Goal: Task Accomplishment & Management: Use online tool/utility

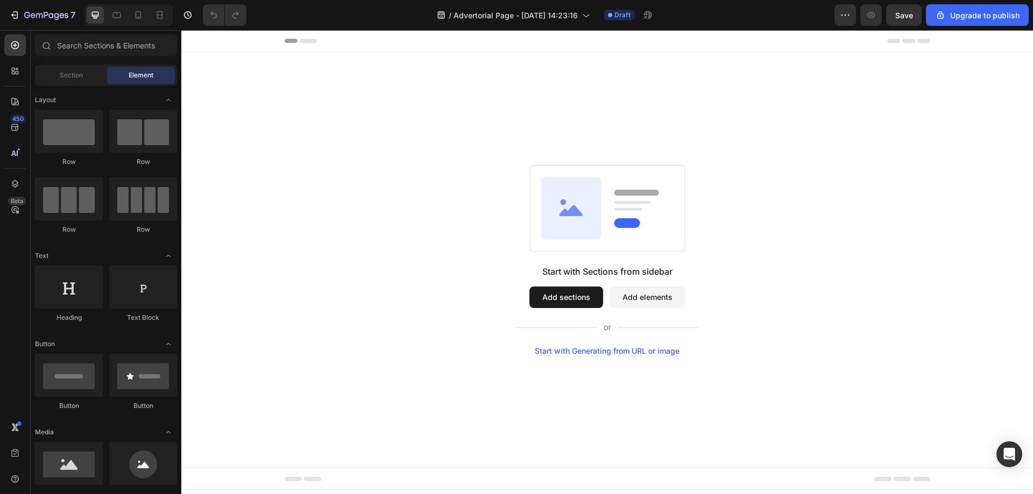
click at [657, 350] on div "Start with Generating from URL or image" at bounding box center [607, 351] width 145 height 9
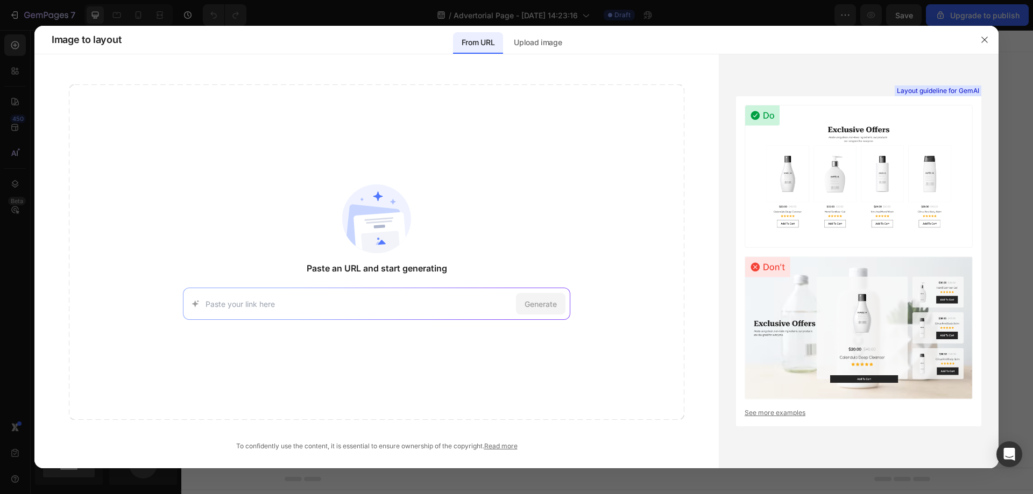
click at [348, 313] on div "Generate" at bounding box center [376, 304] width 387 height 32
click at [348, 302] on input at bounding box center [359, 304] width 306 height 11
paste input "https://try.javvycoffee.com/ps/"
type input "https://try.javvycoffee.com/ps/"
click at [548, 303] on span "Generate" at bounding box center [541, 304] width 32 height 11
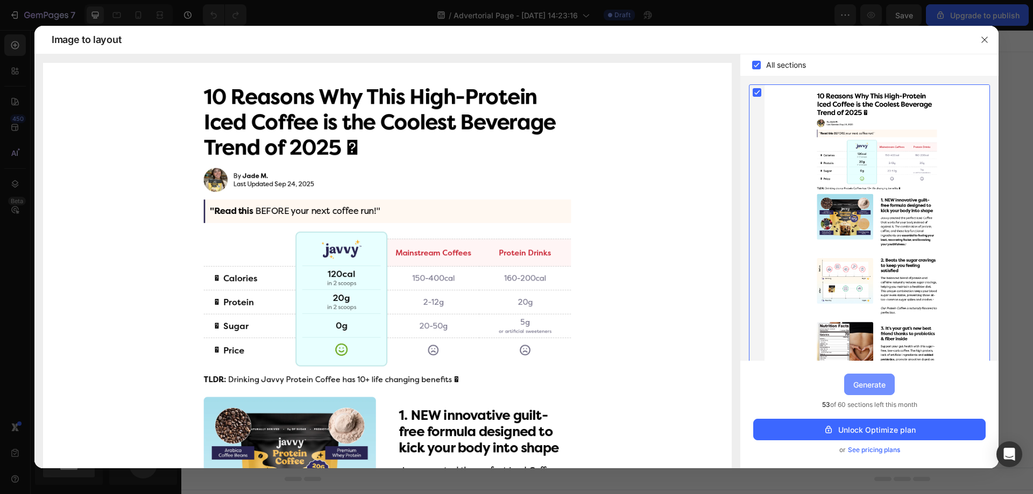
click at [877, 385] on div "Generate" at bounding box center [869, 384] width 32 height 11
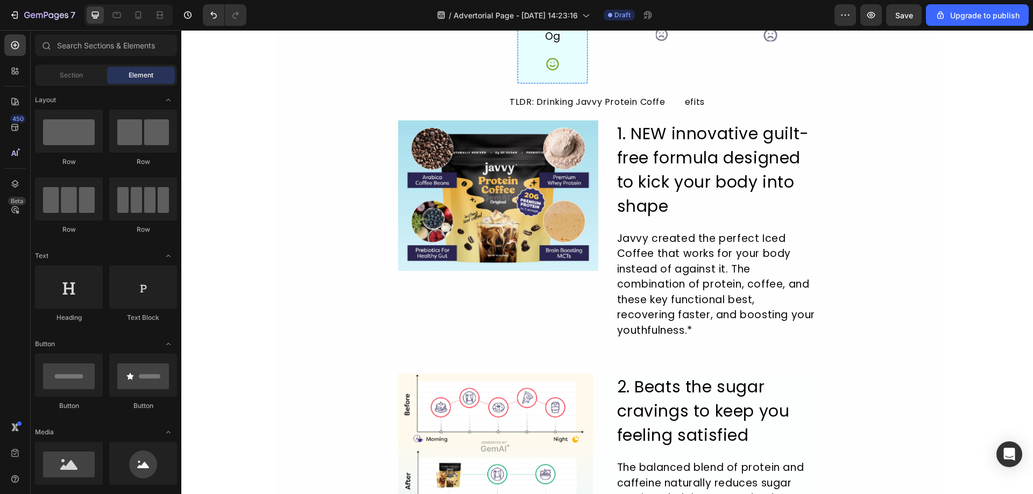
scroll to position [430, 0]
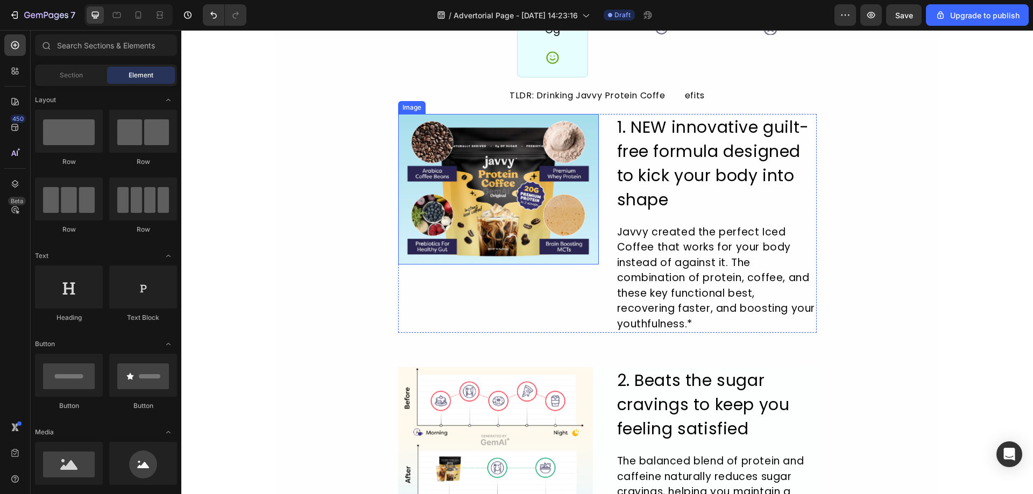
click at [497, 206] on img at bounding box center [498, 189] width 201 height 151
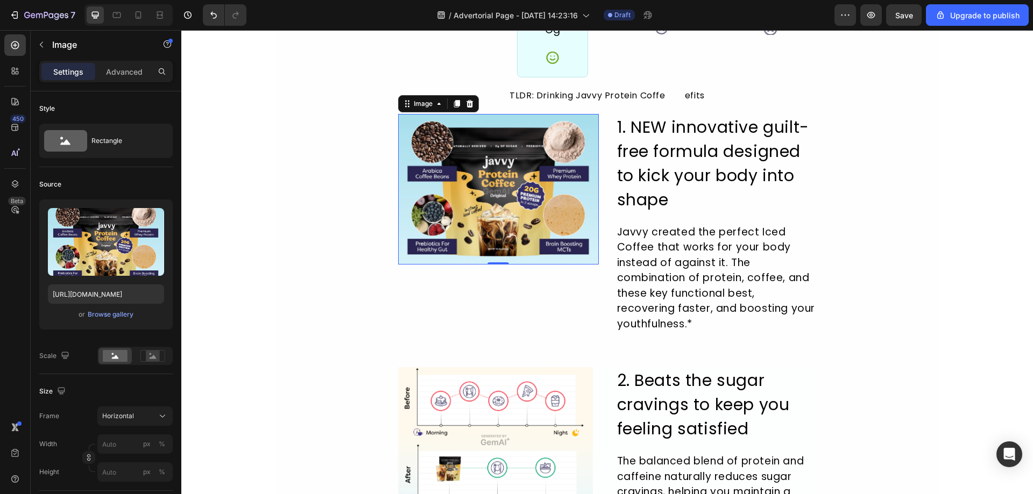
click at [310, 179] on div "10 Reasons Why This High-Protein Iced Coffee is the Coolest Beverage Trend of 2…" at bounding box center [607, 484] width 663 height 1692
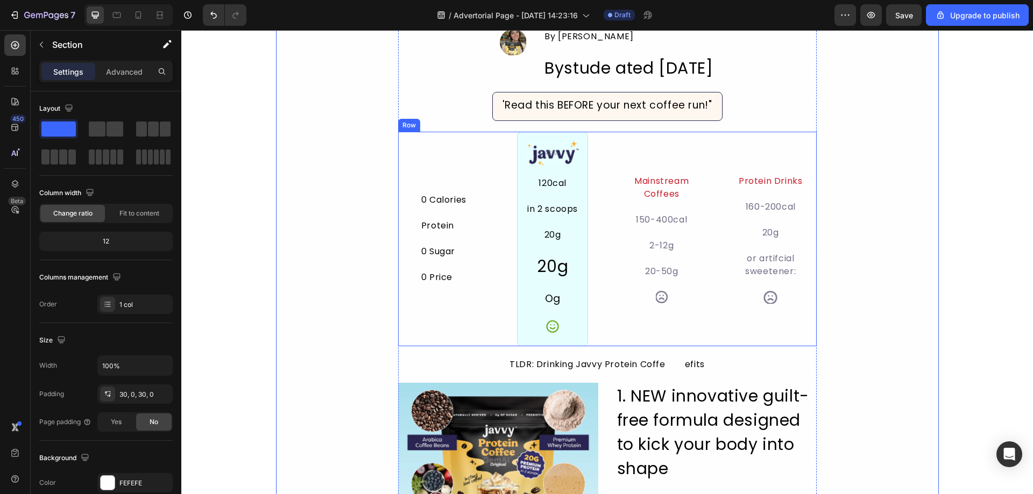
scroll to position [0, 0]
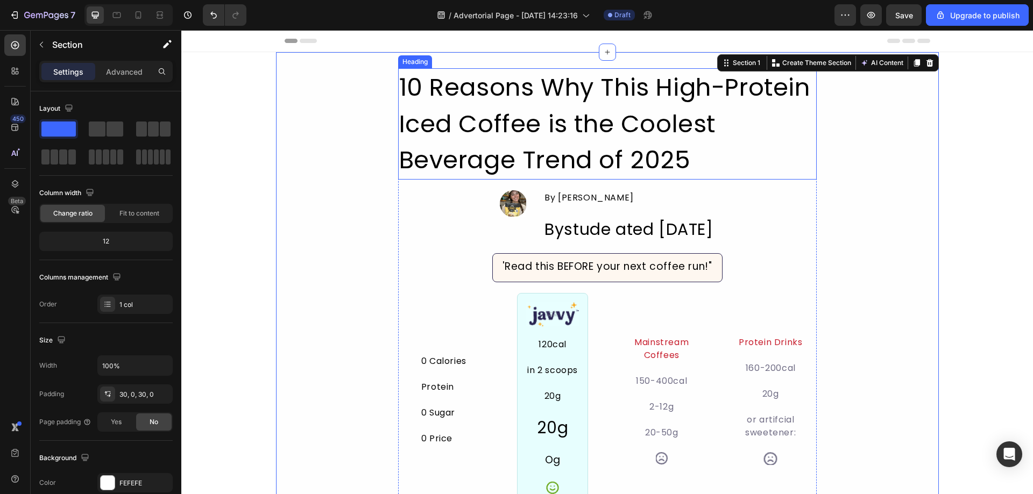
click at [562, 125] on h2 "10 Reasons Why This High-Protein Iced Coffee is the Coolest Beverage Trend of 2…" at bounding box center [607, 123] width 419 height 111
click at [561, 125] on h2 "10 Reasons Why This High-Protein Iced Coffee is the Coolest Beverage Trend of 2…" at bounding box center [607, 123] width 419 height 111
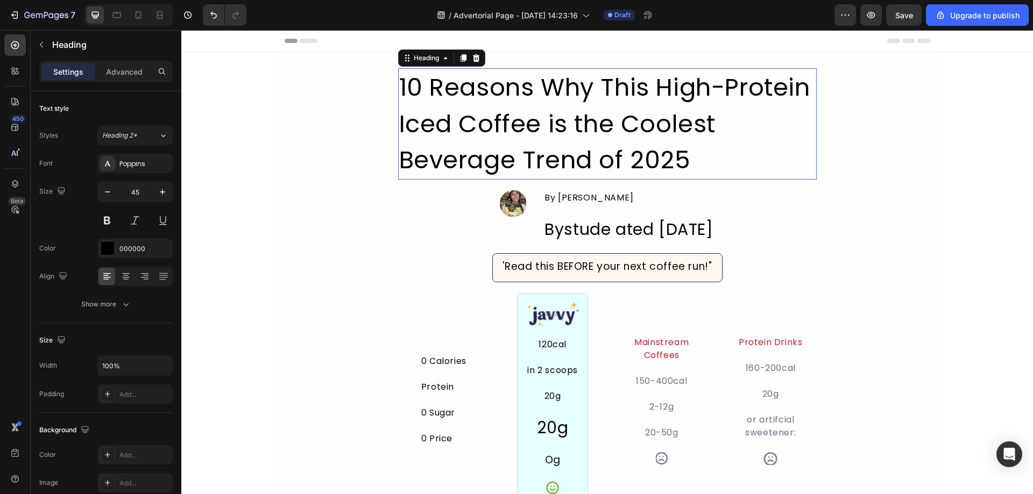
click at [561, 125] on p "10 Reasons Why This High-Protein Iced Coffee is the Coolest Beverage Trend of 2…" at bounding box center [607, 123] width 416 height 109
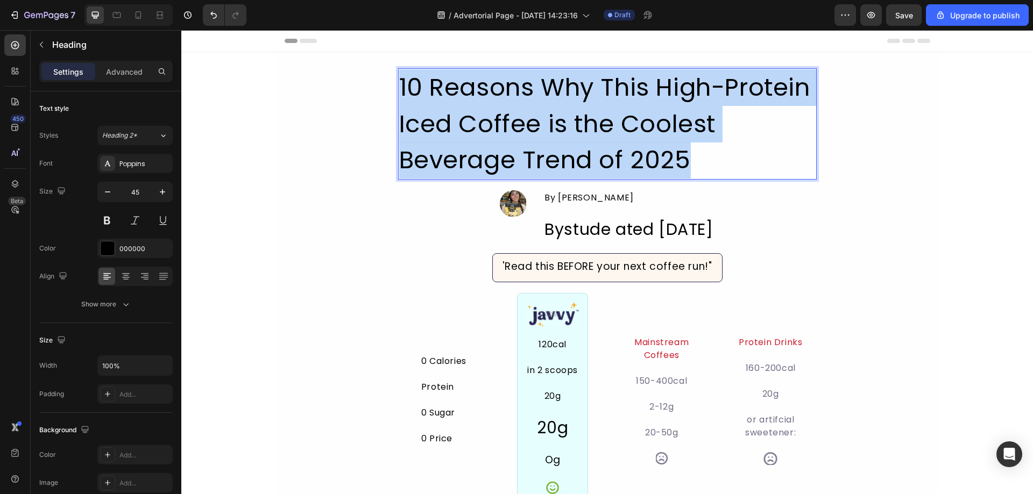
click at [561, 125] on p "10 Reasons Why This High-Protein Iced Coffee is the Coolest Beverage Trend of 2…" at bounding box center [607, 123] width 416 height 109
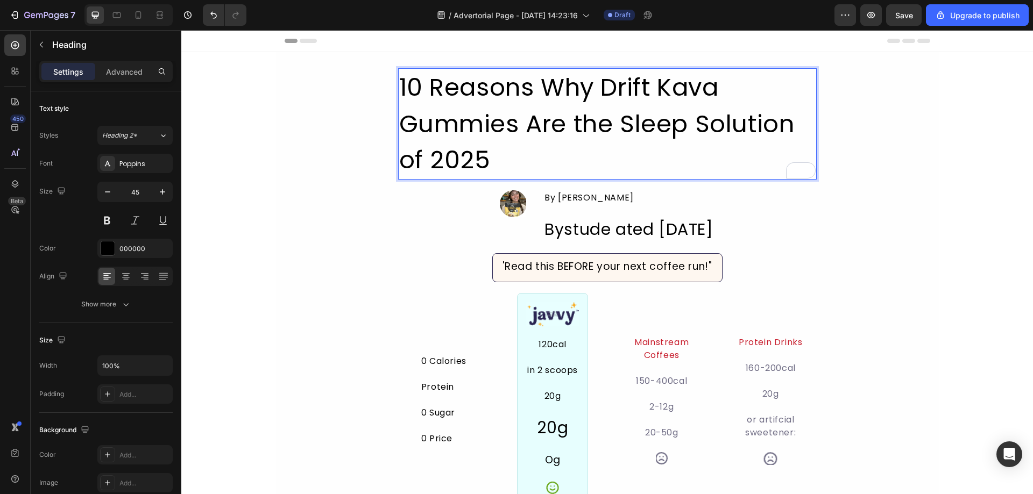
click at [612, 87] on p "10 Reasons Why Drift Kava Gummies Are the Sleep Solution of 2025" at bounding box center [607, 123] width 416 height 109
click at [644, 92] on p "10 Reasons Why Drift Kava Gummies Are the Sleep Solution of 2025" at bounding box center [607, 123] width 416 height 109
click at [480, 161] on p "10 Reasons Why These Kava Gummies Are the Sleep Solution of 2025" at bounding box center [607, 123] width 416 height 109
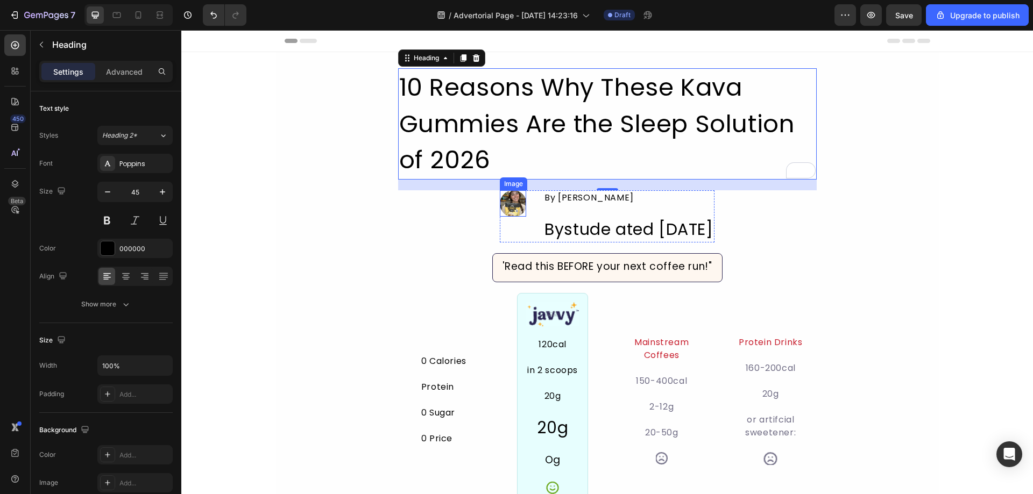
click at [500, 204] on img at bounding box center [513, 203] width 26 height 26
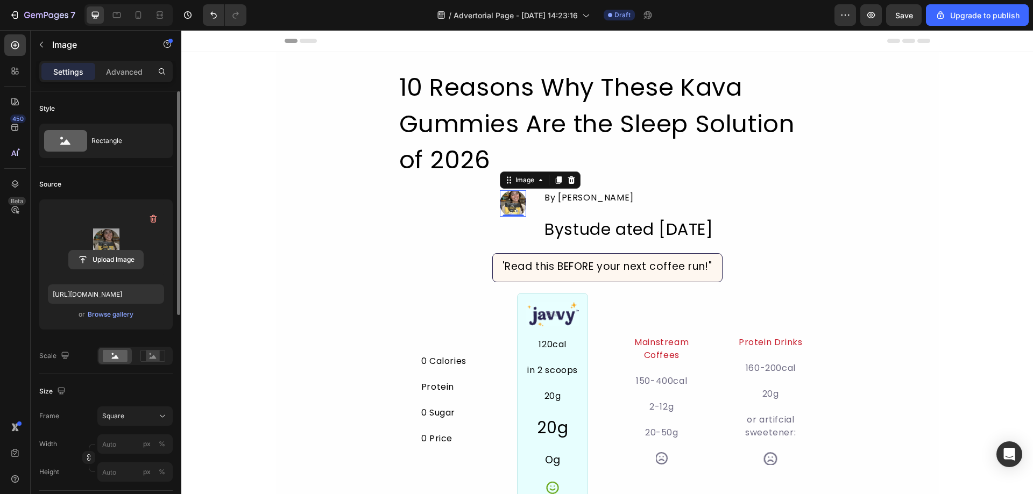
click at [114, 260] on input "file" at bounding box center [106, 260] width 74 height 18
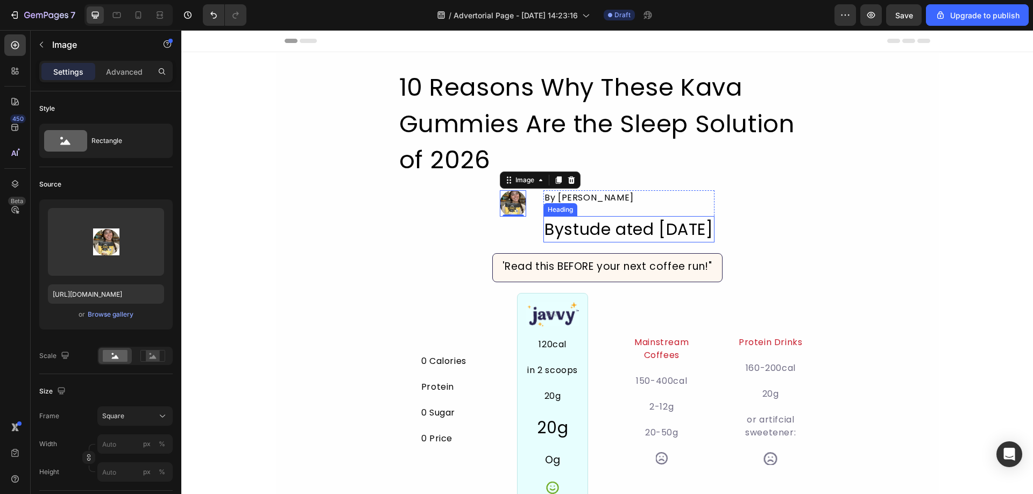
click at [593, 236] on h2 "Bystude ated Sep 24, 2025" at bounding box center [628, 229] width 171 height 26
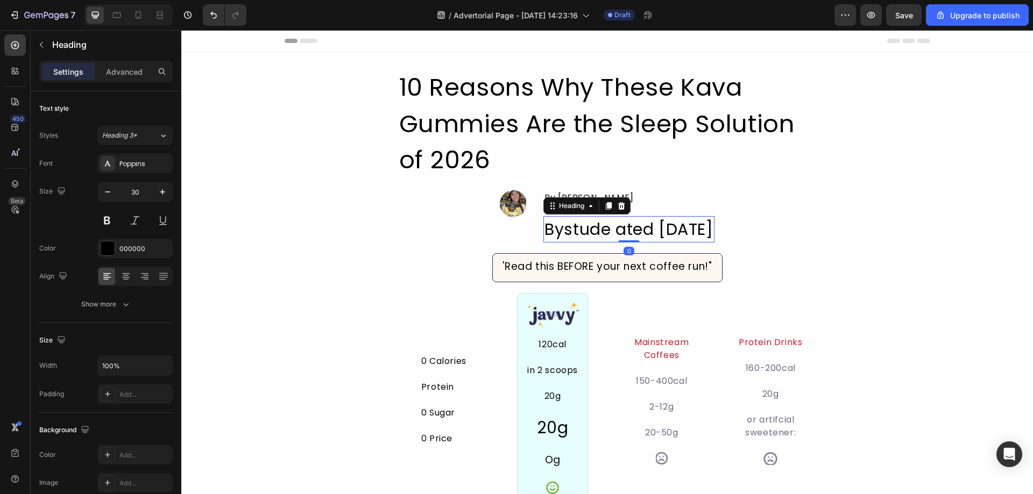
click at [586, 230] on h2 "Bystude ated Sep 24, 2025" at bounding box center [628, 229] width 171 height 26
drag, startPoint x: 550, startPoint y: 228, endPoint x: 619, endPoint y: 229, distance: 68.3
click at [619, 229] on p "Bystude ated Sep 24, 2025" at bounding box center [628, 229] width 168 height 24
click at [620, 230] on p "Bystude ated Sep 24, 2025" at bounding box center [628, 229] width 168 height 24
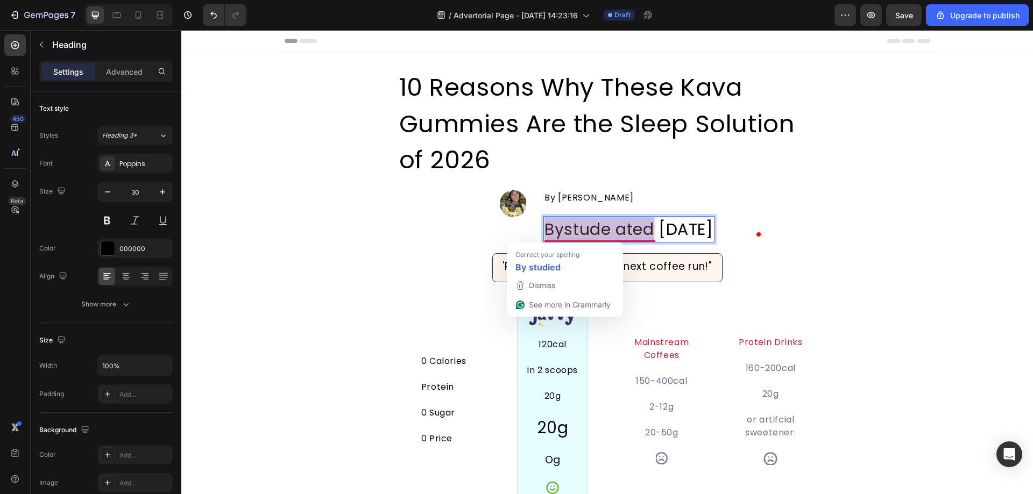
drag, startPoint x: 628, startPoint y: 232, endPoint x: 515, endPoint y: 224, distance: 112.7
click at [544, 224] on p "Bystude ated Sep 24, 2025" at bounding box center [628, 229] width 168 height 24
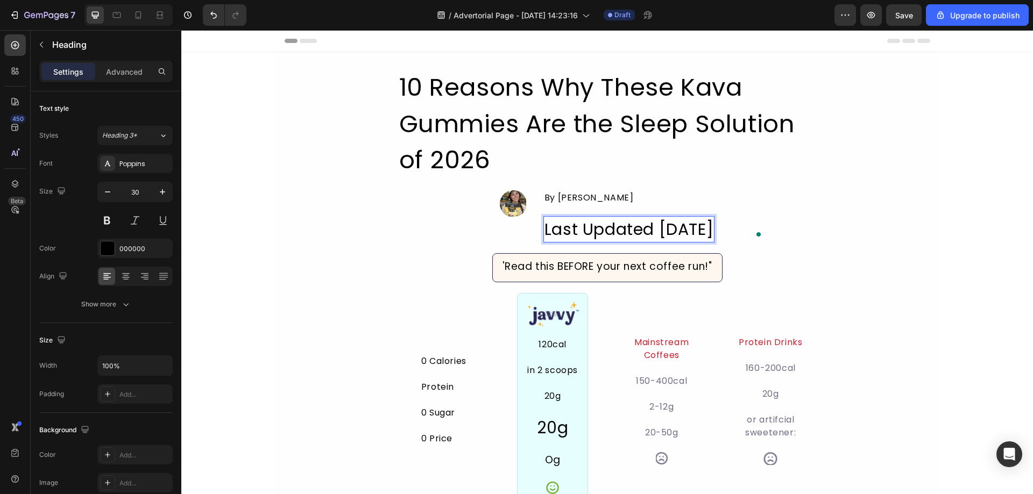
click at [558, 238] on p "Last Updated [DATE]" at bounding box center [628, 229] width 169 height 24
click at [587, 239] on p "Last Updated [DATE]" at bounding box center [628, 229] width 169 height 24
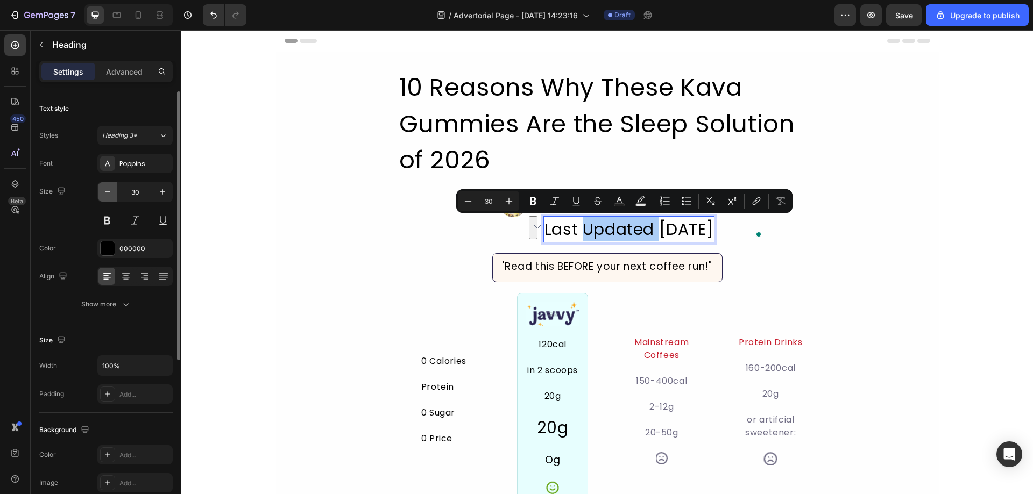
click at [110, 194] on icon "button" at bounding box center [107, 192] width 11 height 11
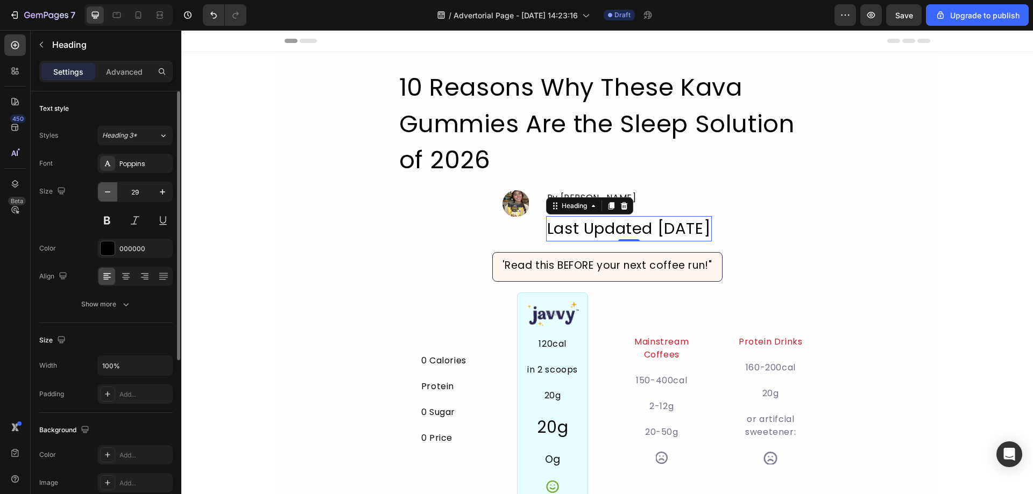
click at [110, 194] on icon "button" at bounding box center [107, 192] width 11 height 11
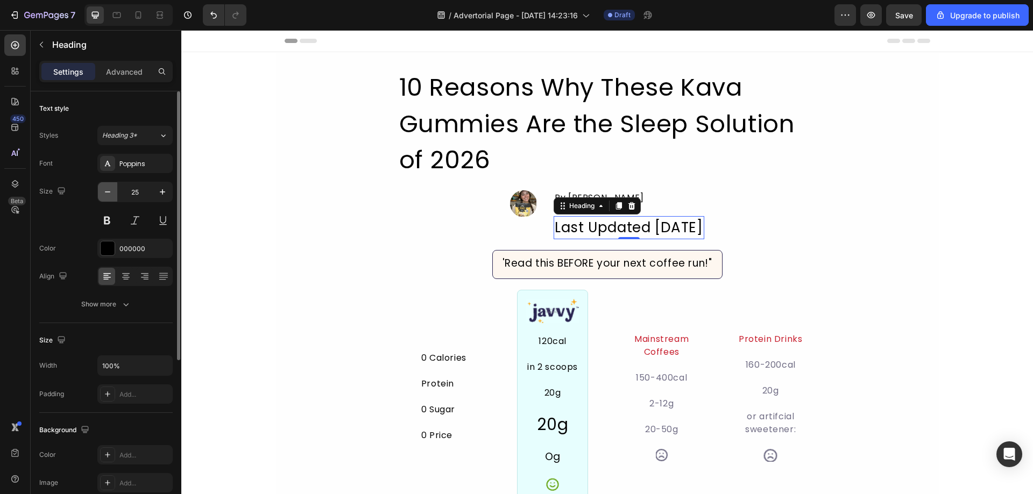
click at [110, 194] on icon "button" at bounding box center [107, 192] width 11 height 11
drag, startPoint x: 110, startPoint y: 194, endPoint x: 90, endPoint y: 170, distance: 31.3
click at [92, 169] on div "Font Poppins Size 25 Color 000000 Align Show more" at bounding box center [105, 234] width 133 height 160
drag, startPoint x: 90, startPoint y: 170, endPoint x: 84, endPoint y: 162, distance: 9.6
click at [84, 162] on div "Font Poppins" at bounding box center [105, 163] width 133 height 19
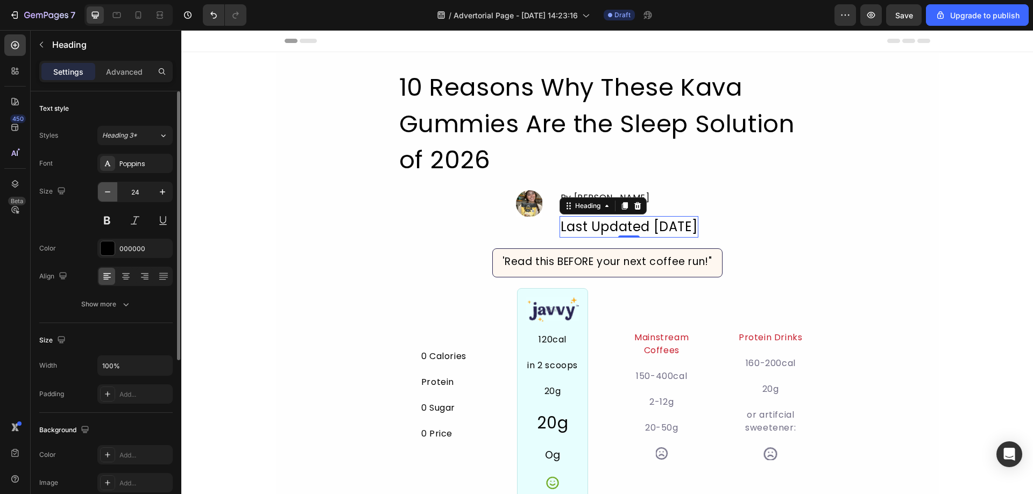
click at [101, 194] on button "button" at bounding box center [107, 191] width 19 height 19
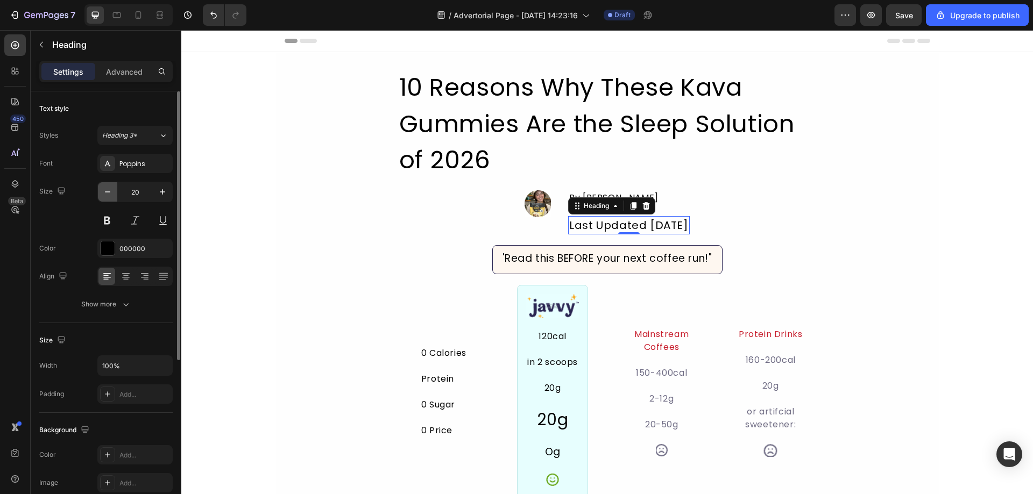
click at [101, 194] on button "button" at bounding box center [107, 191] width 19 height 19
click at [102, 194] on button "button" at bounding box center [107, 191] width 19 height 19
click at [102, 194] on icon "button" at bounding box center [107, 192] width 11 height 11
click at [103, 194] on icon "button" at bounding box center [107, 192] width 11 height 11
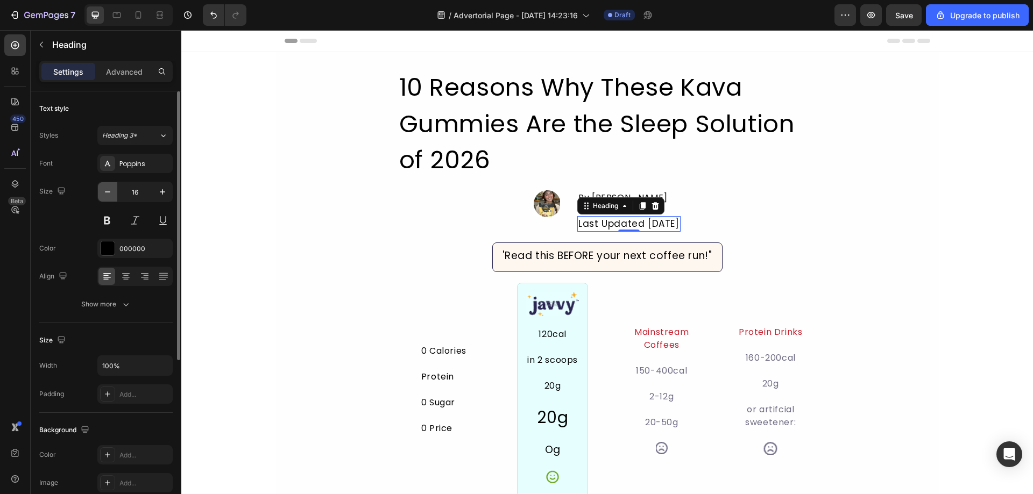
click at [103, 194] on icon "button" at bounding box center [107, 192] width 11 height 11
click at [104, 193] on icon "button" at bounding box center [107, 192] width 11 height 11
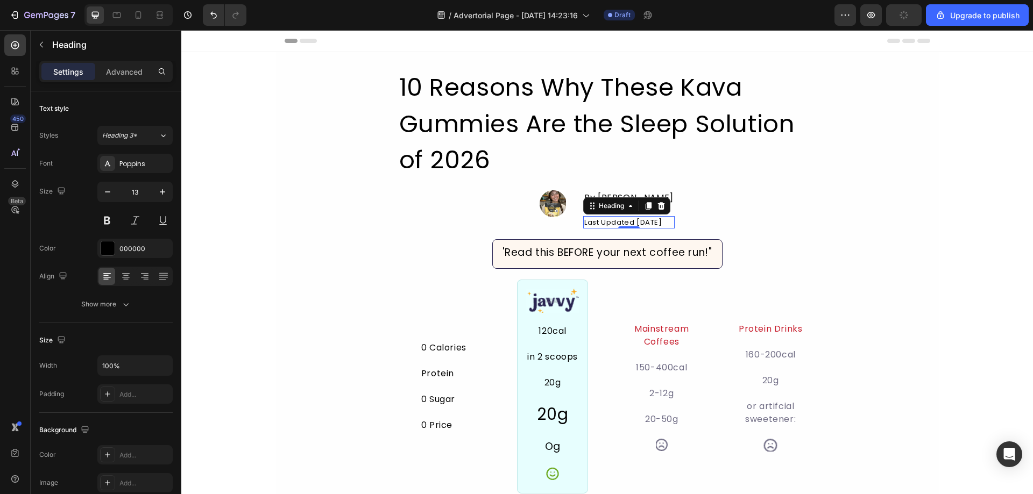
type input "12"
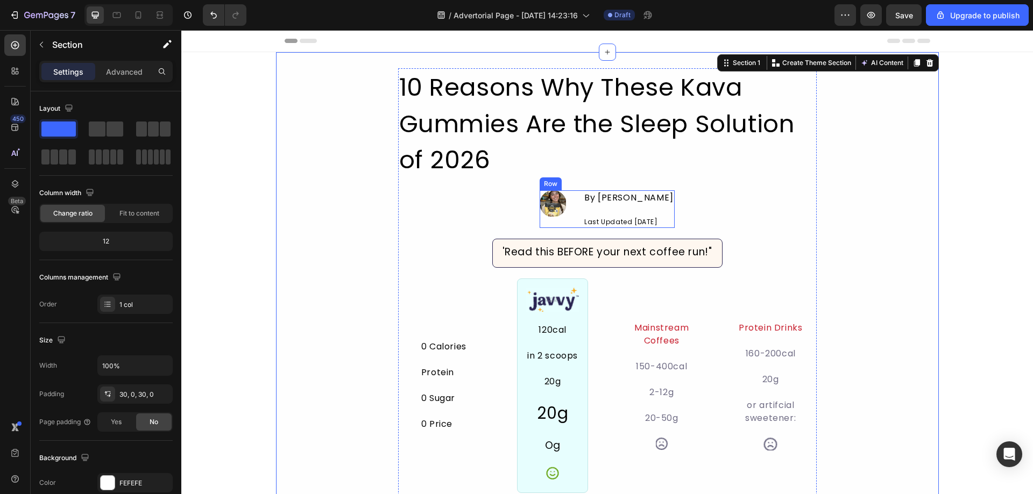
click at [604, 218] on p "Last Updated [DATE]" at bounding box center [628, 222] width 89 height 10
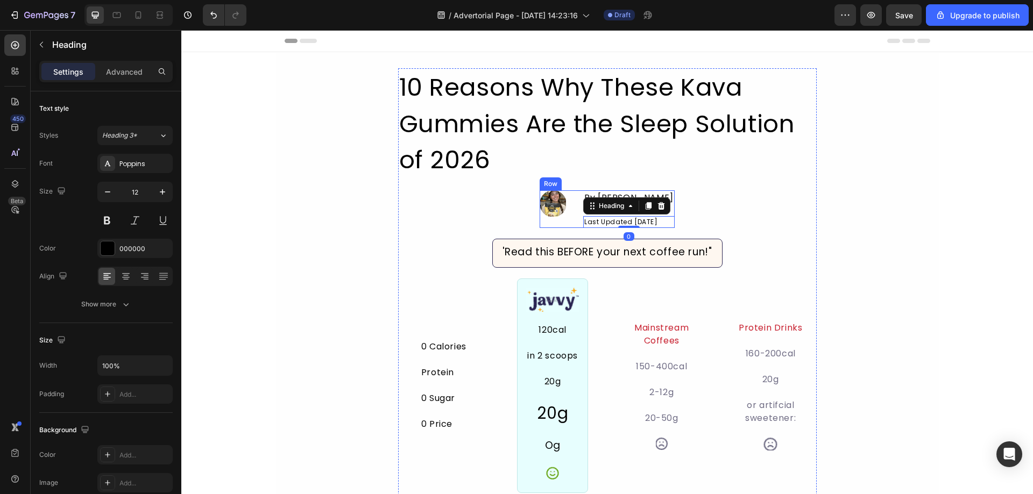
click at [492, 211] on div "10 Reasons Why These Kava Gummies Are the Sleep Solution of 2026 Heading Image …" at bounding box center [607, 408] width 419 height 681
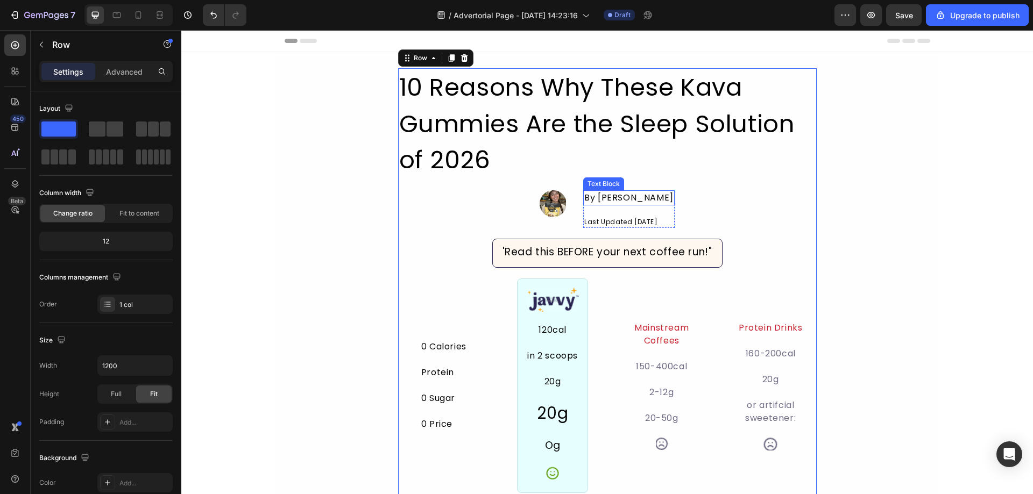
click at [606, 203] on div "By Jade M." at bounding box center [628, 197] width 91 height 15
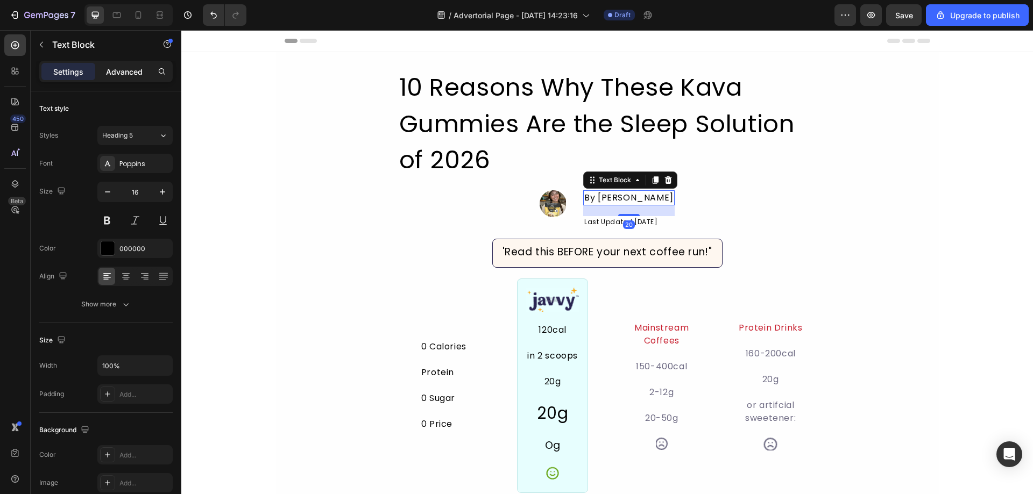
click at [132, 76] on p "Advanced" at bounding box center [124, 71] width 37 height 11
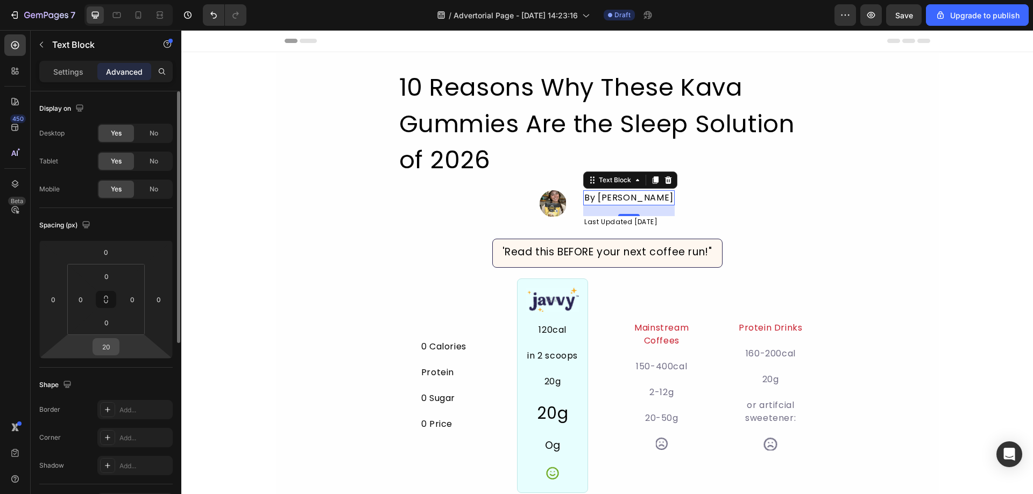
click at [106, 349] on input "20" at bounding box center [106, 347] width 22 height 16
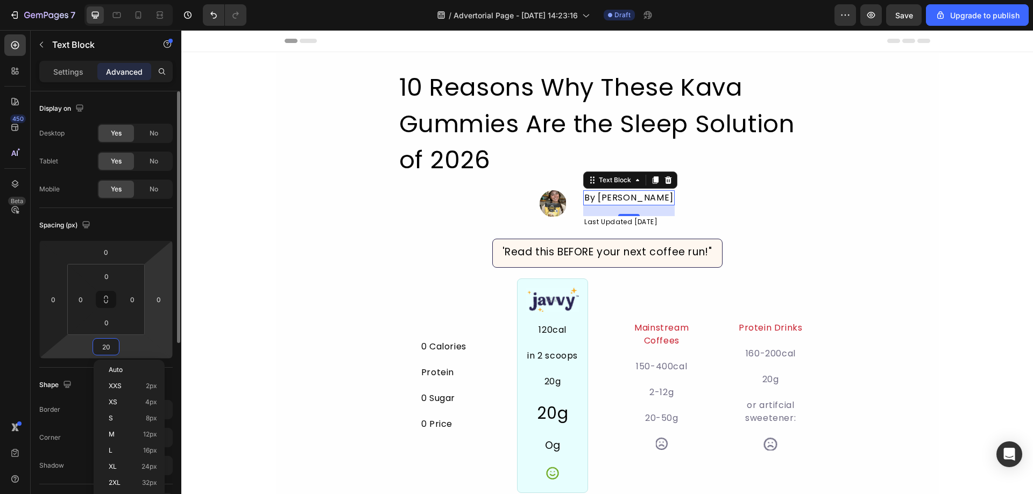
type input "0"
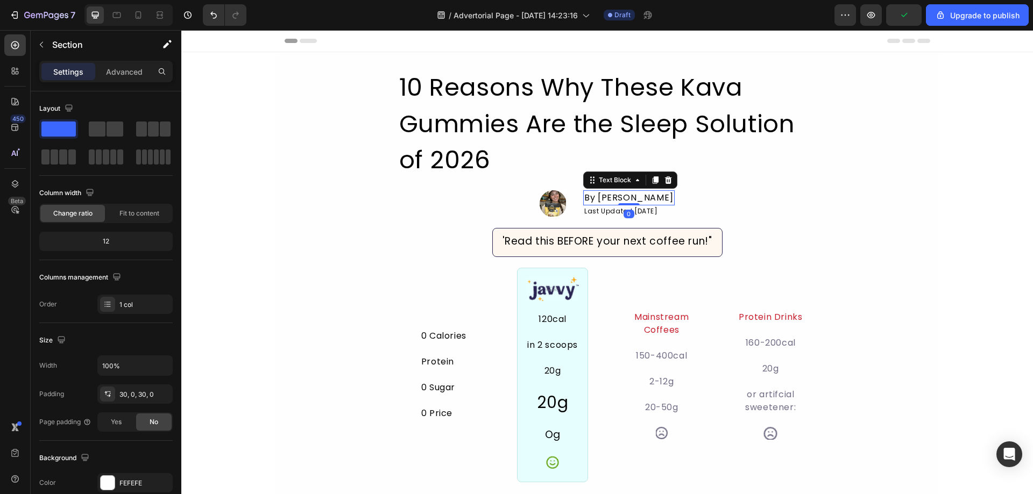
click at [611, 197] on div "By Jade M." at bounding box center [628, 197] width 91 height 15
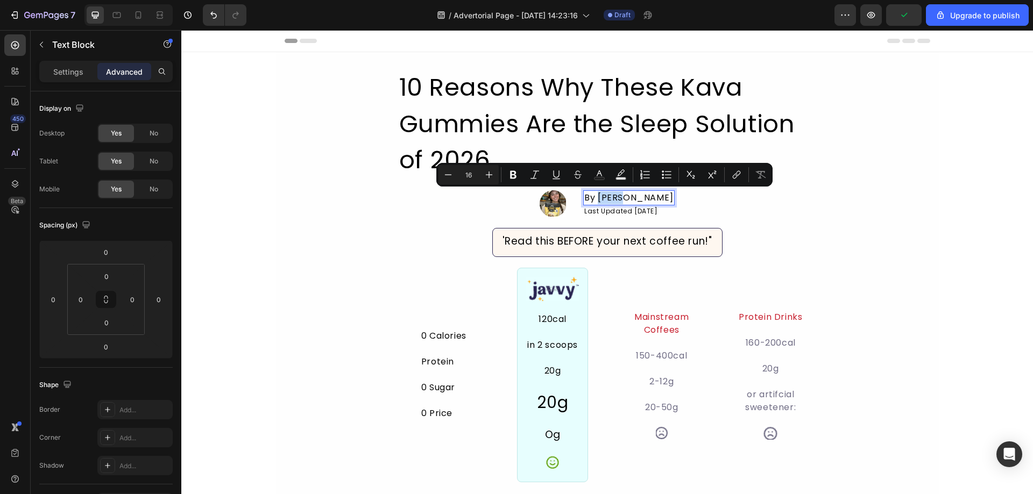
click at [607, 199] on p "By Jade M." at bounding box center [628, 198] width 89 height 13
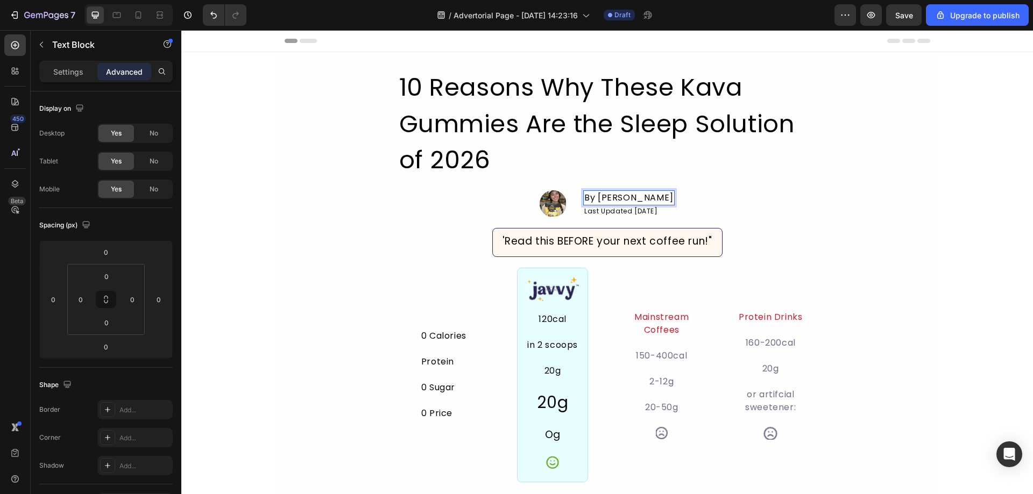
click at [613, 200] on p "By Jade M." at bounding box center [628, 198] width 89 height 13
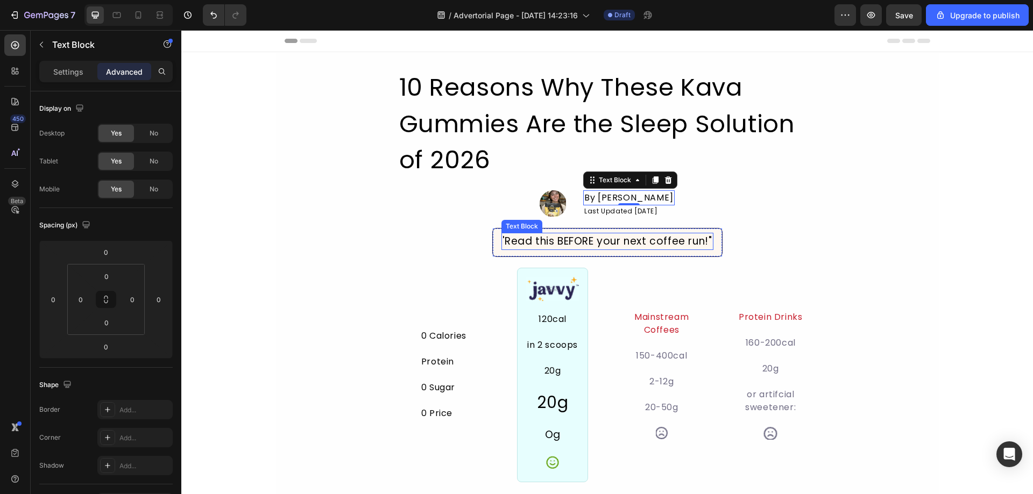
click at [652, 242] on div "'Read this BEFORE your next coffee run!"" at bounding box center [607, 242] width 212 height 18
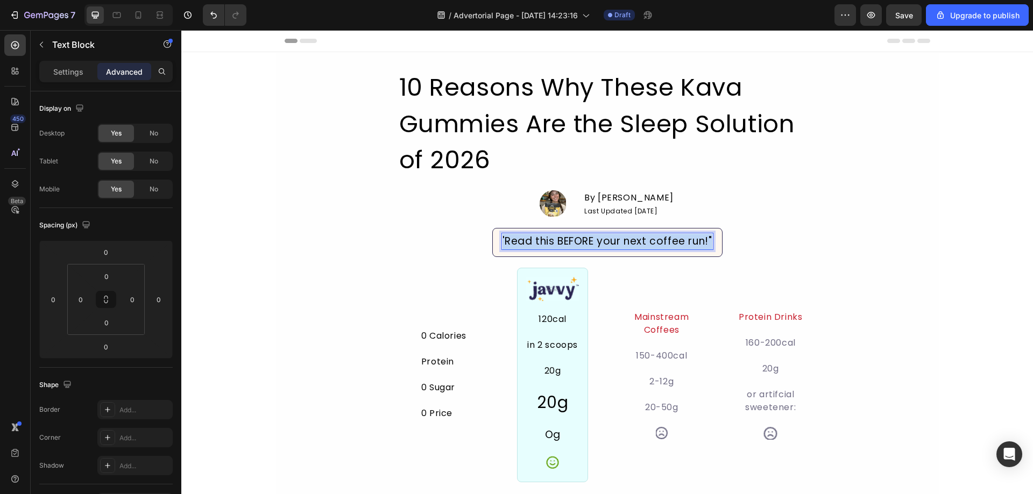
click at [652, 242] on p "'Read this BEFORE your next coffee run!"" at bounding box center [607, 242] width 210 height 16
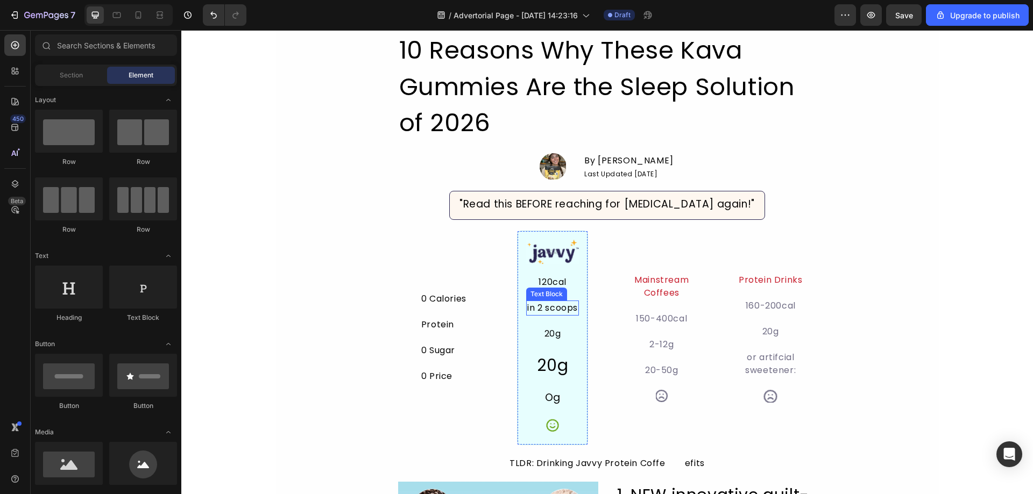
scroll to position [54, 0]
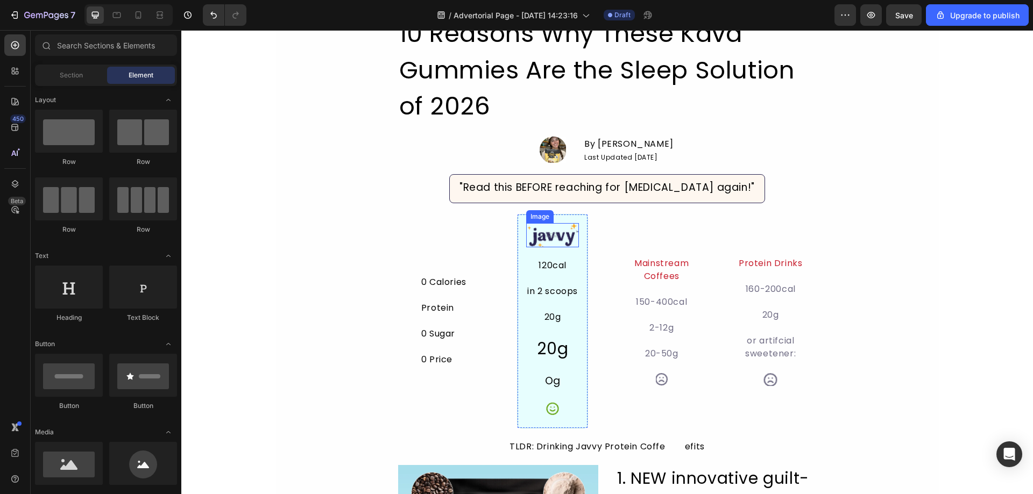
click at [560, 240] on img at bounding box center [552, 235] width 53 height 24
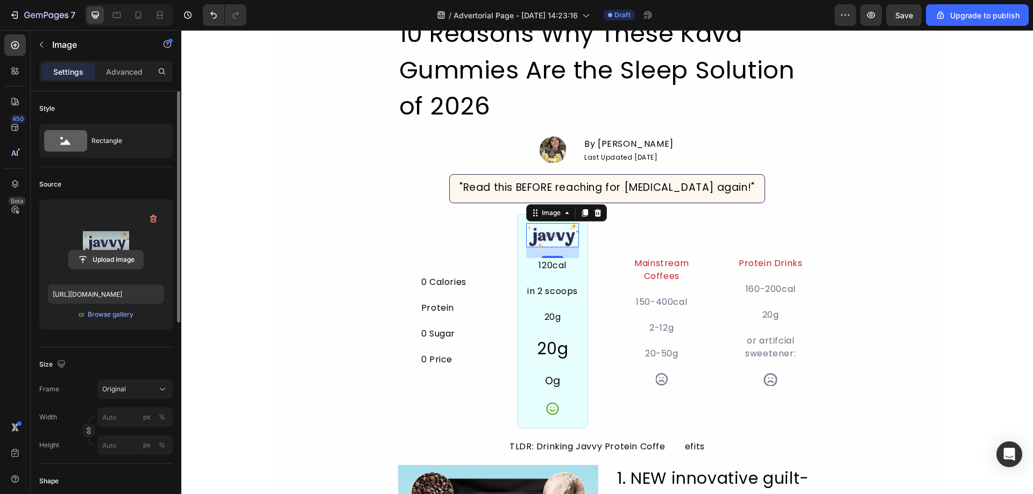
click at [105, 256] on input "file" at bounding box center [106, 260] width 74 height 18
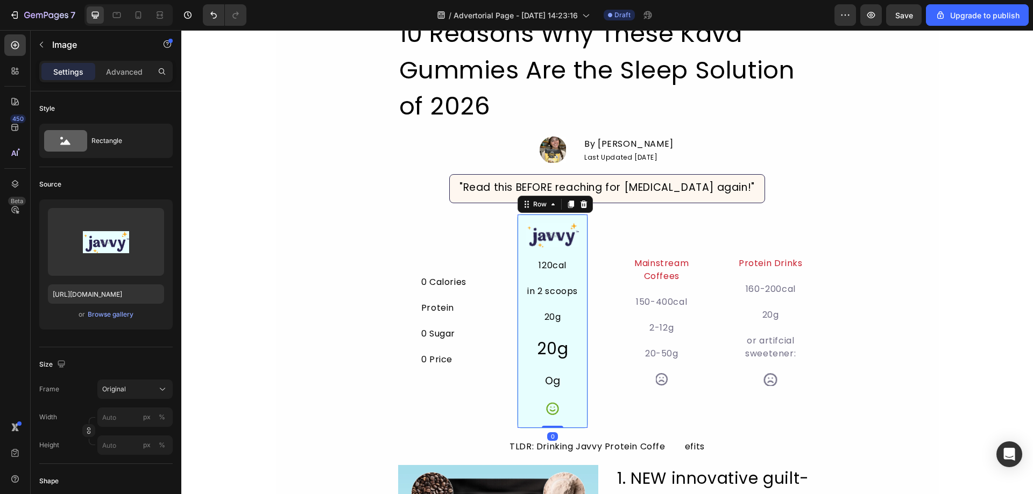
click at [519, 329] on div "Image 120cal Text Block in 2 scoops Text Block 20g Text Block 20g Heading Og Te…" at bounding box center [552, 321] width 71 height 215
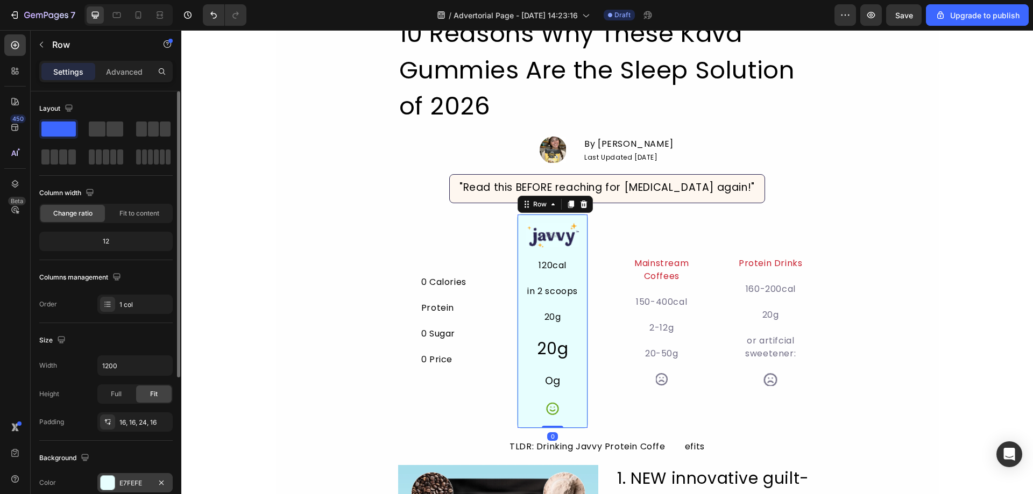
click at [131, 484] on div "E7FEFE" at bounding box center [134, 484] width 31 height 10
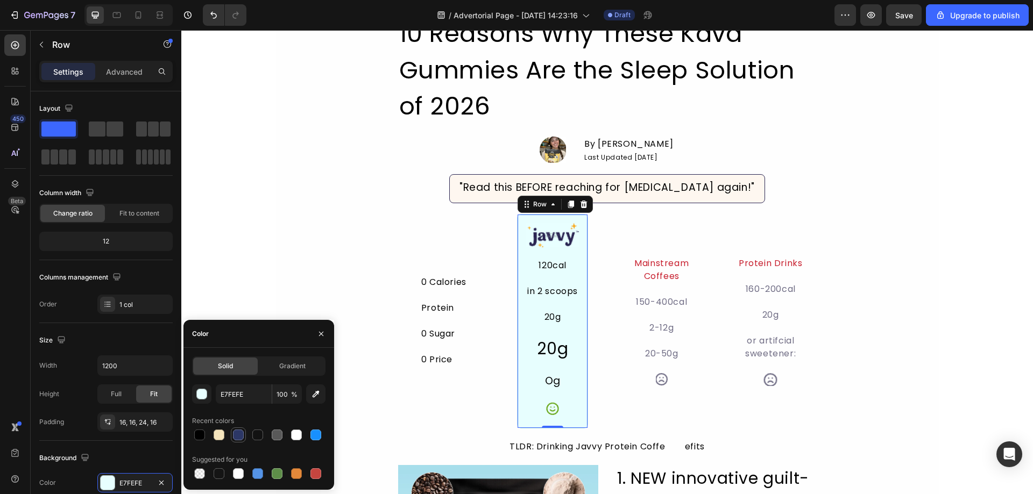
click at [242, 438] on div at bounding box center [238, 435] width 11 height 11
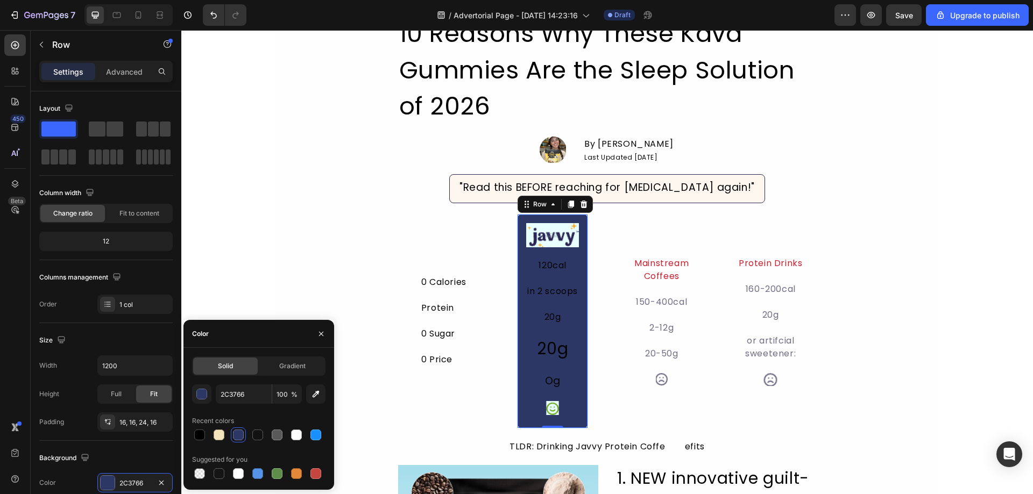
click at [229, 435] on div at bounding box center [258, 435] width 133 height 15
click at [216, 435] on div at bounding box center [219, 435] width 11 height 11
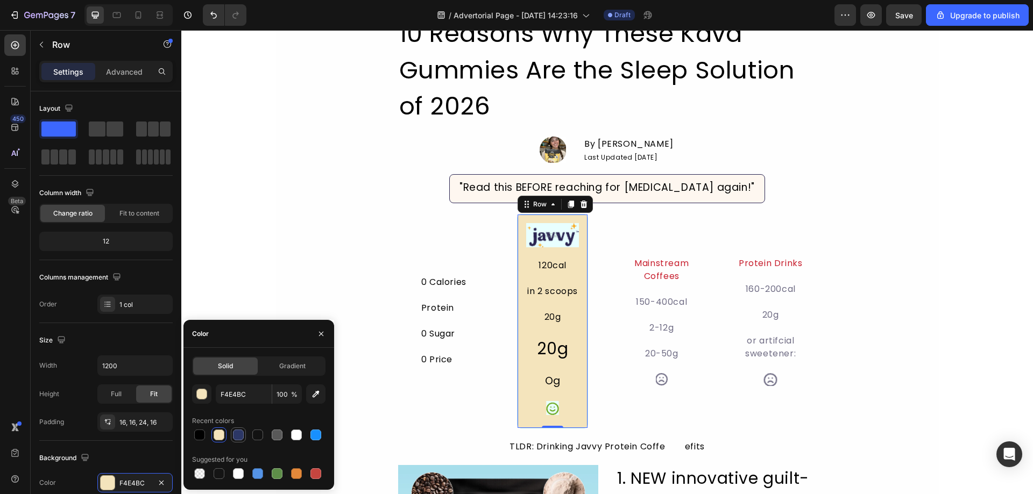
click at [243, 435] on div at bounding box center [238, 435] width 11 height 11
type input "2C3766"
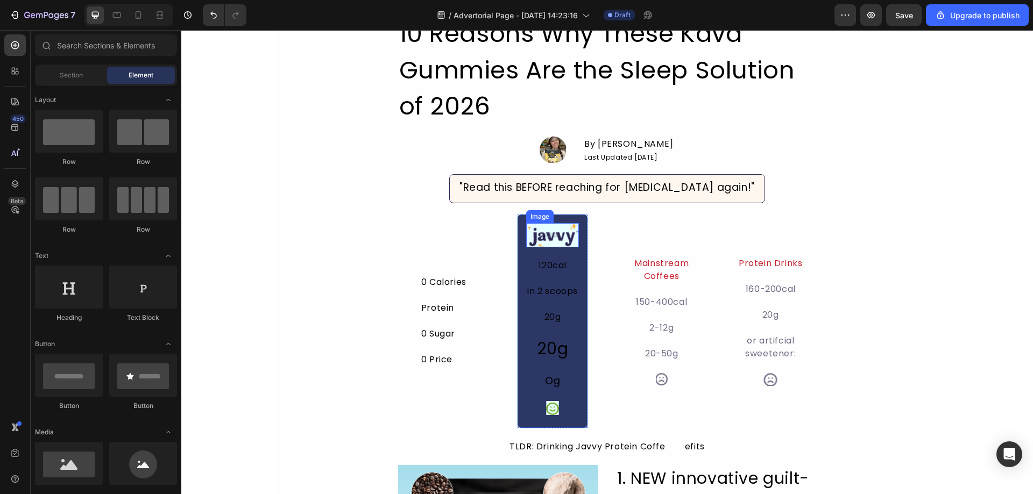
click at [534, 233] on img at bounding box center [552, 235] width 53 height 24
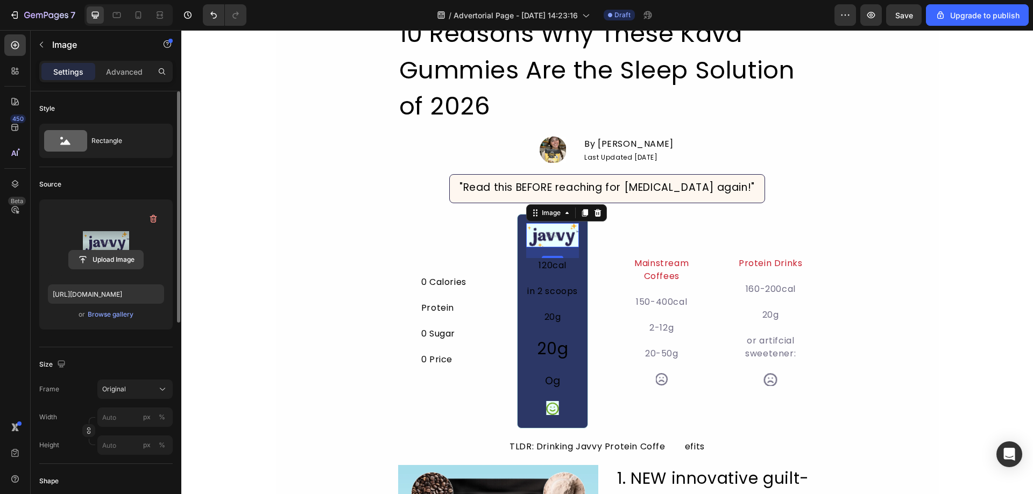
click at [98, 252] on input "file" at bounding box center [106, 260] width 74 height 18
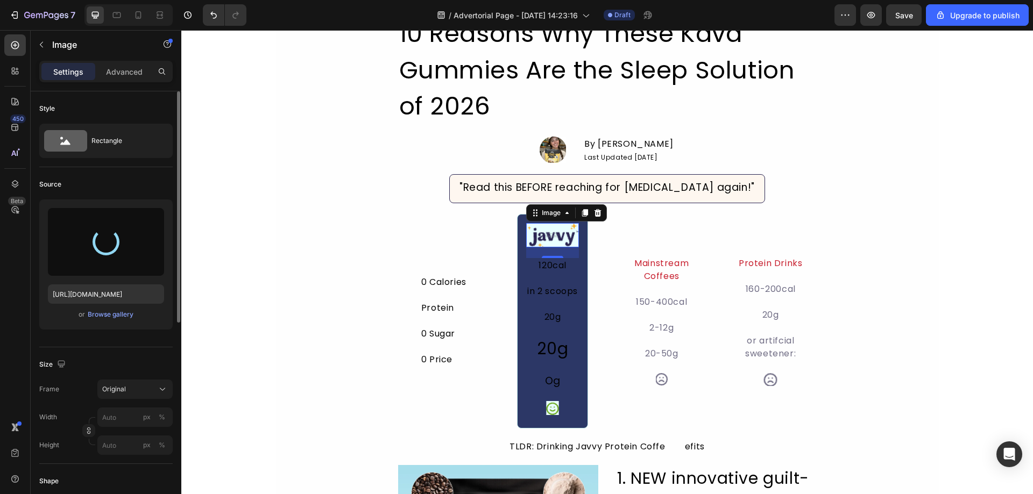
type input "https://cdn.shopify.com/s/files/1/0631/6536/6343/files/gempages_585148150625338…"
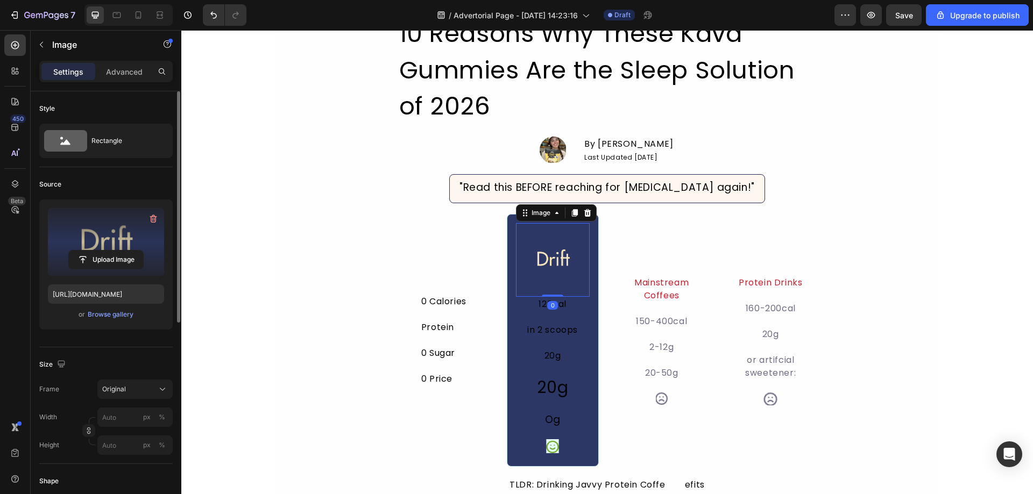
drag, startPoint x: 549, startPoint y: 306, endPoint x: 551, endPoint y: 268, distance: 37.2
click at [551, 268] on div "Image 0" at bounding box center [553, 260] width 74 height 74
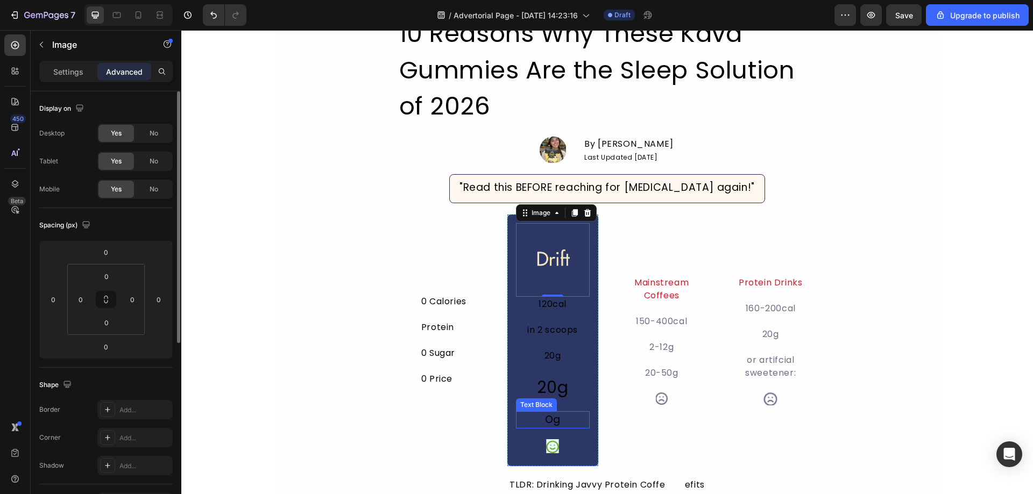
type input "20"
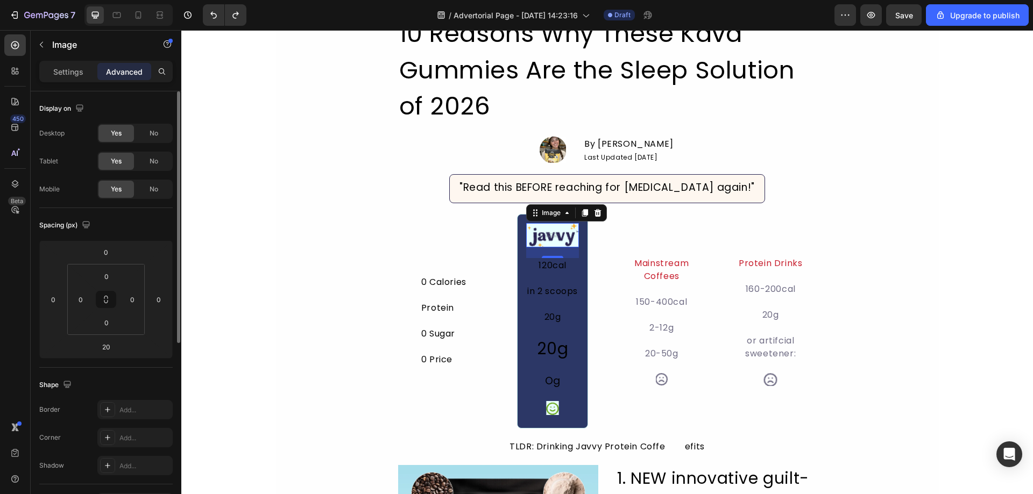
click at [528, 235] on img at bounding box center [552, 235] width 53 height 24
click at [54, 37] on div "Image" at bounding box center [92, 45] width 123 height 28
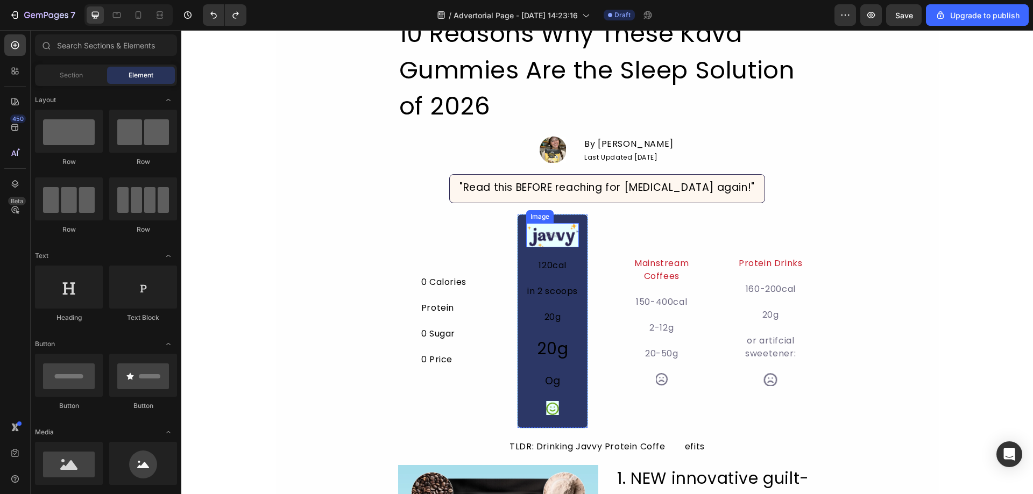
click at [557, 242] on img at bounding box center [552, 235] width 53 height 24
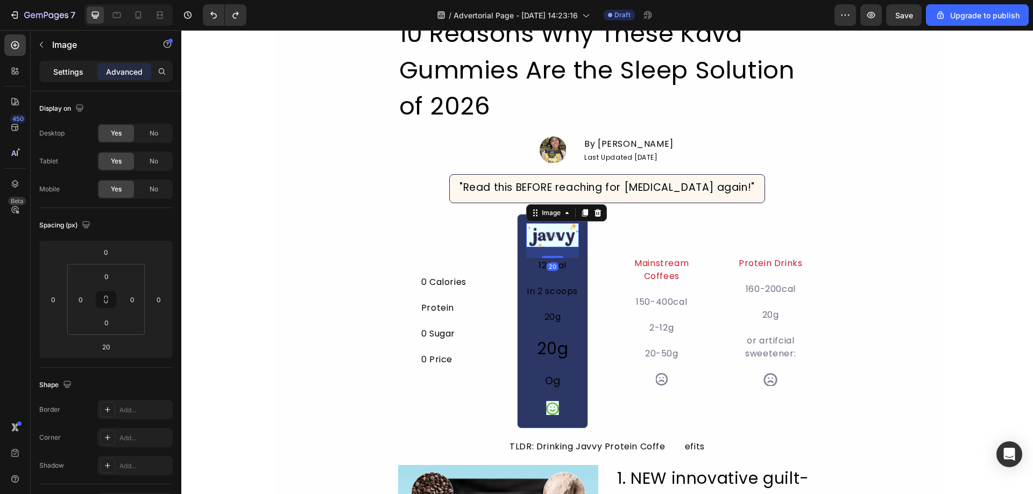
click at [48, 74] on div "Settings" at bounding box center [68, 71] width 54 height 17
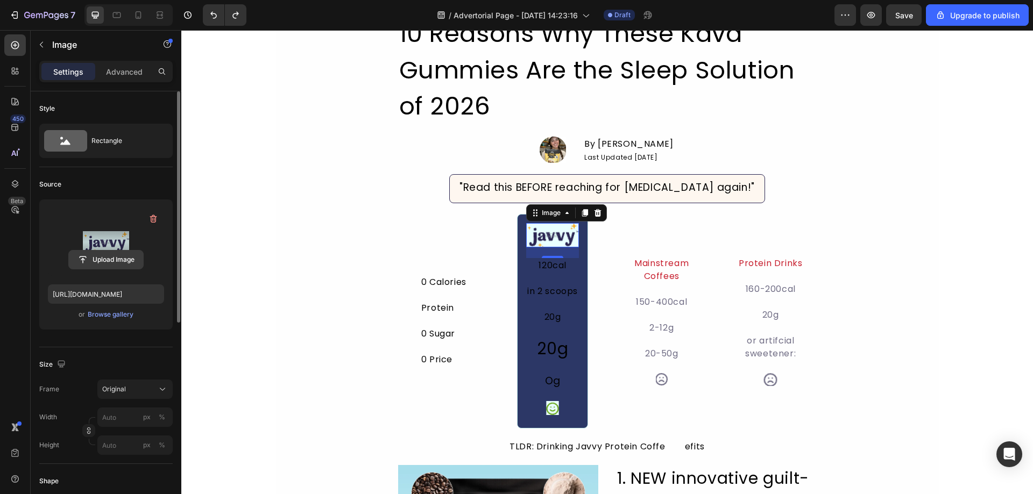
click at [110, 261] on input "file" at bounding box center [106, 260] width 74 height 18
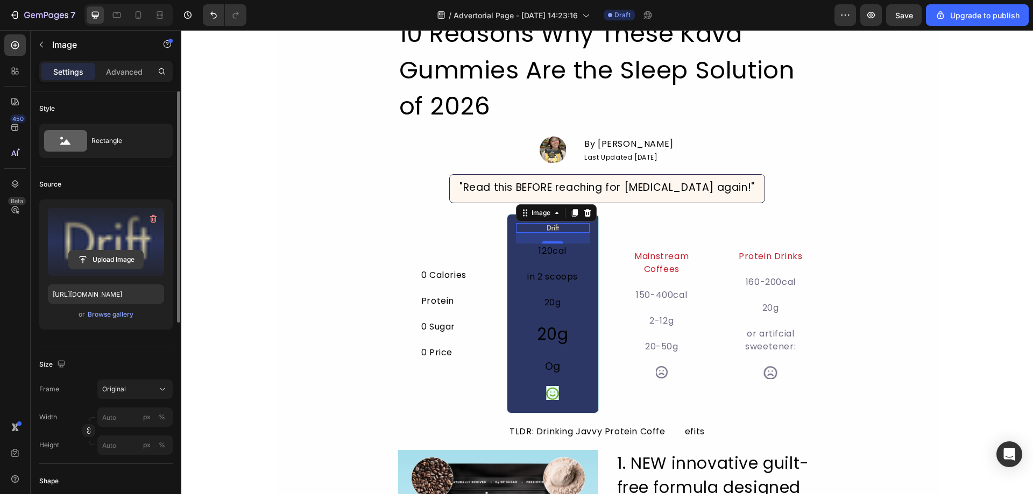
click at [91, 257] on input "file" at bounding box center [106, 260] width 74 height 18
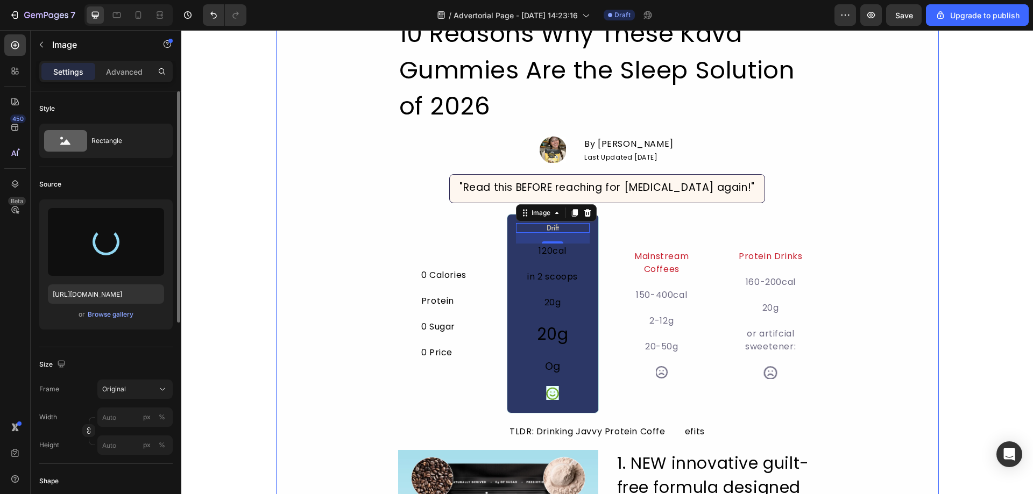
type input "https://cdn.shopify.com/s/files/1/0631/6536/6343/files/gempages_585148150625338…"
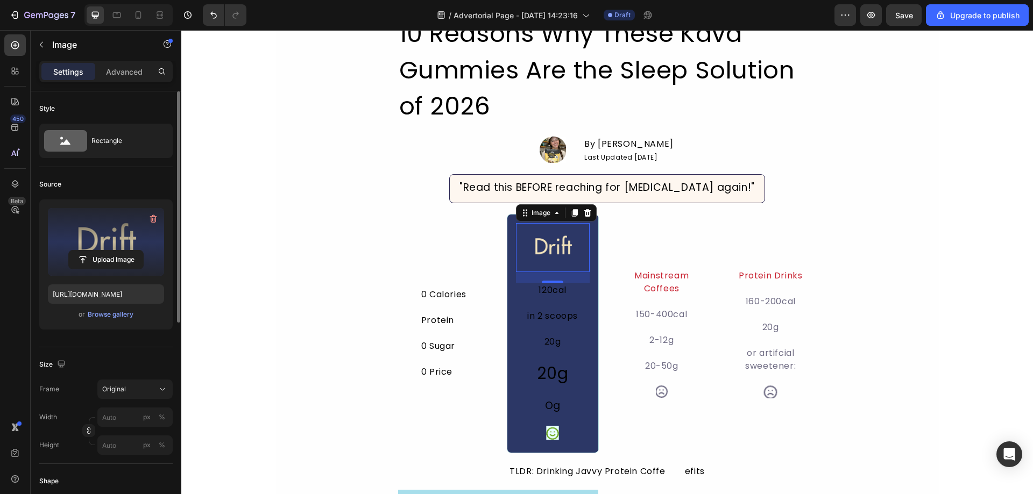
click at [448, 258] on div "0 Calories Text Block Protein Text Block 0 Sugar Text Block 0 Price Text Block …" at bounding box center [444, 333] width 92 height 239
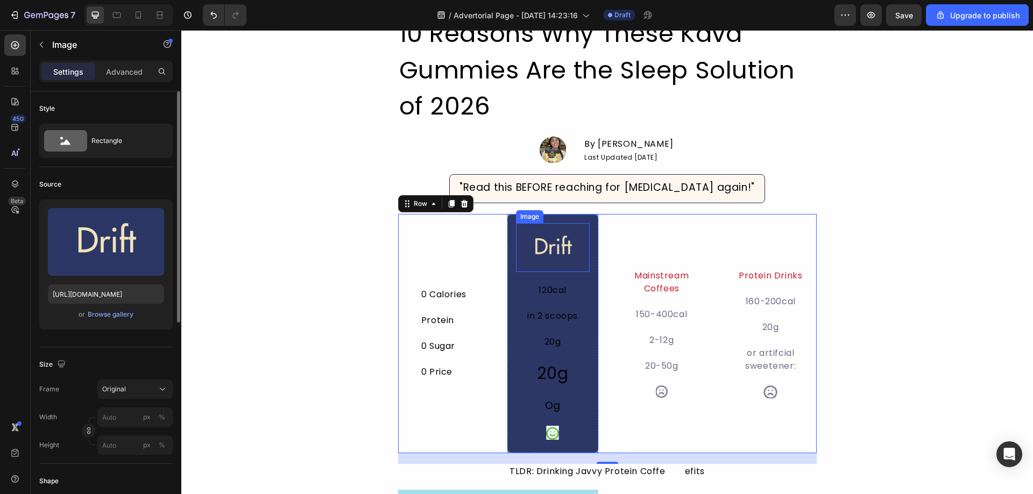
click at [560, 267] on img at bounding box center [553, 247] width 74 height 49
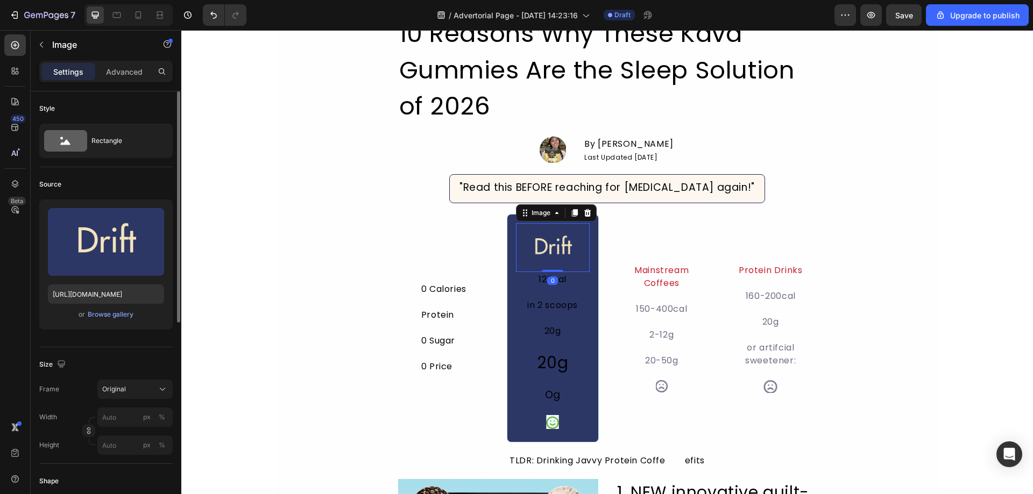
drag, startPoint x: 548, startPoint y: 282, endPoint x: 556, endPoint y: 251, distance: 31.6
click at [556, 251] on div "Image 0" at bounding box center [553, 247] width 74 height 49
click at [415, 211] on div "10 Reasons Why These Kava Gummies Are the Sleep Solution of 2026 Heading Image …" at bounding box center [607, 357] width 419 height 684
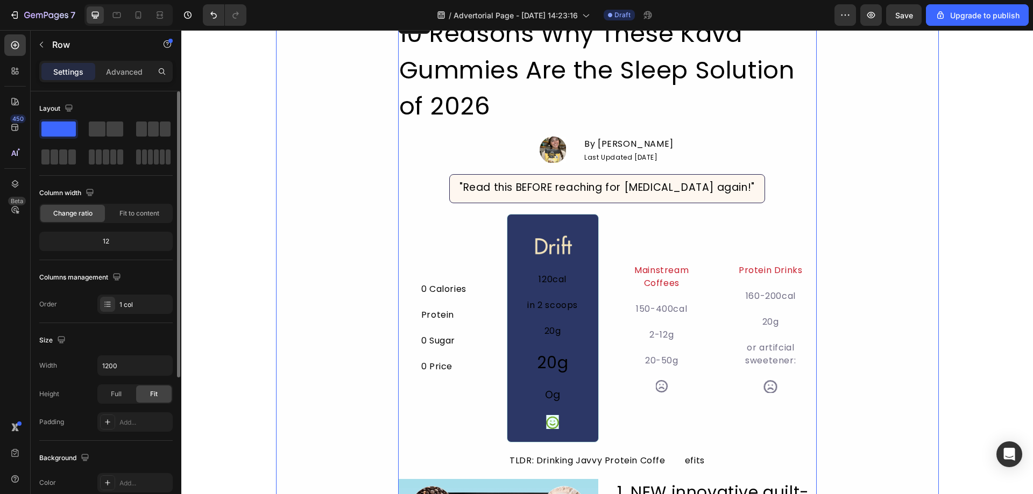
click at [555, 261] on img at bounding box center [553, 247] width 74 height 49
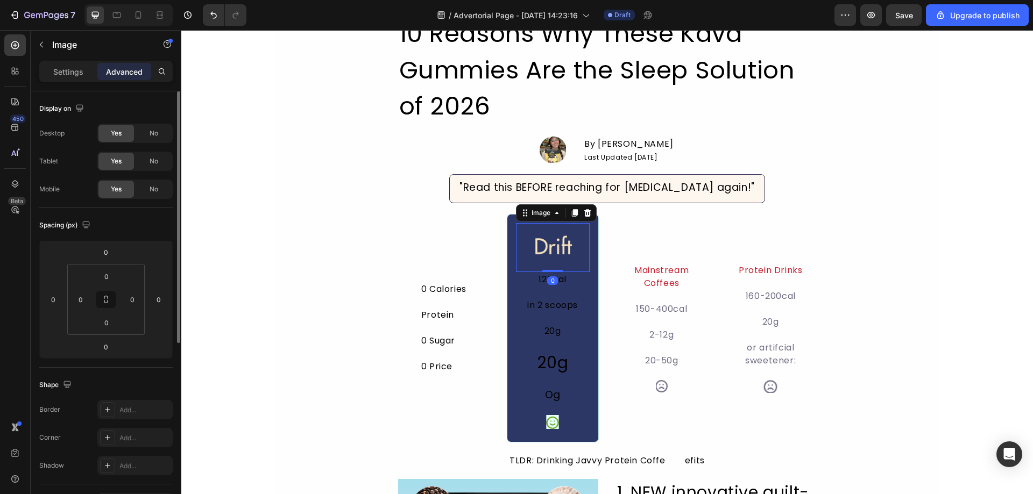
drag, startPoint x: 549, startPoint y: 271, endPoint x: 548, endPoint y: 246, distance: 24.8
click at [550, 249] on div "Image 0" at bounding box center [553, 247] width 74 height 49
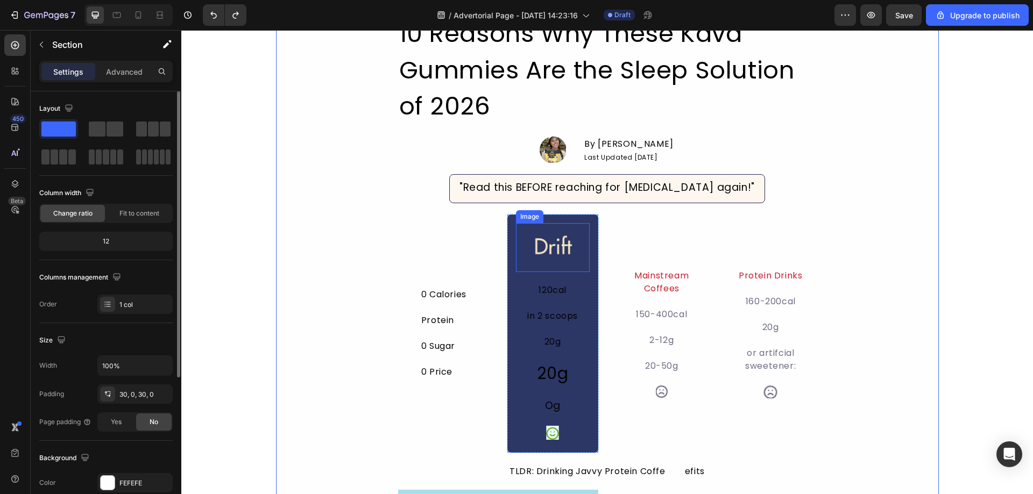
click at [563, 242] on img at bounding box center [553, 247] width 74 height 49
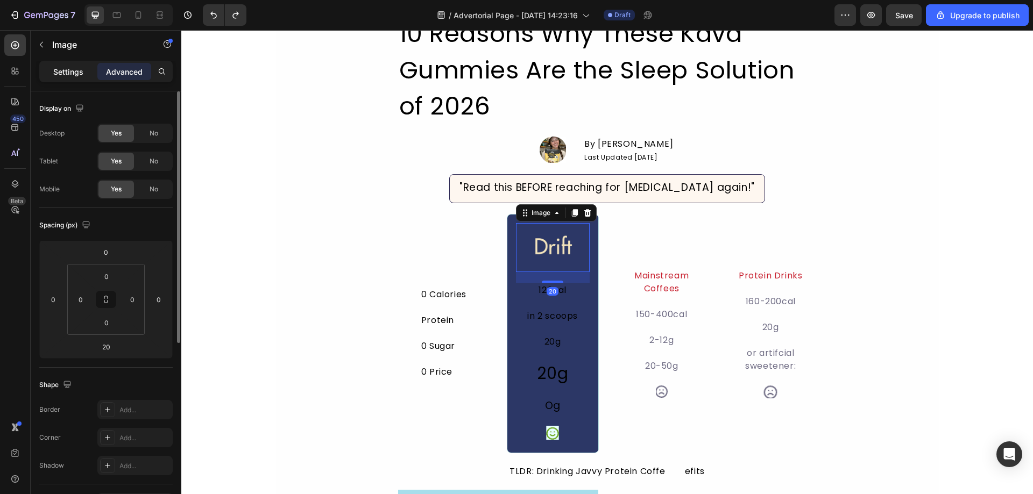
click at [70, 71] on p "Settings" at bounding box center [68, 71] width 30 height 11
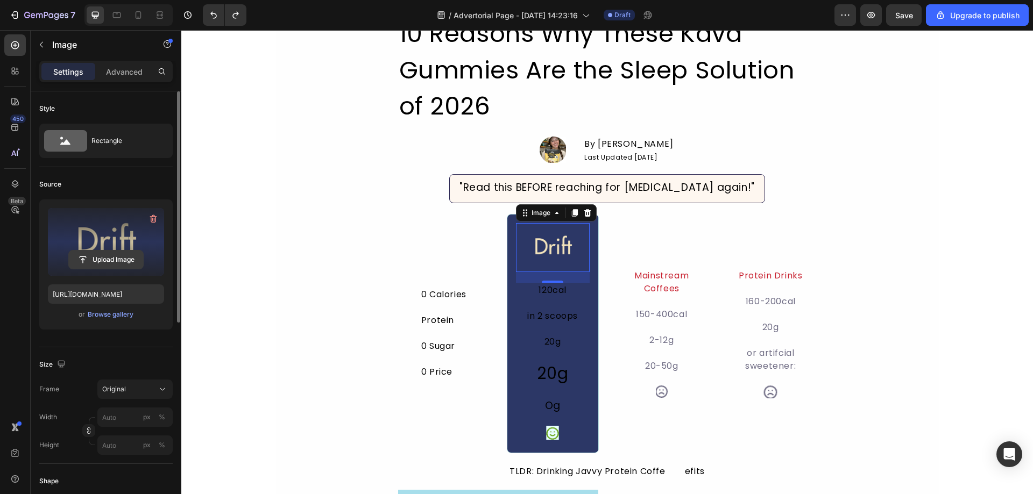
click at [106, 259] on input "file" at bounding box center [106, 260] width 74 height 18
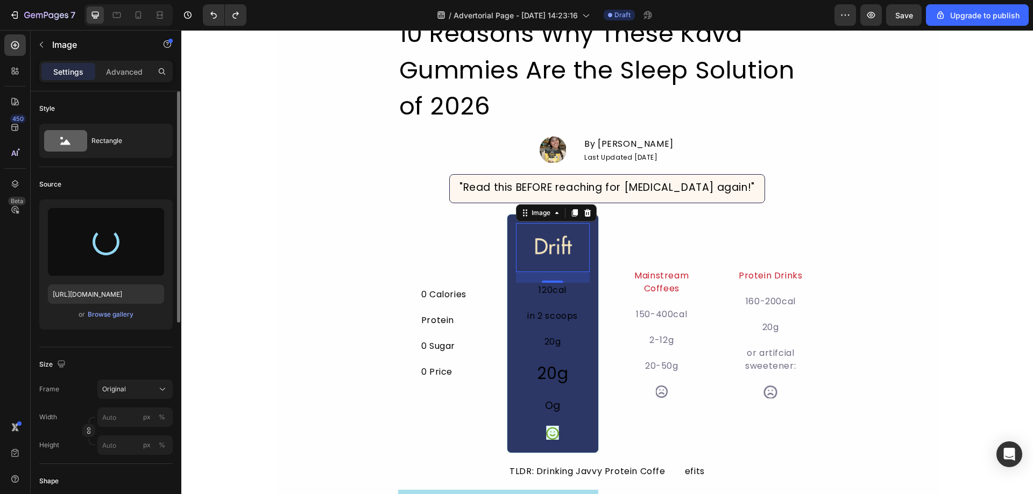
type input "https://cdn.shopify.com/s/files/1/0631/6536/6343/files/gempages_585148150625338…"
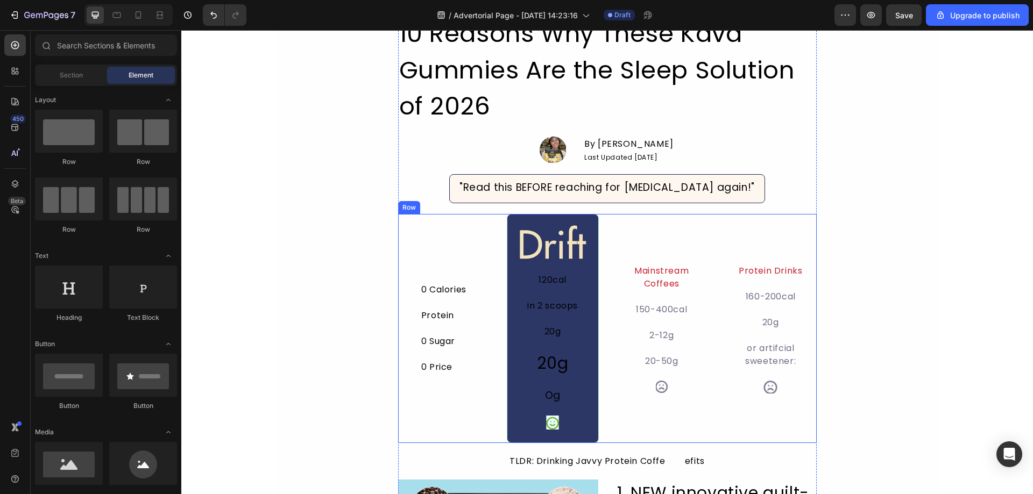
click at [569, 251] on img at bounding box center [553, 242] width 74 height 39
click at [507, 250] on div "Image 120cal Text Block in 2 scoops Text Block 20g Text Block 20g Heading Og Te…" at bounding box center [553, 328] width 92 height 229
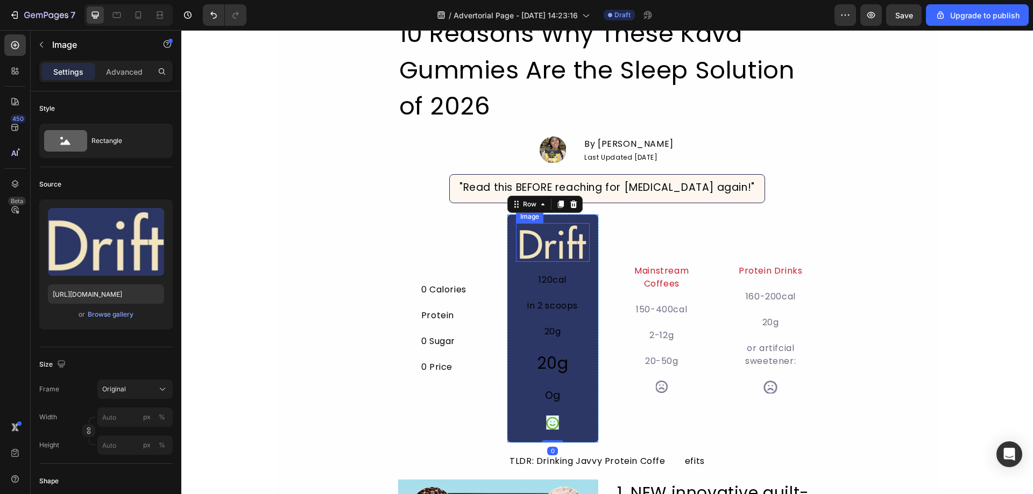
click at [536, 249] on img at bounding box center [553, 242] width 74 height 39
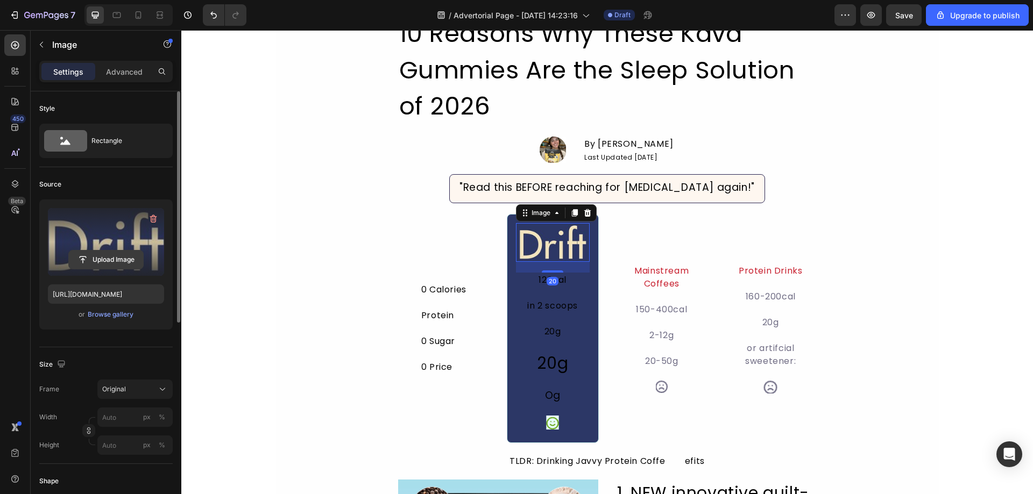
click at [96, 265] on input "file" at bounding box center [106, 260] width 74 height 18
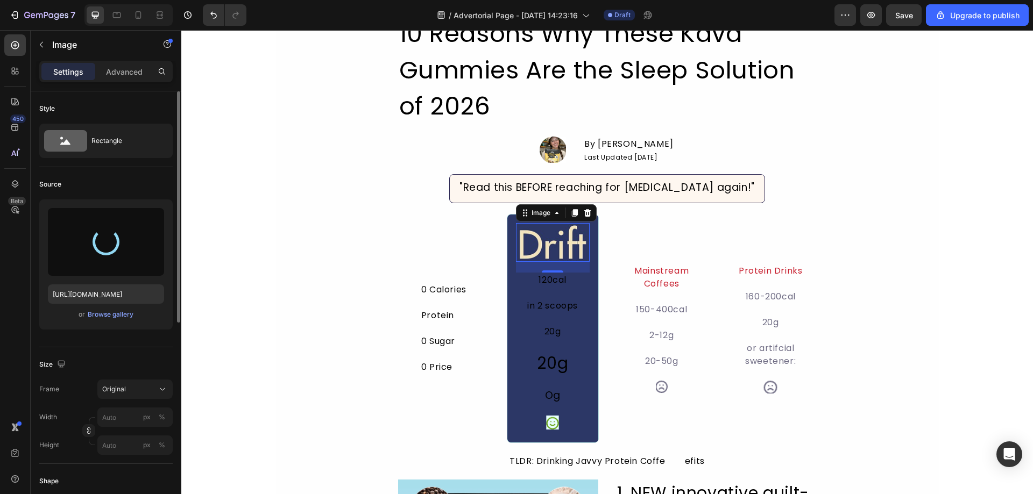
type input "https://cdn.shopify.com/s/files/1/0631/6536/6343/files/gempages_585148150625338…"
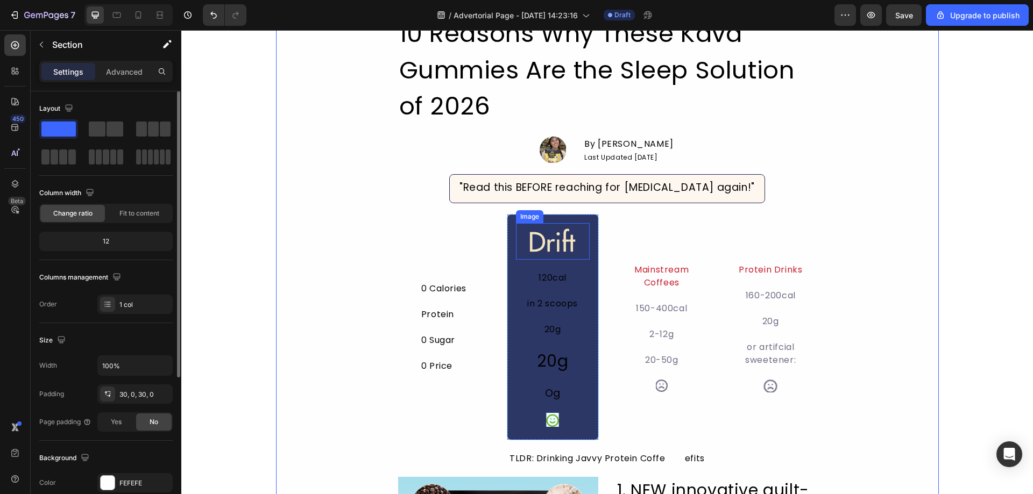
click at [556, 256] on img at bounding box center [553, 241] width 74 height 37
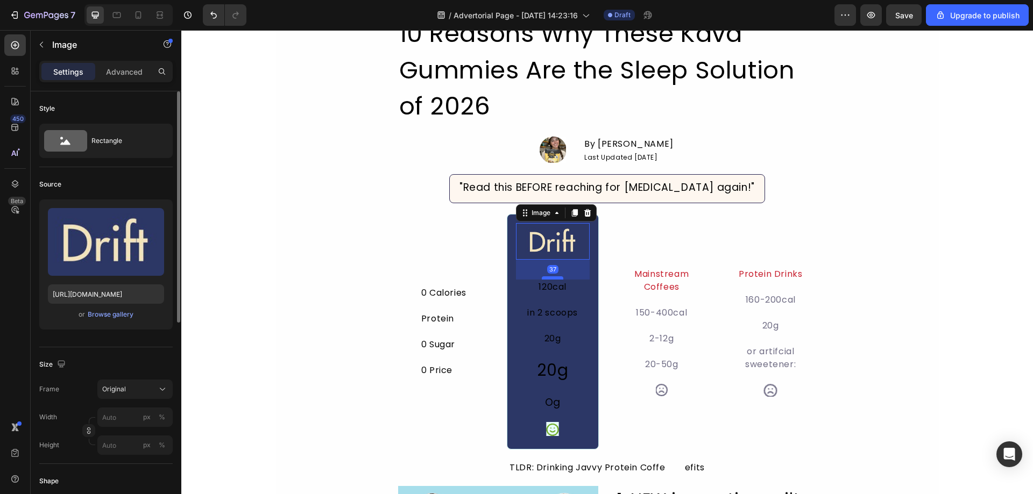
drag, startPoint x: 550, startPoint y: 268, endPoint x: 549, endPoint y: 278, distance: 9.2
click at [549, 278] on div at bounding box center [553, 278] width 22 height 3
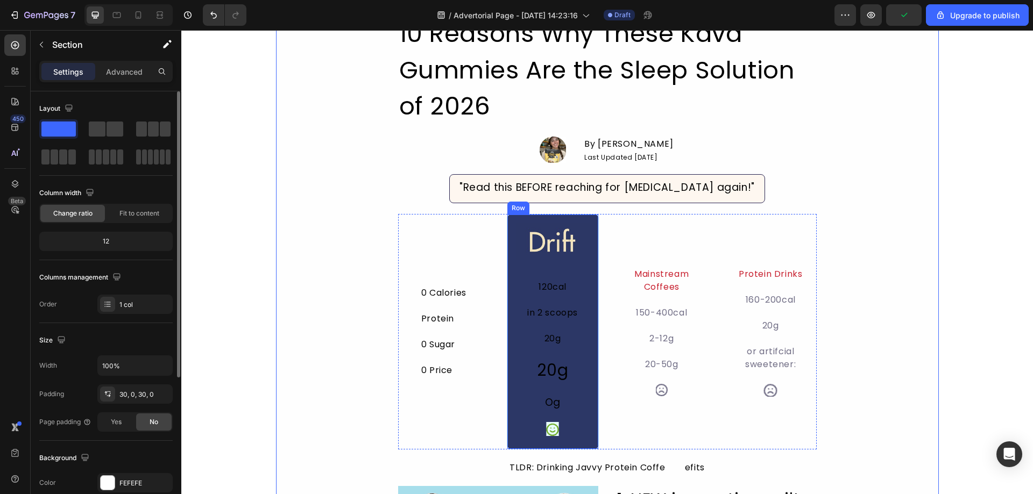
click at [567, 270] on div "Image 120cal Text Block in 2 scoops Text Block 20g Text Block 20g Heading Og Te…" at bounding box center [553, 329] width 74 height 213
click at [565, 274] on div "Image 120cal Text Block in 2 scoops Text Block 20g Text Block 20g Heading Og Te…" at bounding box center [553, 329] width 74 height 213
click at [564, 264] on div "Image 120cal Text Block in 2 scoops Text Block 20g Text Block 20g Heading Og Te…" at bounding box center [553, 329] width 74 height 213
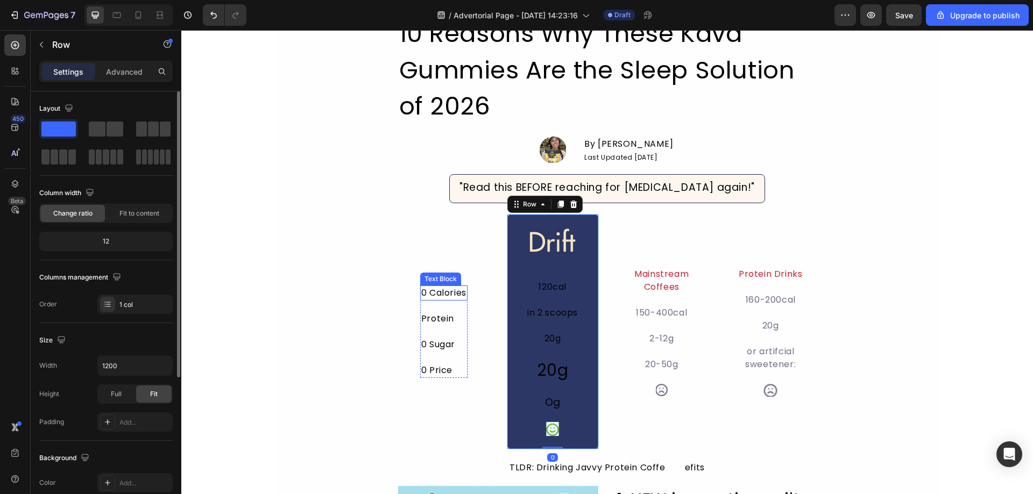
click at [455, 307] on div "0 Calories Text Block Protein Text Block 0 Sugar Text Block 0 Price Text Block" at bounding box center [443, 332] width 47 height 93
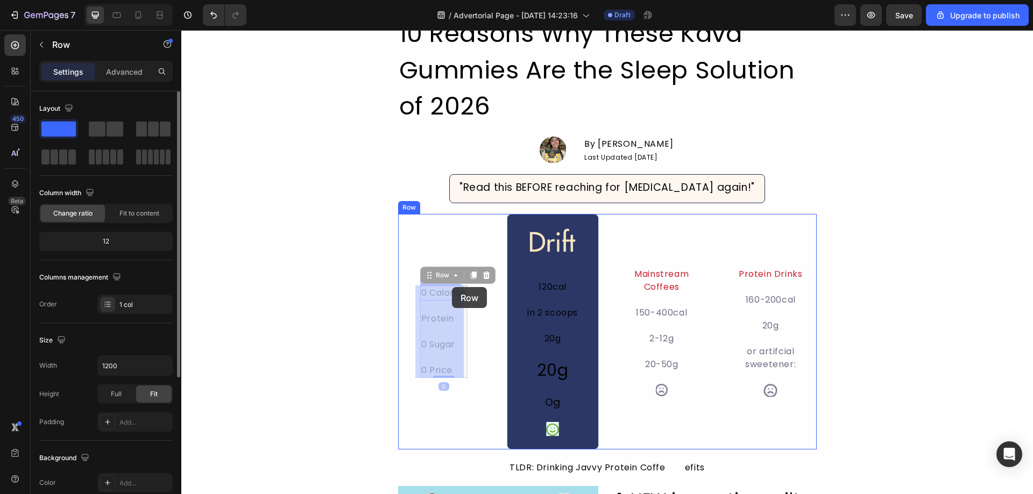
drag, startPoint x: 449, startPoint y: 306, endPoint x: 452, endPoint y: 287, distance: 18.6
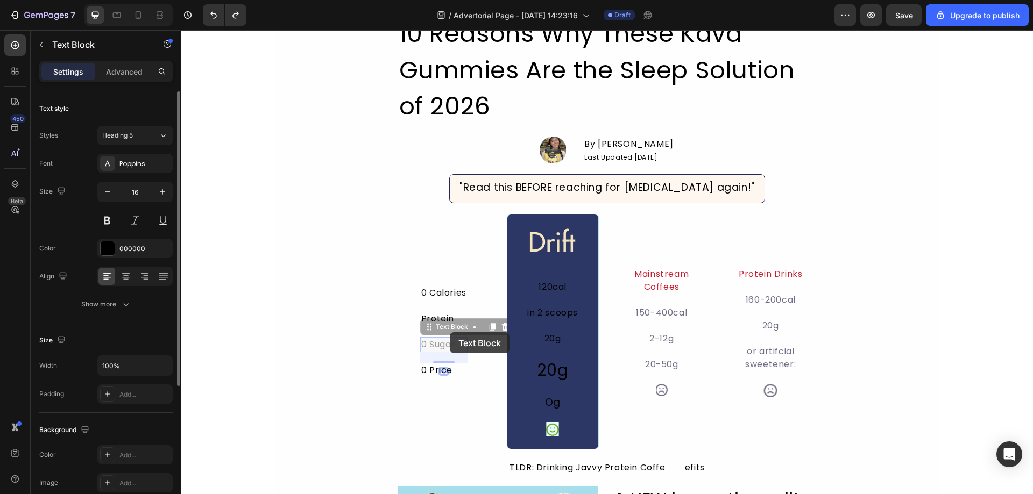
drag, startPoint x: 451, startPoint y: 346, endPoint x: 450, endPoint y: 332, distance: 13.5
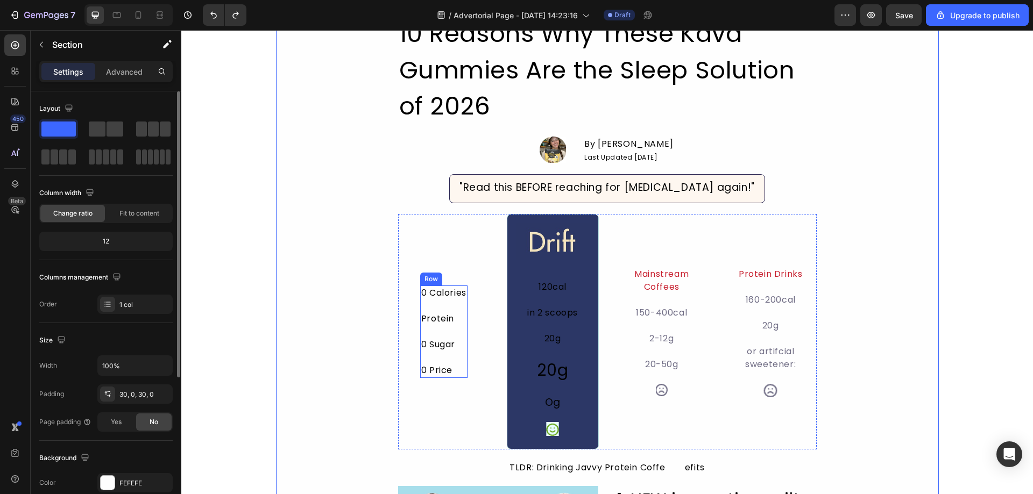
click at [453, 327] on div "Protein" at bounding box center [443, 319] width 47 height 15
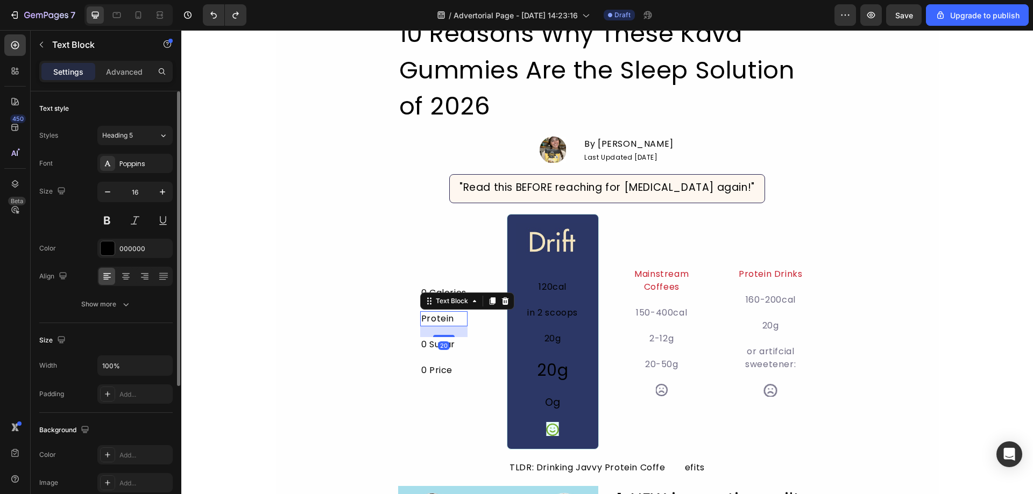
click at [458, 337] on div "20" at bounding box center [443, 332] width 47 height 11
click at [458, 346] on div "0 Sugar" at bounding box center [443, 344] width 47 height 15
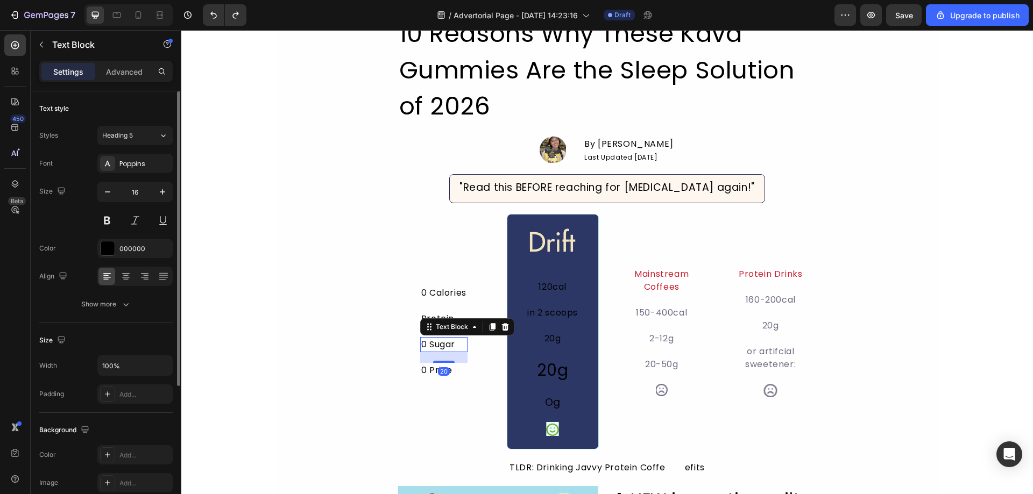
click at [457, 338] on div "0 Sugar" at bounding box center [443, 344] width 47 height 15
click at [463, 305] on div "0 Calories Text Block Protein Text Block 0 Sugar Text Block 20 0 Price Text Blo…" at bounding box center [443, 332] width 47 height 93
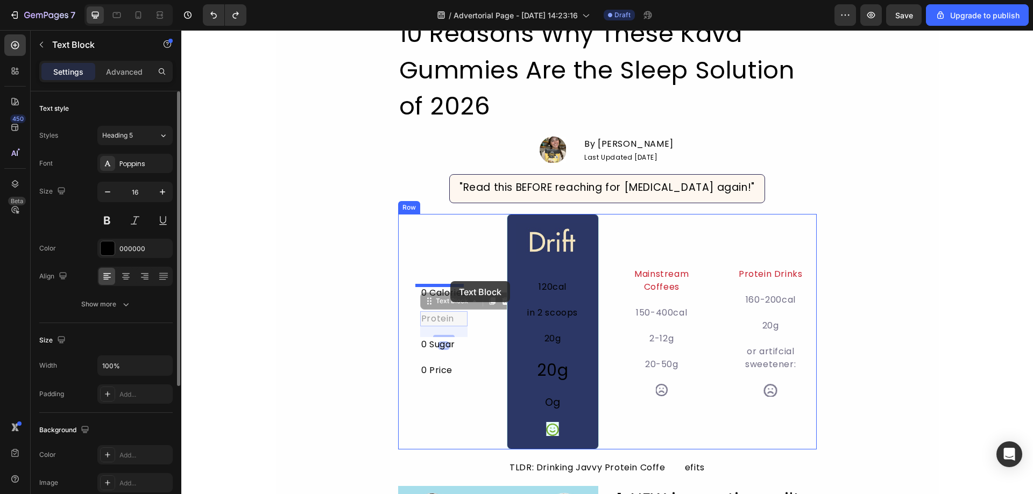
drag, startPoint x: 452, startPoint y: 313, endPoint x: 450, endPoint y: 281, distance: 31.3
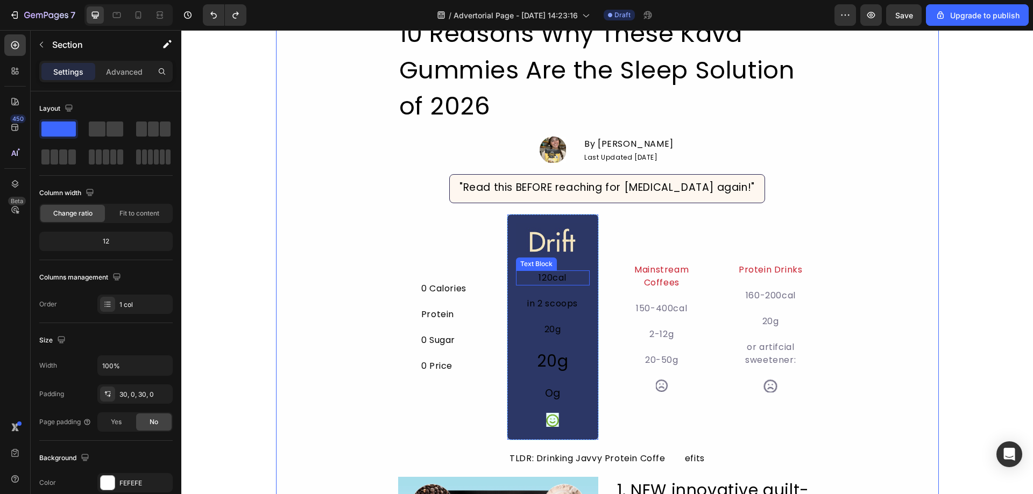
click at [587, 275] on div "Image 120cal Text Block in 2 scoops Text Block 20g Text Block 20g Heading Og Te…" at bounding box center [553, 327] width 92 height 226
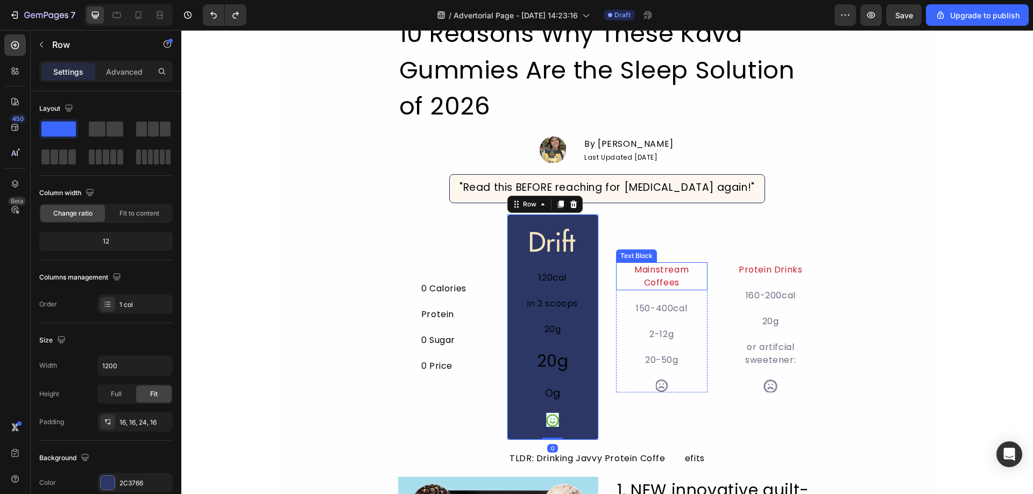
click at [638, 263] on div "Mainstream Coffees" at bounding box center [662, 277] width 92 height 28
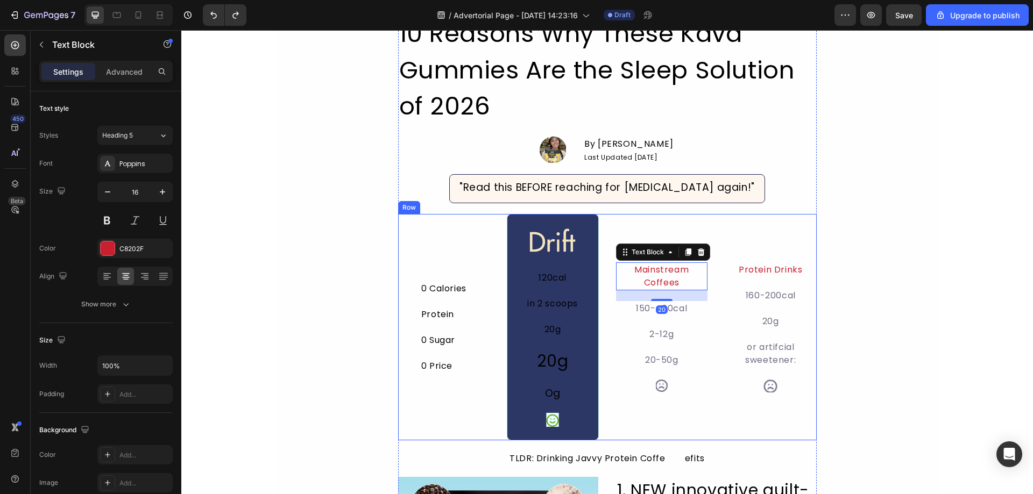
click at [659, 214] on div "10 Reasons Why These Kava Gummies Are the Sleep Solution of 2026 Heading Image …" at bounding box center [607, 356] width 419 height 682
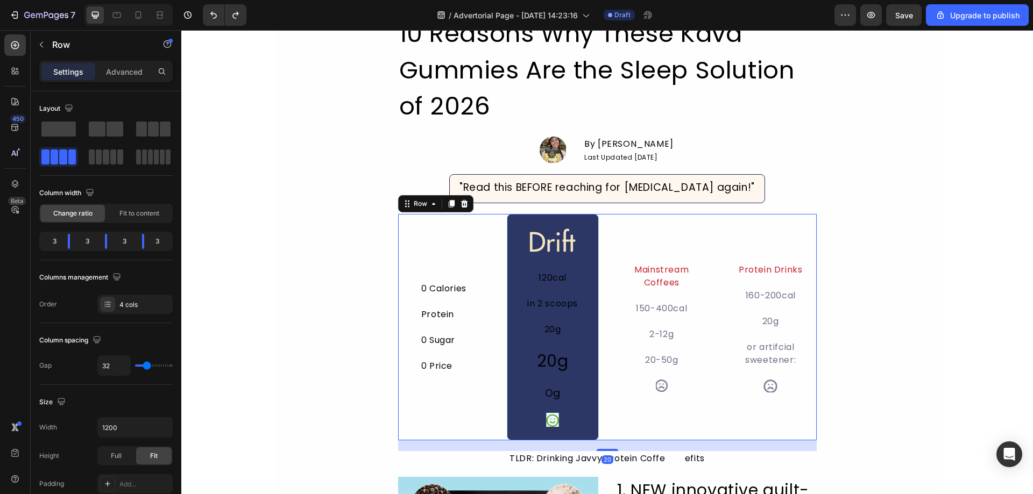
click at [644, 237] on div "Mainstream Coffees Text Block 150-400cal Text Block 2-12g Text Block 20-50g Tex…" at bounding box center [662, 327] width 92 height 226
click at [649, 254] on div "Mainstream Coffees Text Block 150-400cal Text Block 2-12g Text Block 20-50g Tex…" at bounding box center [662, 327] width 92 height 226
click at [655, 280] on div "Mainstream Coffees" at bounding box center [662, 277] width 92 height 28
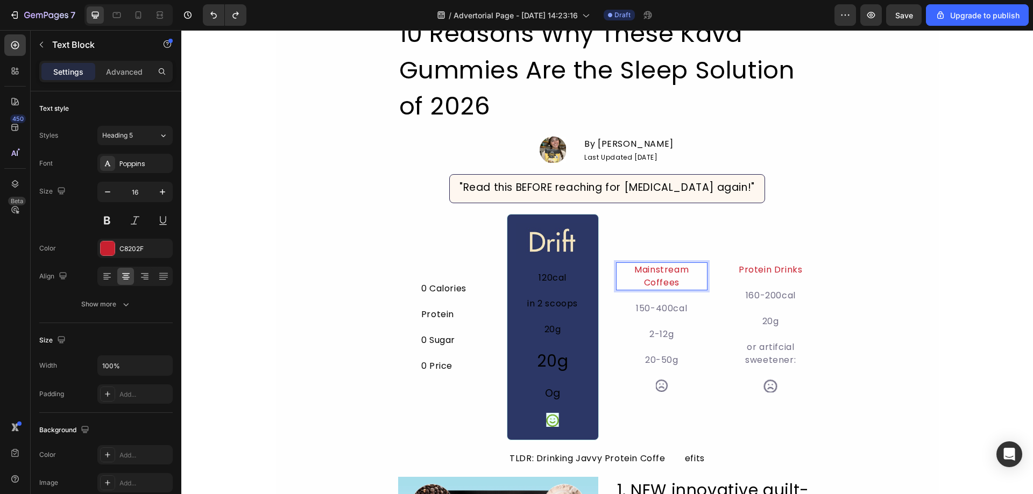
click at [655, 280] on div "Mainstream Coffees" at bounding box center [662, 277] width 92 height 28
click at [654, 280] on p "Mainstream Coffees" at bounding box center [662, 277] width 90 height 26
click at [562, 225] on img at bounding box center [553, 241] width 74 height 37
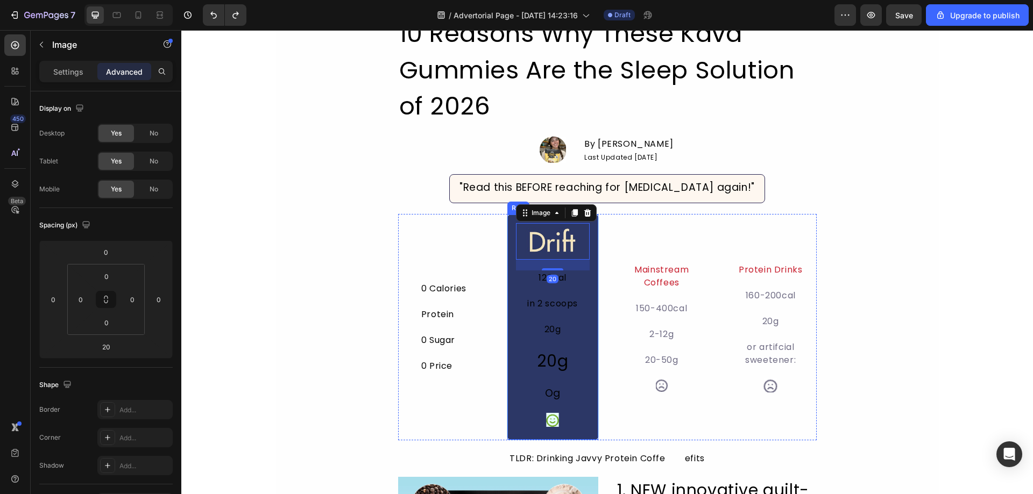
click at [508, 223] on div "Image 20 120cal Text Block in 2 scoops Text Block 20g Text Block 20g Heading Og…" at bounding box center [553, 327] width 92 height 226
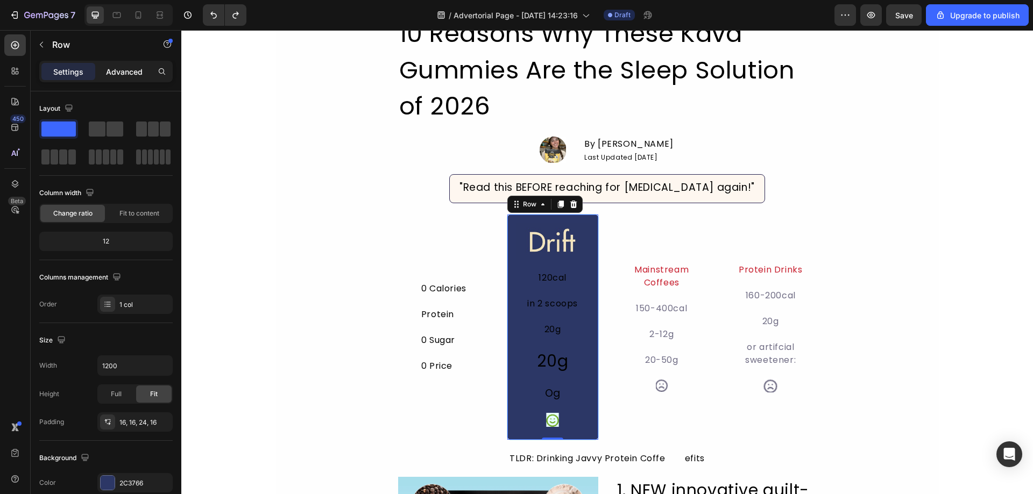
click at [114, 74] on p "Advanced" at bounding box center [124, 71] width 37 height 11
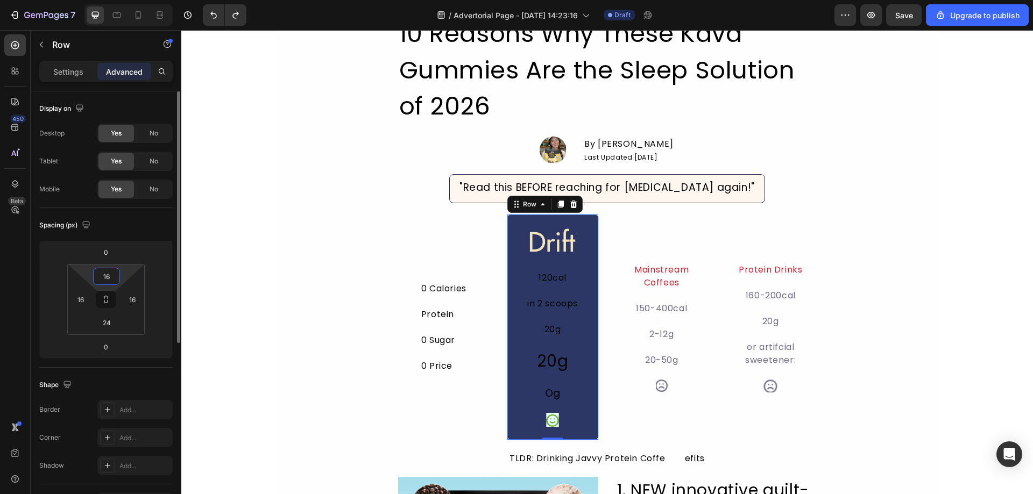
click at [116, 281] on input "16" at bounding box center [107, 276] width 22 height 16
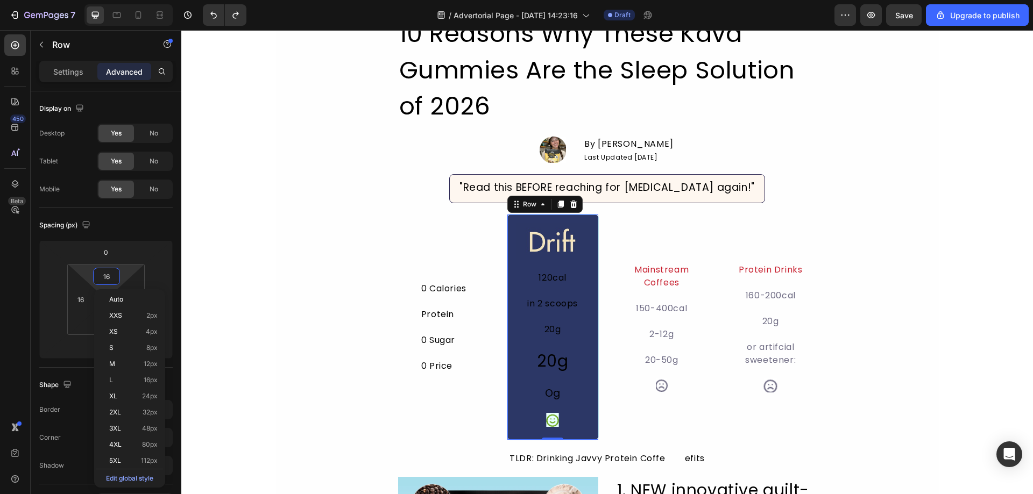
click at [24, 290] on div "450 Beta" at bounding box center [15, 225] width 22 height 383
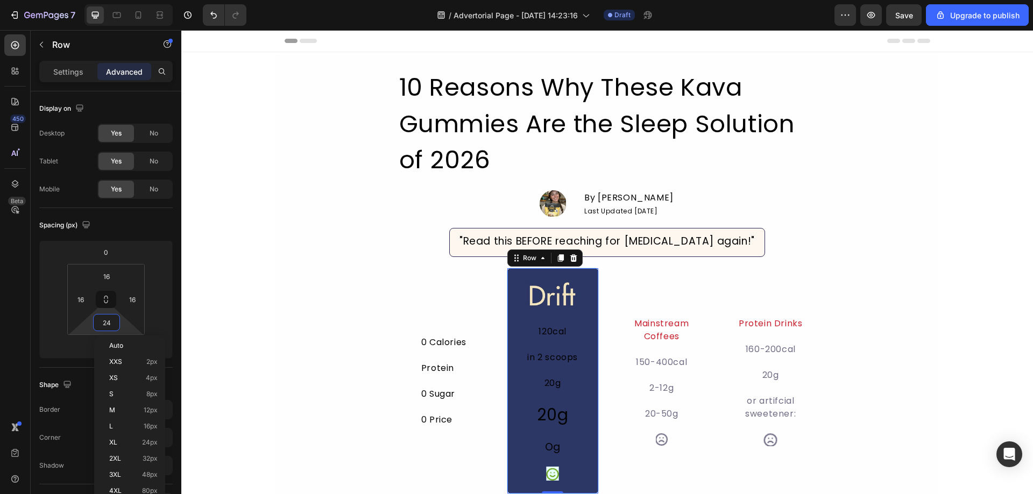
scroll to position [54, 0]
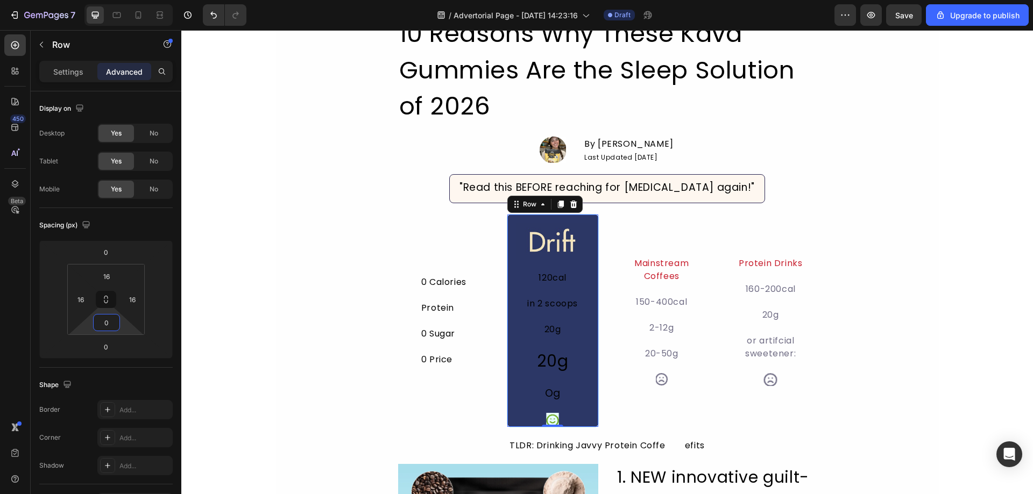
type input "0"
drag, startPoint x: 684, startPoint y: 265, endPoint x: 683, endPoint y: 253, distance: 12.4
click at [684, 265] on p "Mainstream Coffees" at bounding box center [662, 270] width 90 height 26
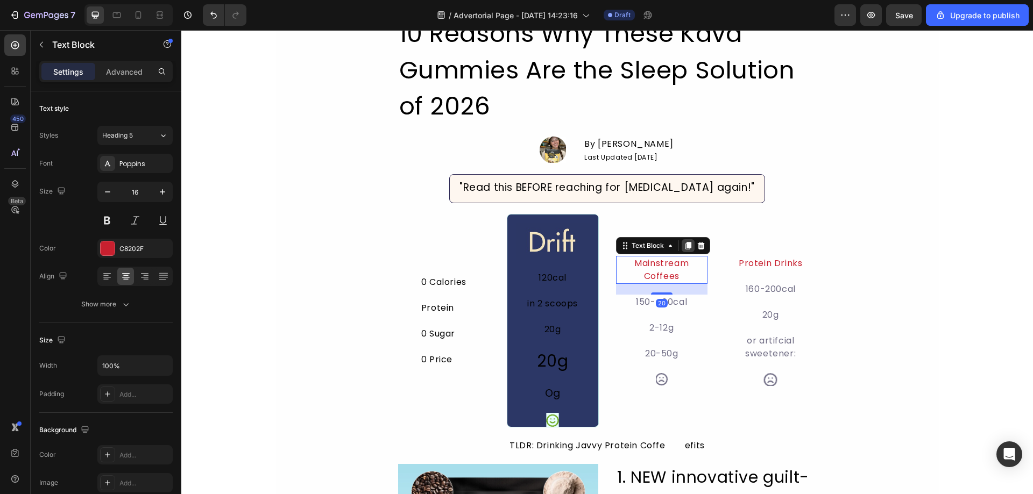
click at [685, 249] on icon at bounding box center [688, 246] width 6 height 8
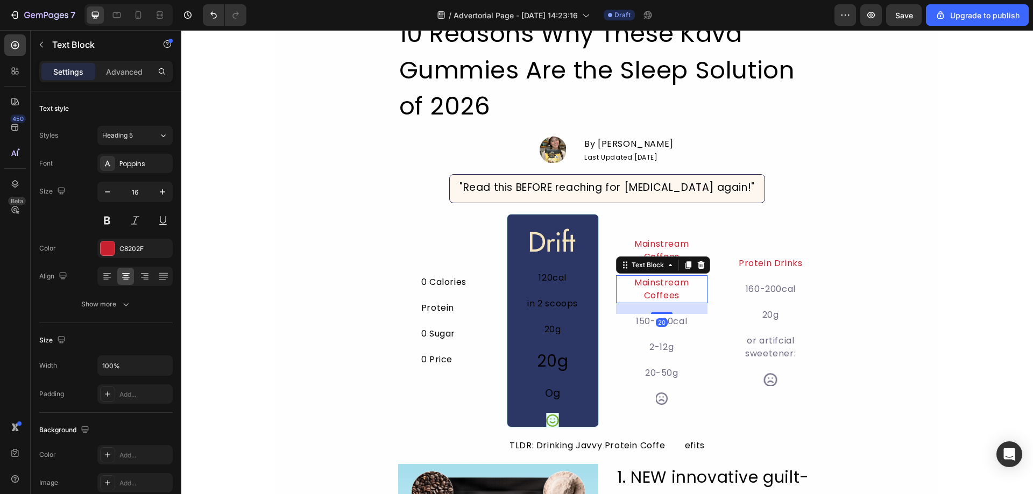
drag, startPoint x: 938, startPoint y: 231, endPoint x: 915, endPoint y: 258, distance: 35.5
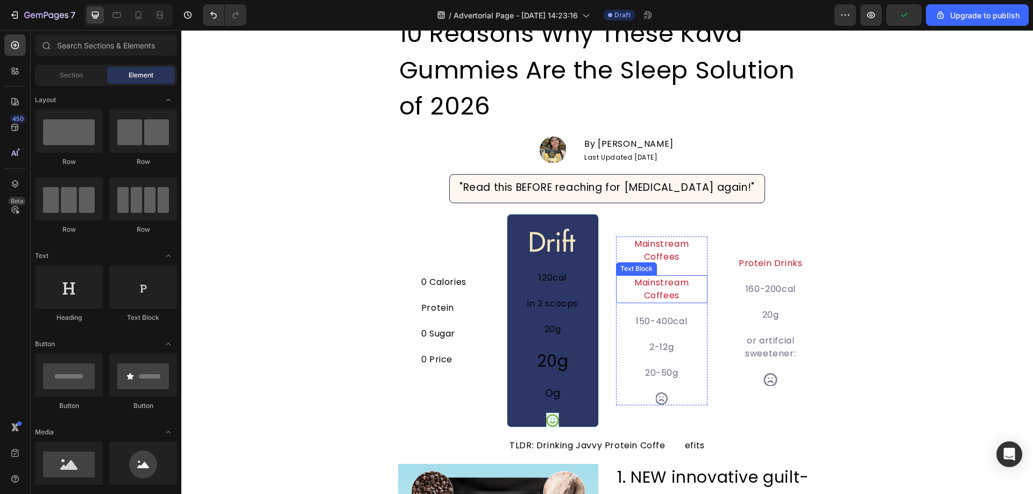
click at [641, 292] on div "Mainstream Coffees" at bounding box center [662, 289] width 92 height 28
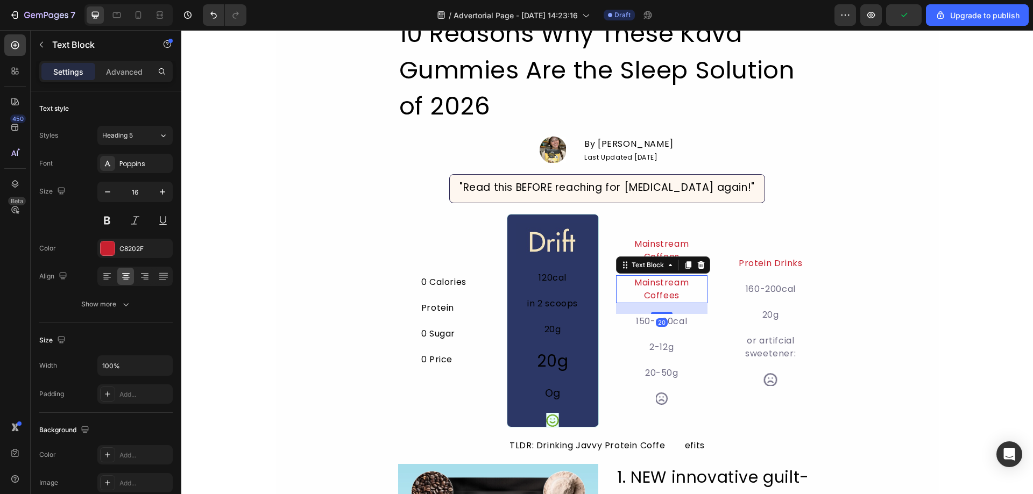
click at [641, 292] on div "Mainstream Coffees" at bounding box center [662, 289] width 92 height 28
click at [641, 292] on p "Mainstream Coffees" at bounding box center [662, 290] width 90 height 26
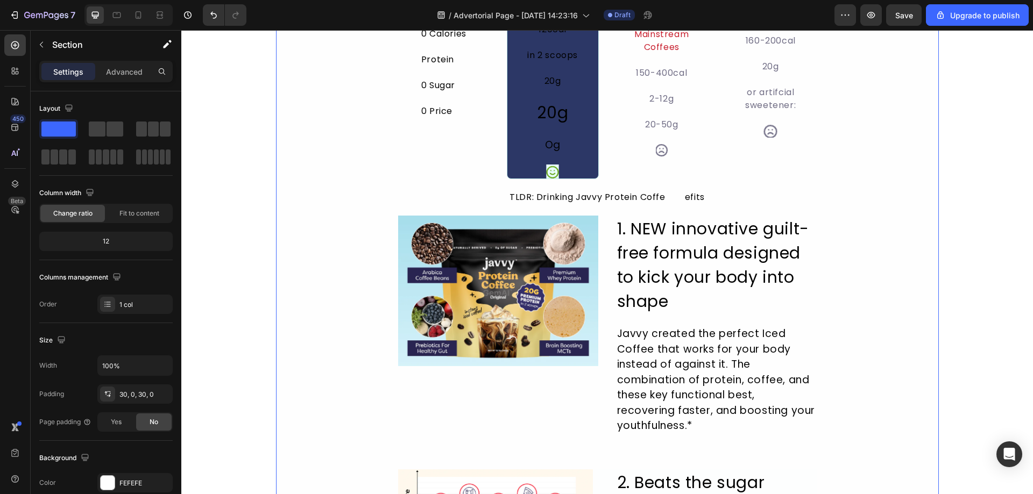
scroll to position [323, 0]
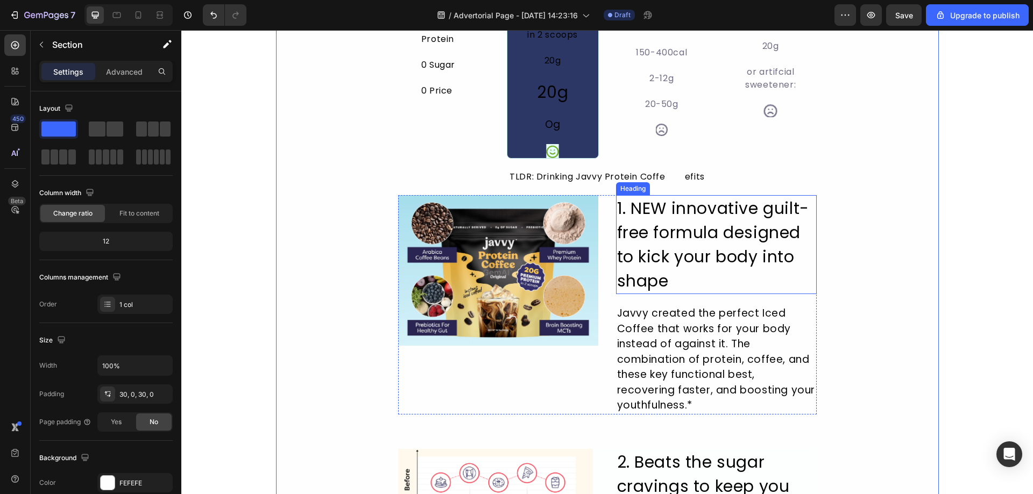
click at [731, 242] on h2 "1. NEW innovative guilt- free formula designed to kick your body into shape" at bounding box center [716, 244] width 201 height 99
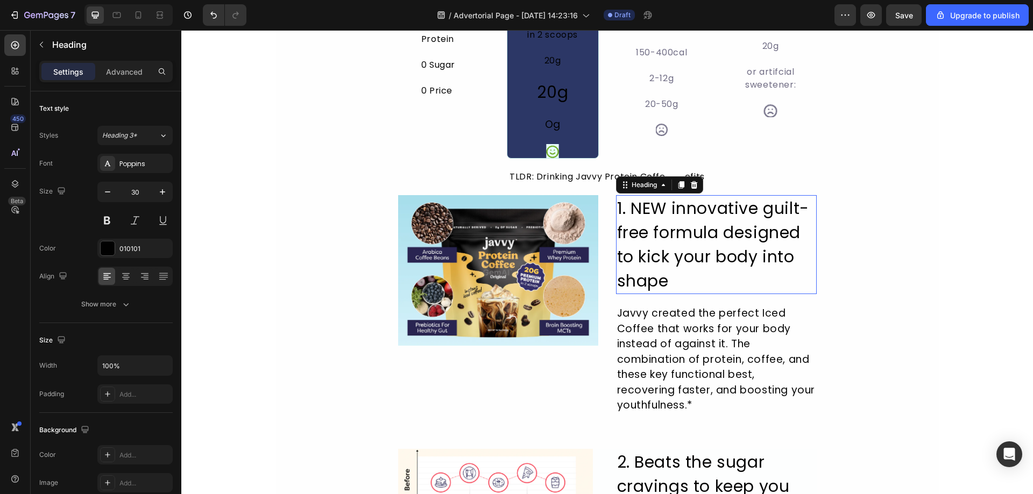
click at [731, 242] on p "1. NEW innovative guilt- free formula designed to kick your body into shape" at bounding box center [716, 244] width 199 height 97
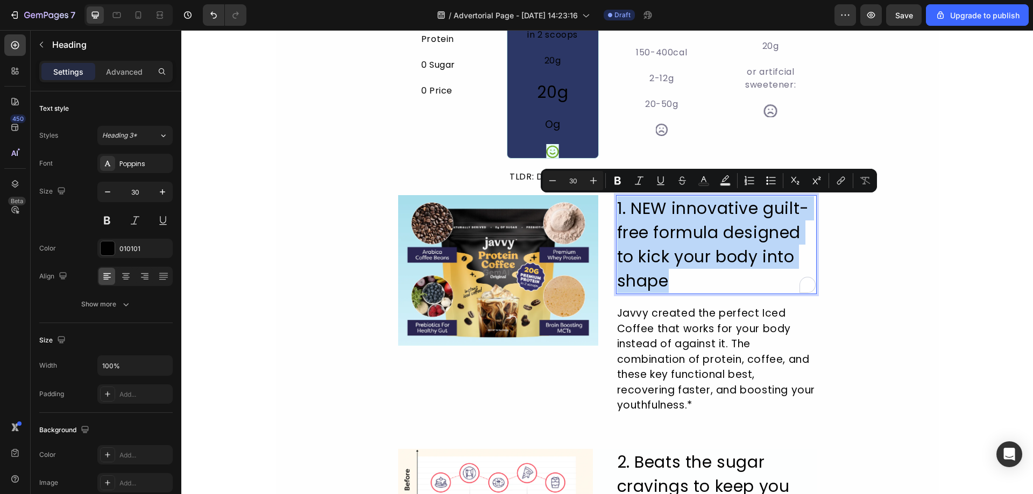
click at [731, 242] on p "1. NEW innovative guilt- free formula designed to kick your body into shape" at bounding box center [716, 244] width 199 height 97
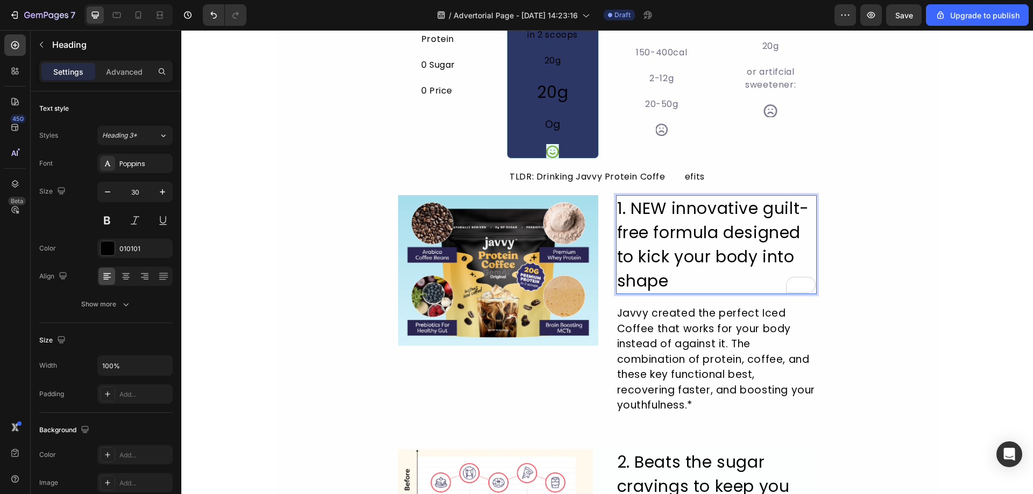
drag, startPoint x: 628, startPoint y: 202, endPoint x: 640, endPoint y: 206, distance: 12.9
click at [640, 206] on p "1. NEW innovative guilt- free formula designed to kick your body into shape" at bounding box center [716, 244] width 199 height 97
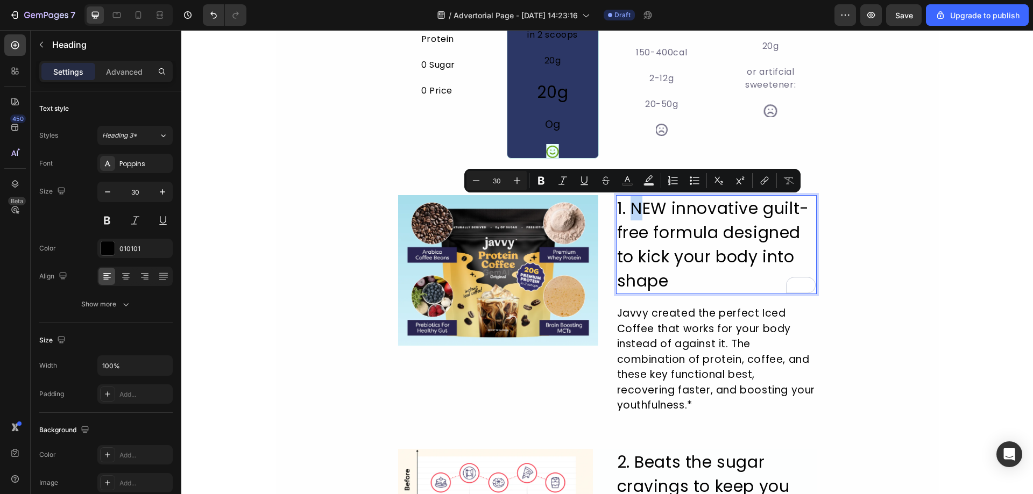
click at [629, 206] on p "1. NEW innovative guilt- free formula designed to kick your body into shape" at bounding box center [716, 244] width 199 height 97
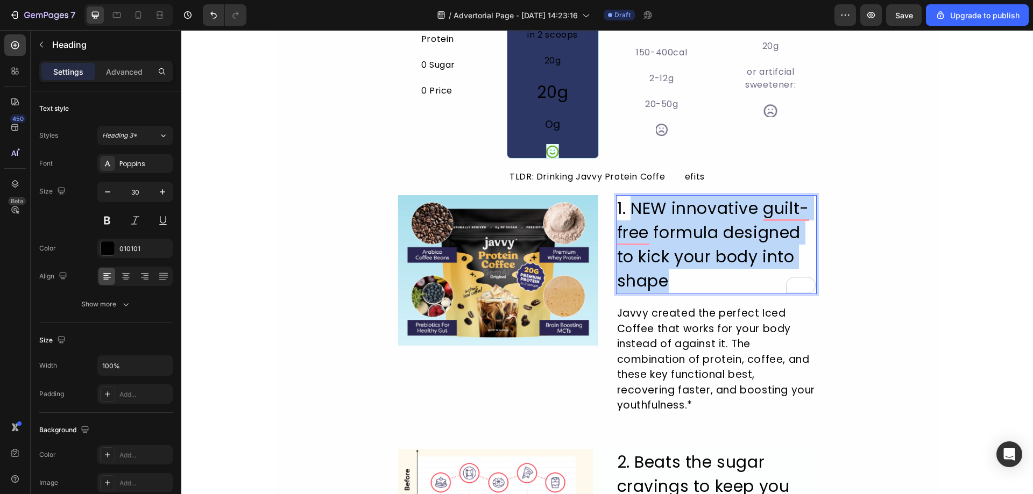
drag, startPoint x: 628, startPoint y: 206, endPoint x: 748, endPoint y: 273, distance: 138.0
click at [748, 273] on p "1. NEW innovative guilt- free formula designed to kick your body into shape" at bounding box center [716, 244] width 199 height 97
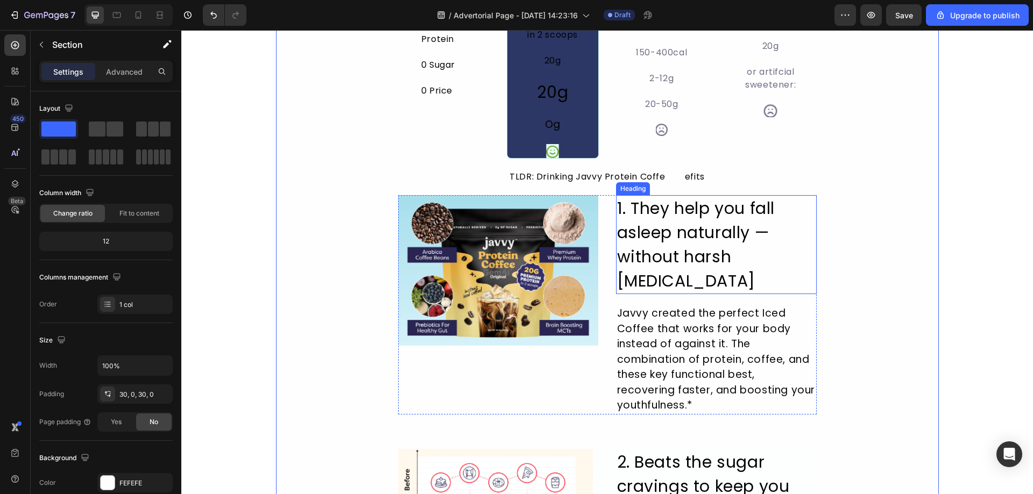
click at [712, 222] on p "1. They help you fall asleep naturally — without harsh [MEDICAL_DATA]" at bounding box center [716, 244] width 199 height 97
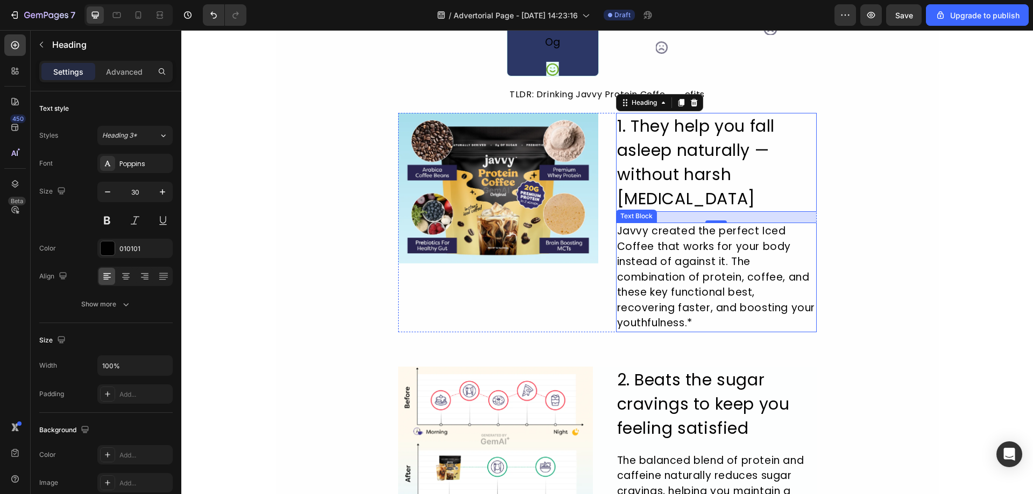
scroll to position [592, 0]
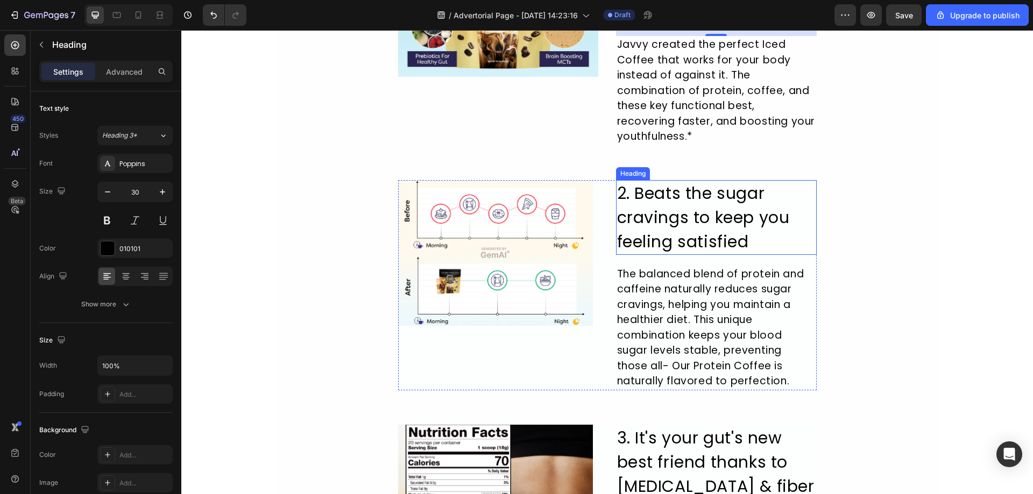
click at [751, 239] on h2 "2. Beats the sugar cravings to keep you feeling satisfied" at bounding box center [716, 217] width 201 height 75
click at [751, 239] on p "2. Beats the sugar cravings to keep you feeling satisfied" at bounding box center [716, 217] width 199 height 73
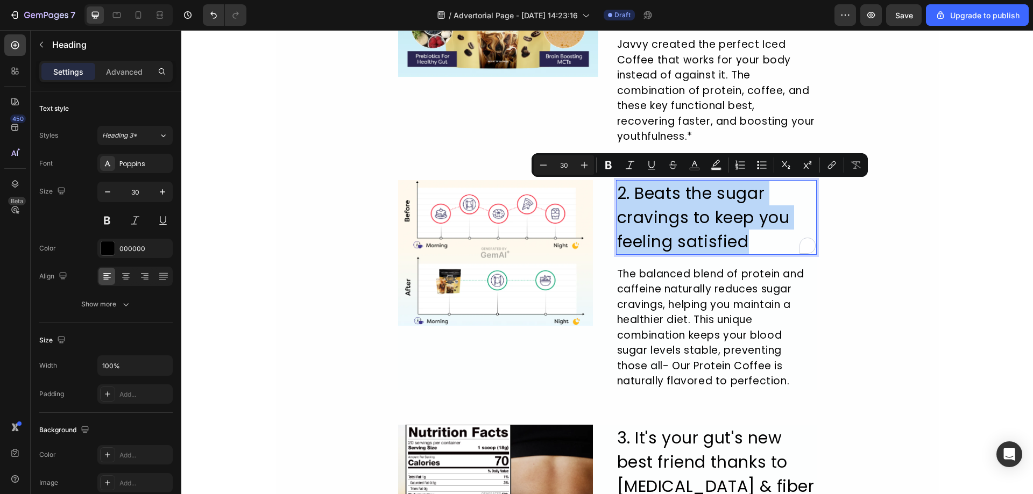
click at [753, 247] on p "2. Beats the sugar cravings to keep you feeling satisfied" at bounding box center [716, 217] width 199 height 73
drag, startPoint x: 725, startPoint y: 246, endPoint x: 634, endPoint y: 197, distance: 103.3
click at [634, 197] on p "2. Beats the sugar cravings to keep you feeling satisfied" at bounding box center [716, 217] width 199 height 73
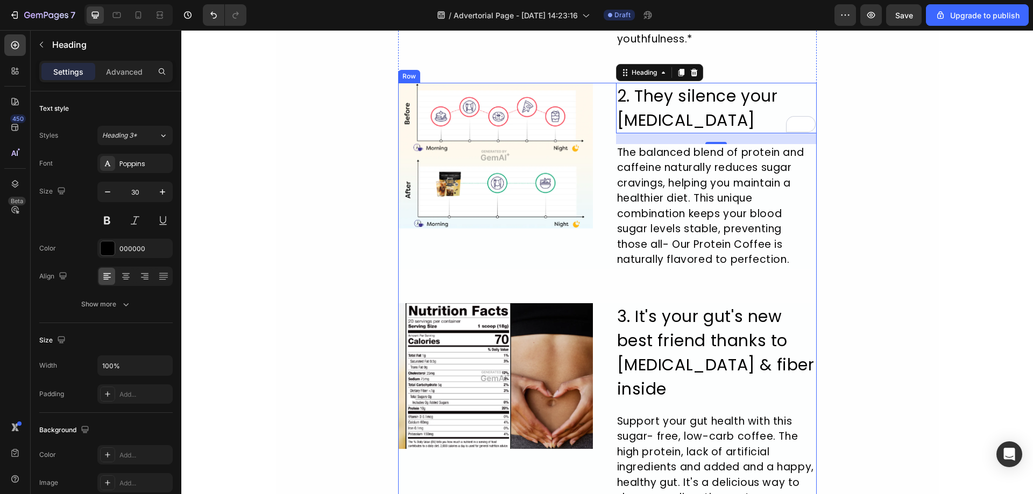
scroll to position [807, 0]
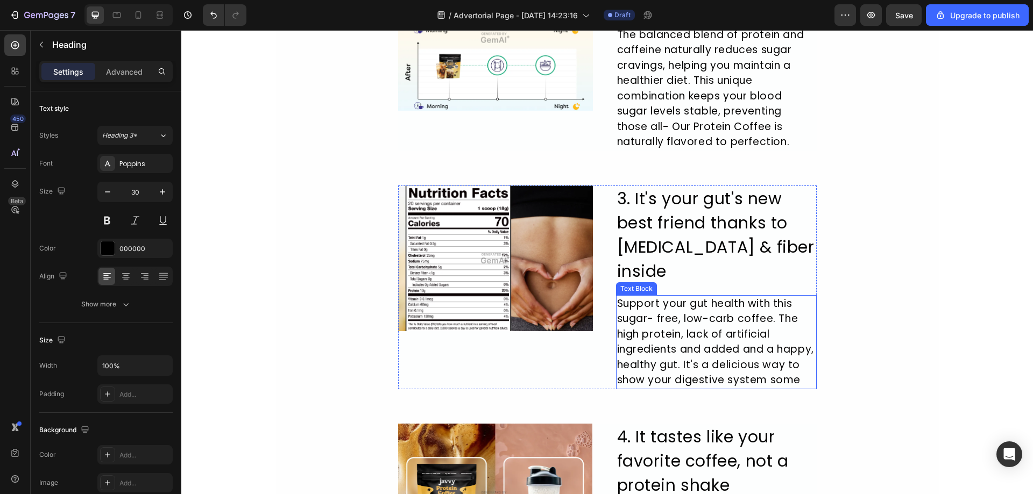
click at [689, 222] on h2 "3. It's your gut's new best friend thanks to prebiotics & fiber inside" at bounding box center [716, 235] width 201 height 99
click at [652, 207] on h2 "3. It's your gut's new best friend thanks to prebiotics & fiber inside" at bounding box center [716, 235] width 201 height 99
click at [632, 196] on p "3. It's your gut's new best friend thanks to prebiotics & fiber inside" at bounding box center [716, 235] width 199 height 97
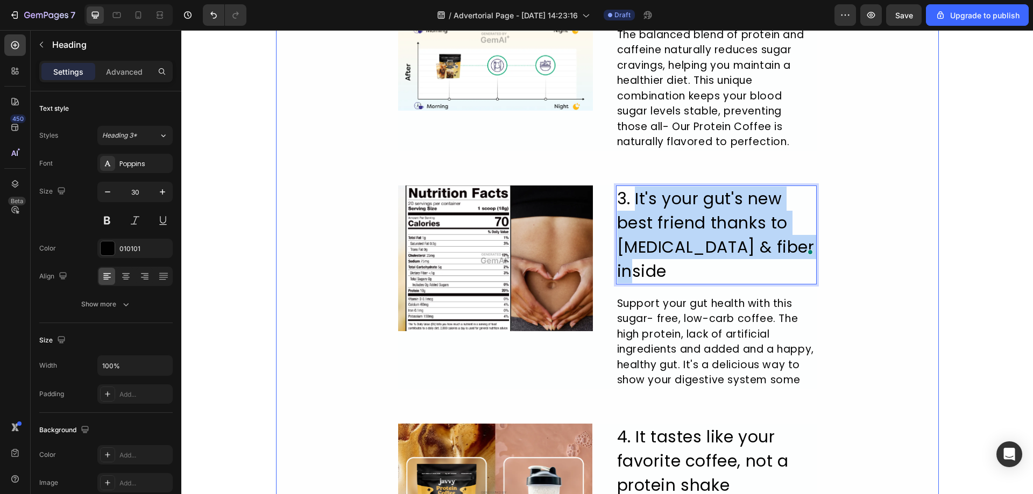
drag, startPoint x: 632, startPoint y: 196, endPoint x: 835, endPoint y: 252, distance: 210.9
click at [835, 252] on div "10 Reasons Why These Kava Gummies Are the Sleep Solution of 2026 Heading Image …" at bounding box center [607, 82] width 663 height 1642
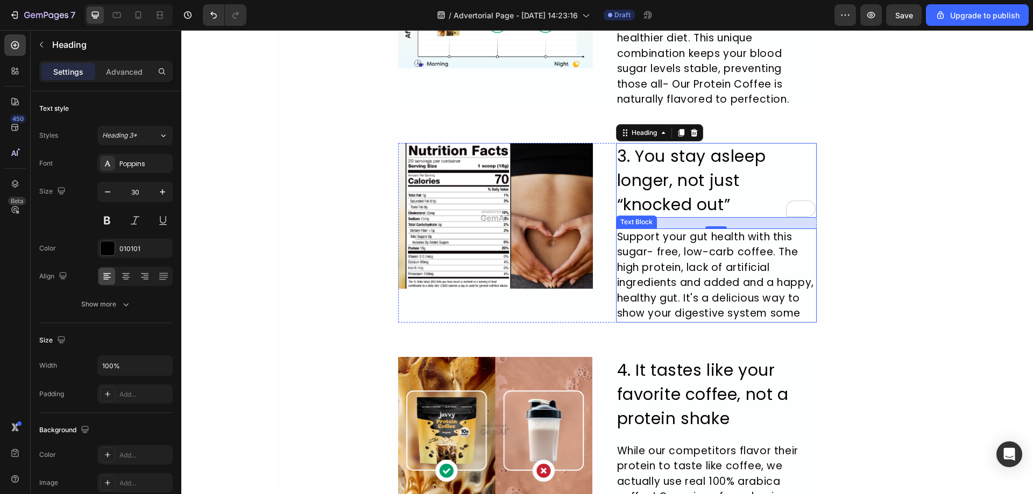
scroll to position [968, 0]
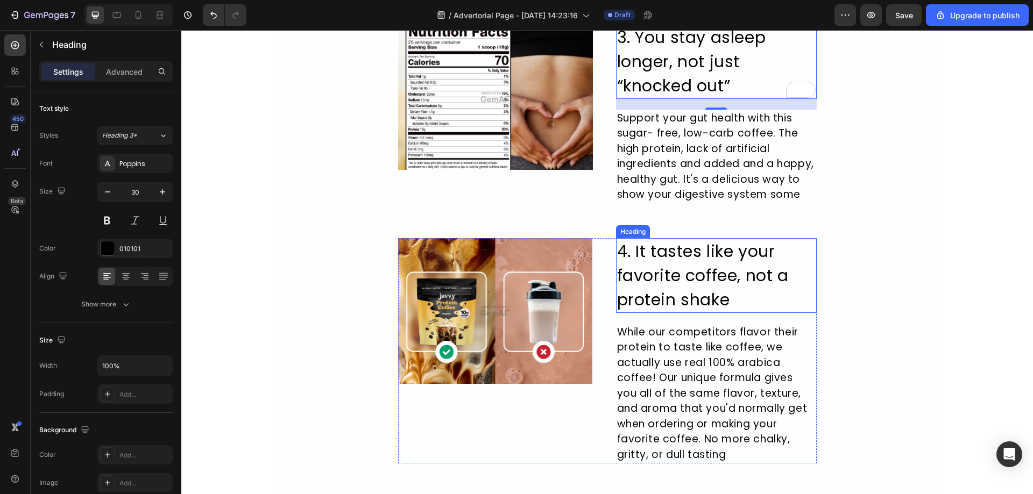
click at [676, 296] on h2 "4. It tastes like your favorite coffee, not a protein shake" at bounding box center [716, 275] width 201 height 75
click at [675, 295] on h2 "4. It tastes like your favorite coffee, not a protein shake" at bounding box center [716, 275] width 201 height 75
click at [642, 286] on p "4. It tastes like your favorite coffee, not a protein shake" at bounding box center [716, 275] width 199 height 73
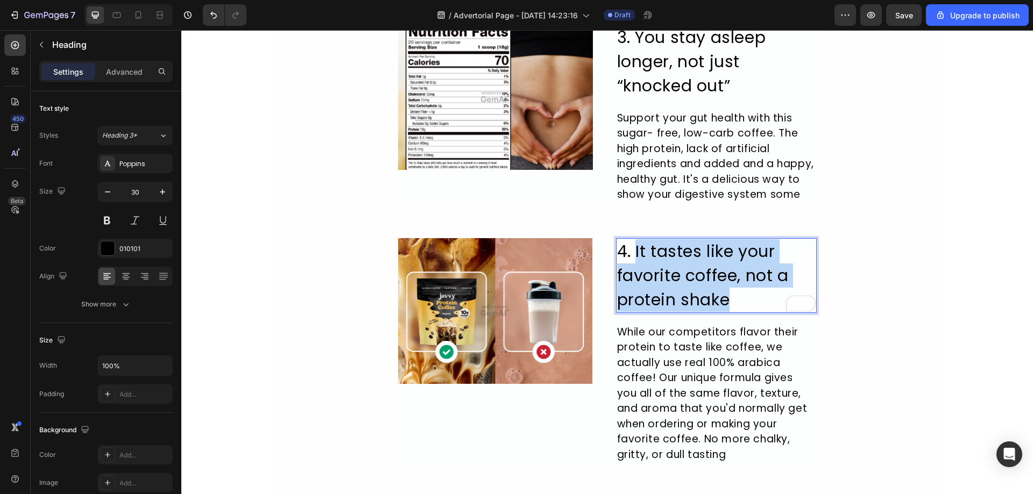
drag, startPoint x: 634, startPoint y: 267, endPoint x: 739, endPoint y: 313, distance: 114.4
click at [739, 312] on p "4. It tastes like your favorite coffee, not a protein shake" at bounding box center [716, 275] width 199 height 73
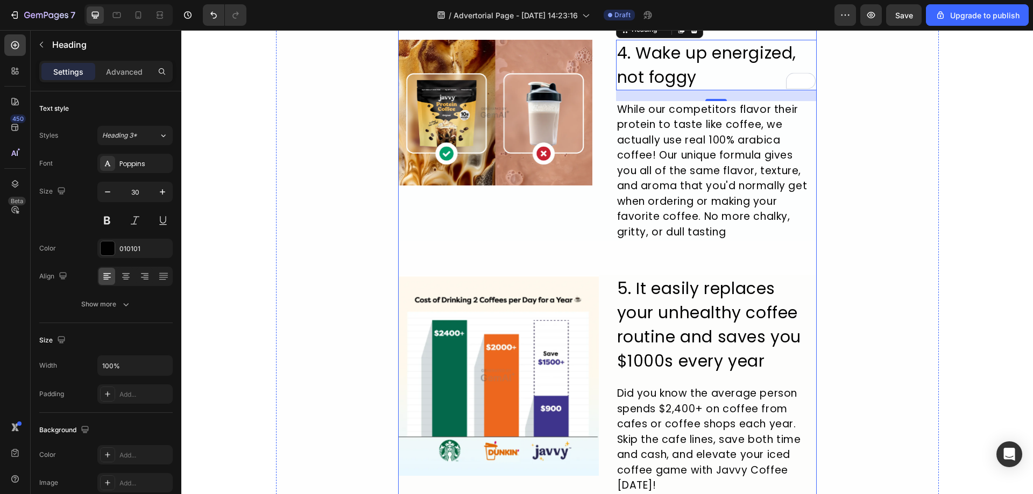
scroll to position [1184, 0]
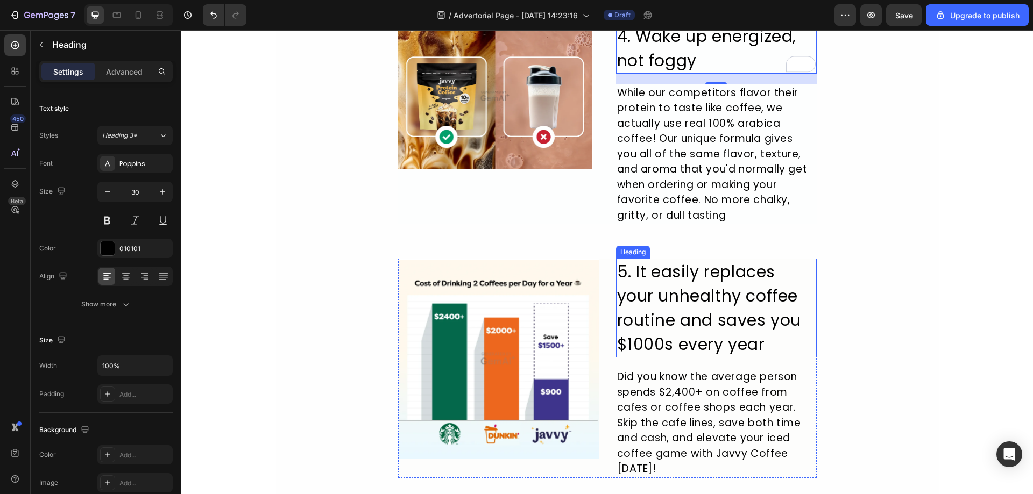
click at [638, 292] on h2 "5. It easily replaces your unhealthy coffee routine and saves you $1000s every …" at bounding box center [716, 308] width 201 height 99
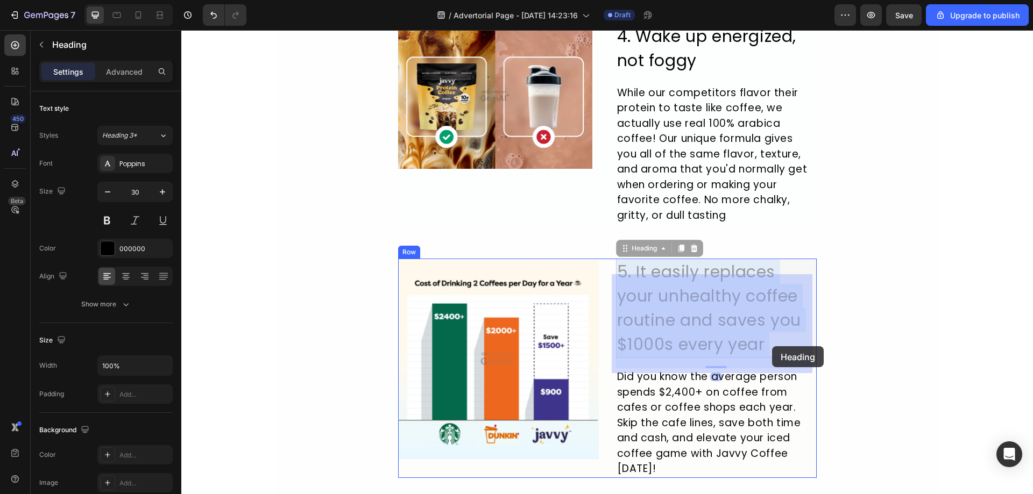
drag, startPoint x: 633, startPoint y: 289, endPoint x: 770, endPoint y: 345, distance: 148.4
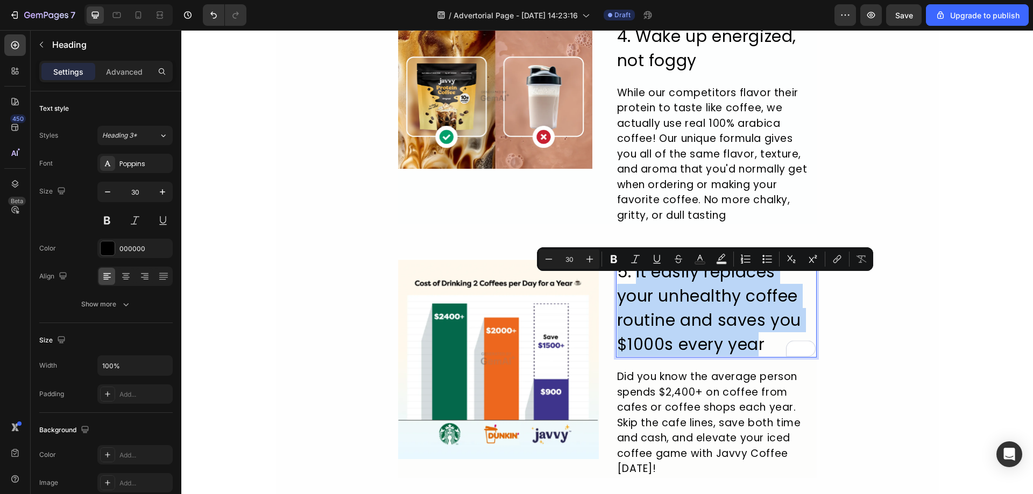
drag, startPoint x: 669, startPoint y: 328, endPoint x: 632, endPoint y: 289, distance: 53.3
click at [632, 289] on p "5. It easily replaces your unhealthy coffee routine and saves you $1000s every …" at bounding box center [716, 308] width 199 height 97
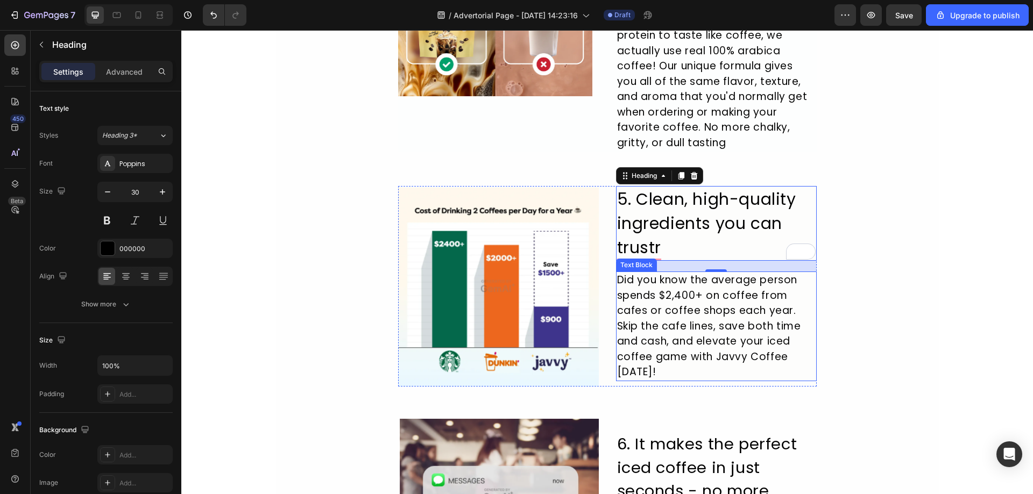
scroll to position [1399, 0]
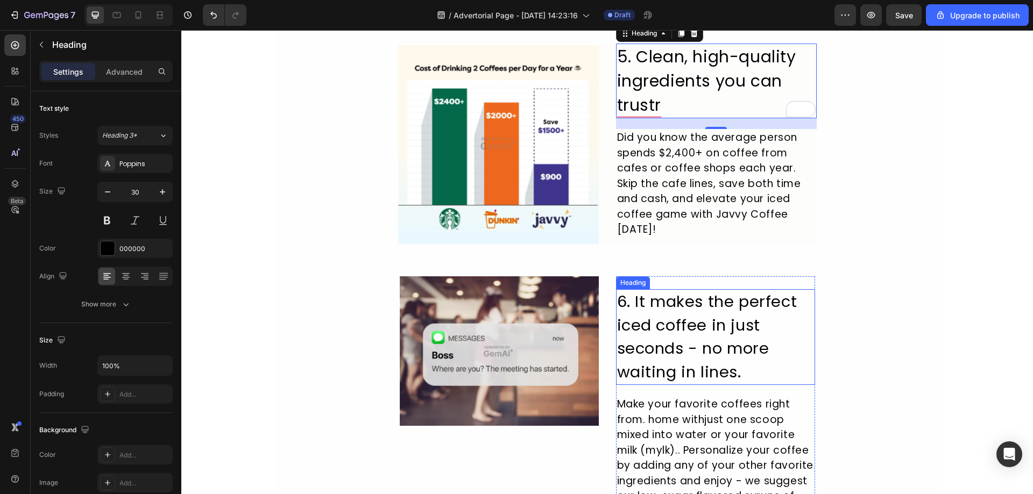
click at [671, 312] on h2 "6. It makes the perfect iced coffee in just seconds - no more waiting in lines." at bounding box center [716, 337] width 200 height 96
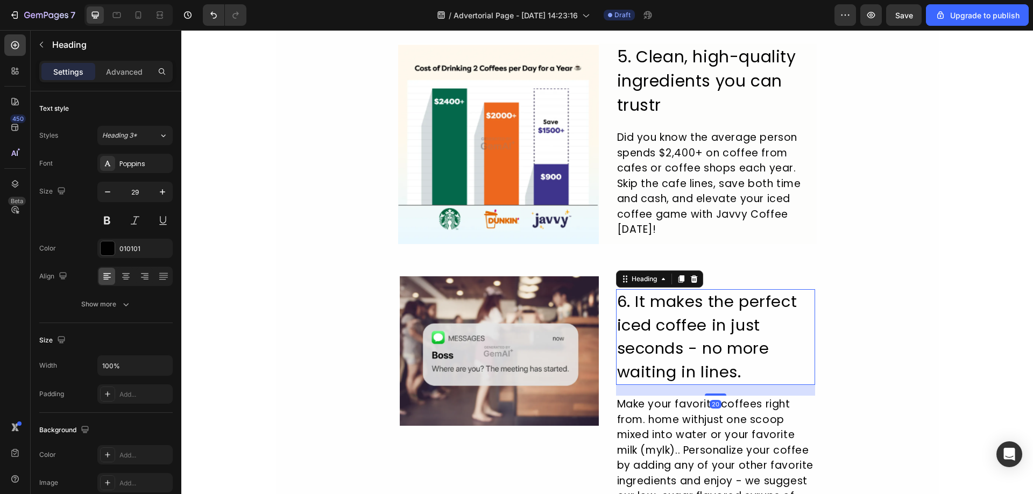
click at [639, 326] on h2 "6. It makes the perfect iced coffee in just seconds - no more waiting in lines." at bounding box center [716, 337] width 200 height 96
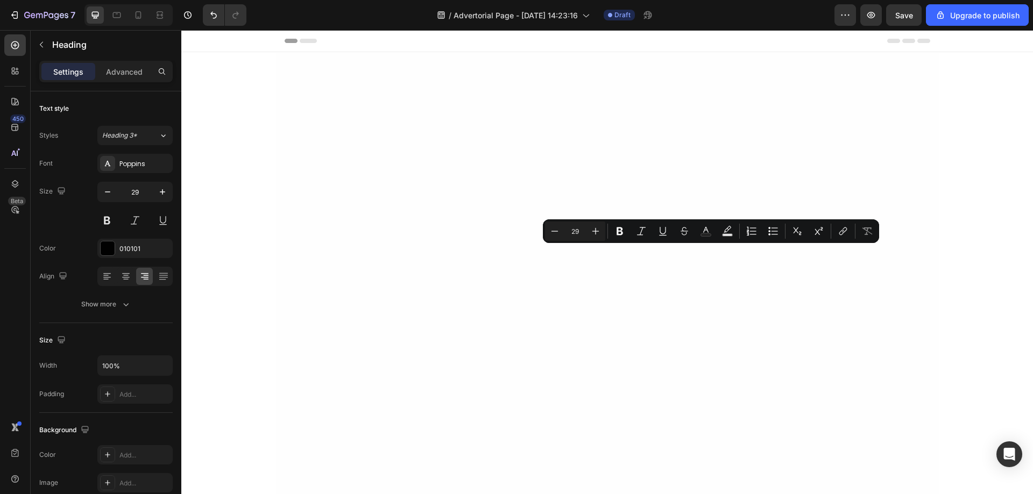
scroll to position [1937, 0]
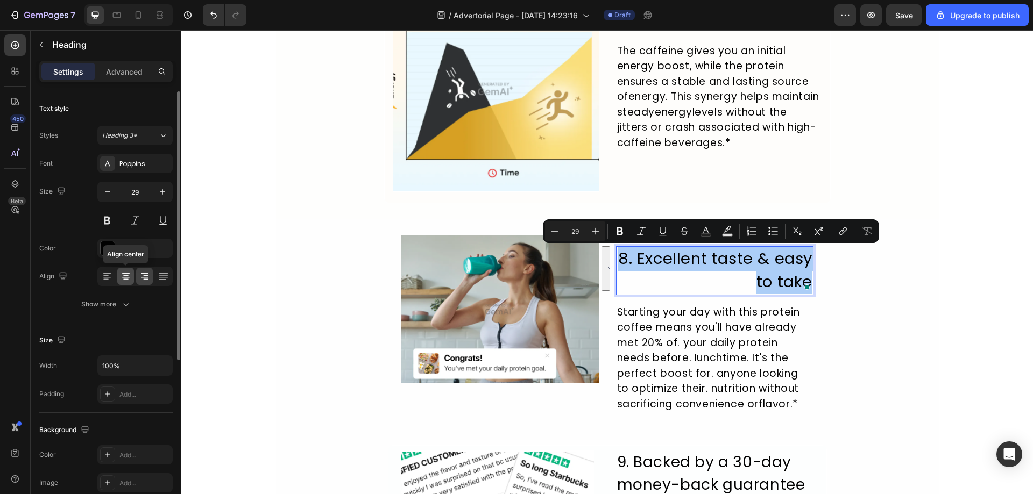
click at [128, 278] on icon at bounding box center [126, 277] width 8 height 1
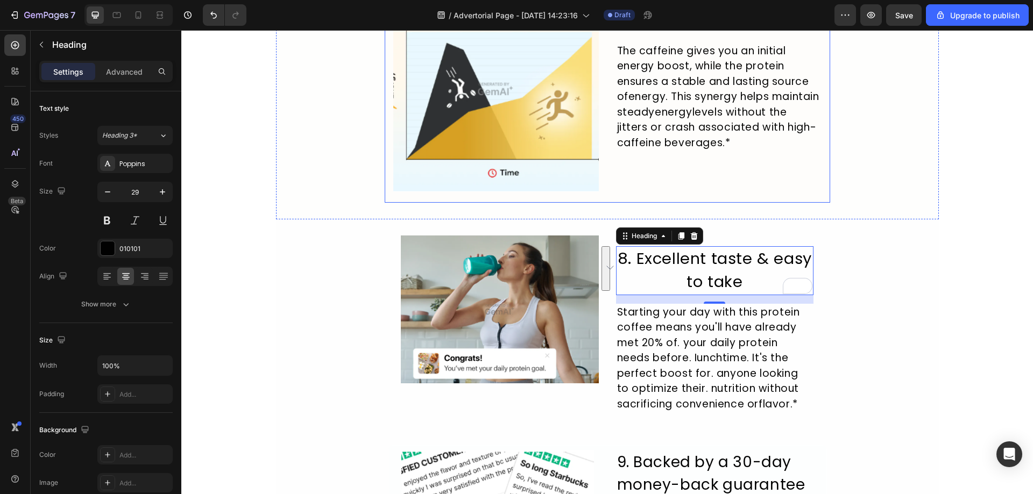
scroll to position [1775, 0]
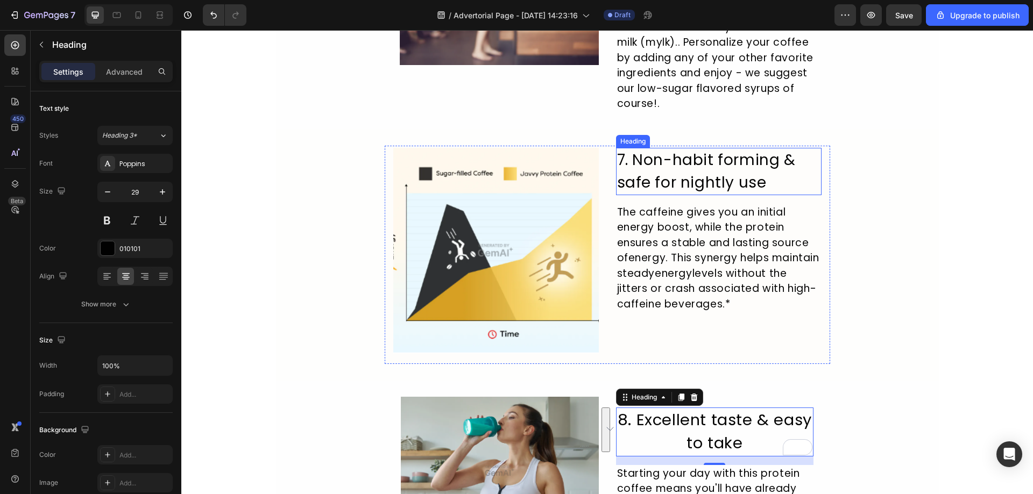
click at [731, 178] on h2 "7. Non-habit forming & safe for nightly use" at bounding box center [719, 171] width 206 height 47
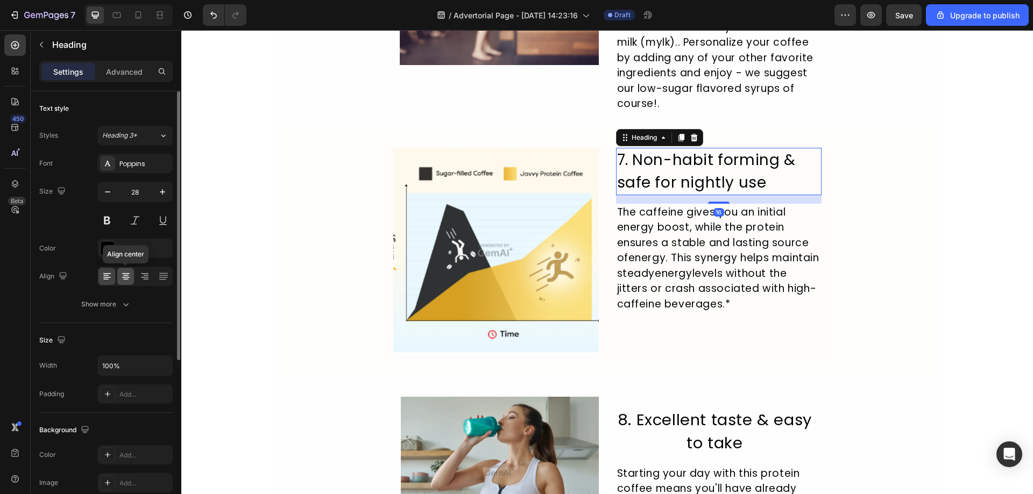
click at [121, 273] on icon at bounding box center [126, 276] width 11 height 11
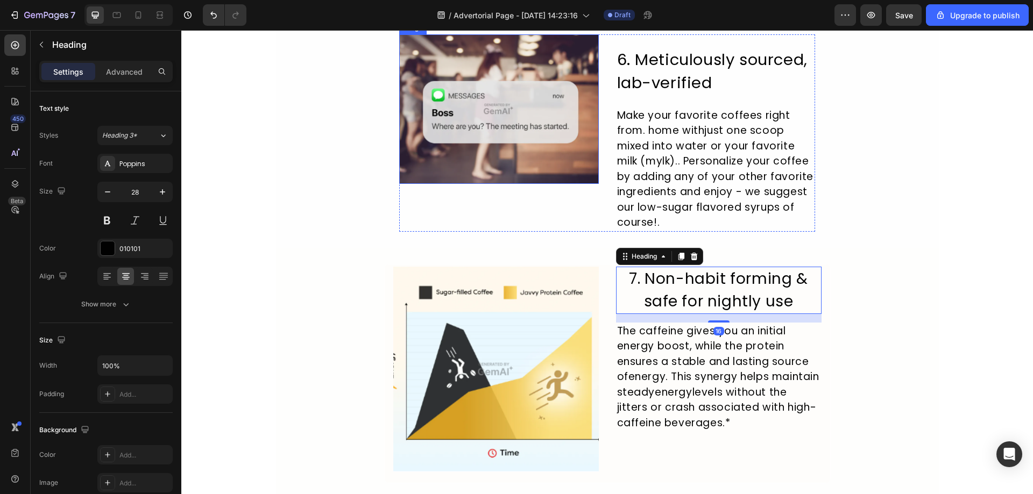
scroll to position [1506, 0]
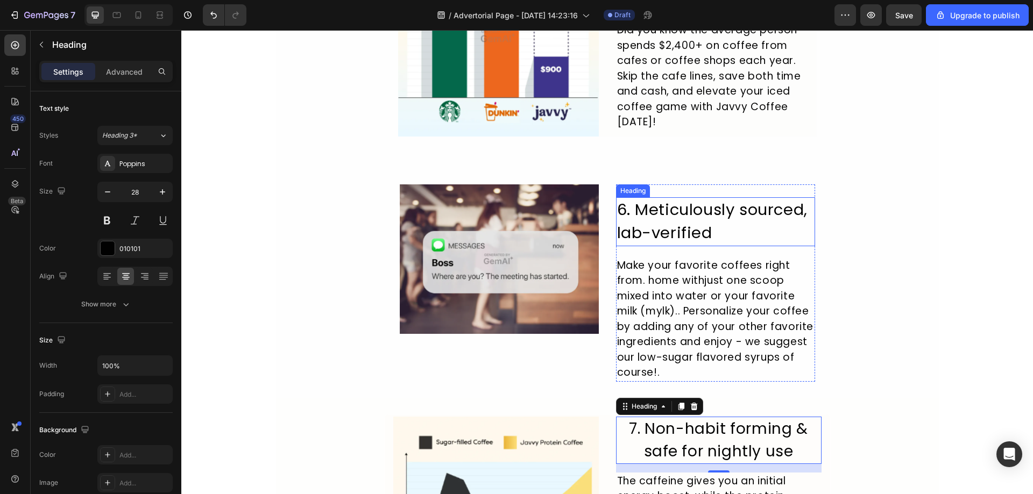
click at [676, 213] on h2 "6. Meticulously sourced, lab-verified" at bounding box center [716, 221] width 200 height 49
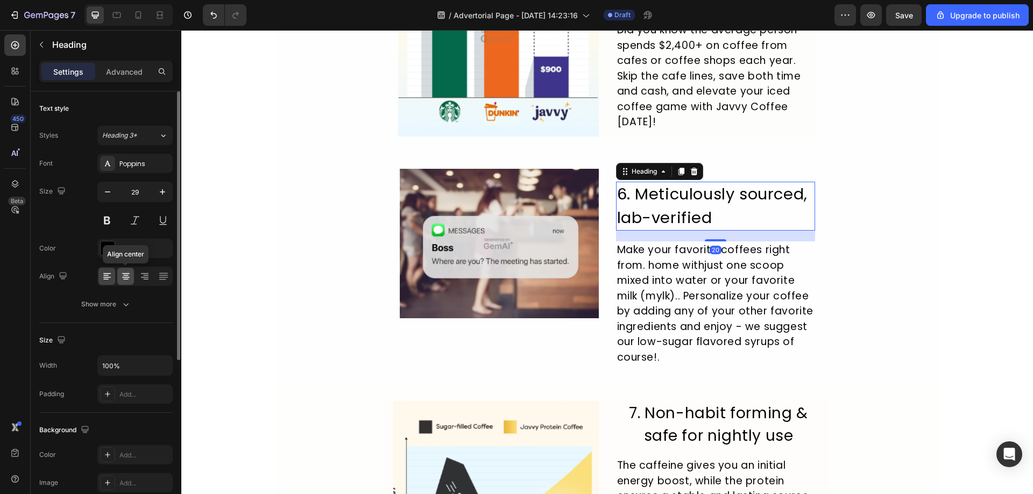
click at [127, 280] on icon at bounding box center [125, 279] width 5 height 1
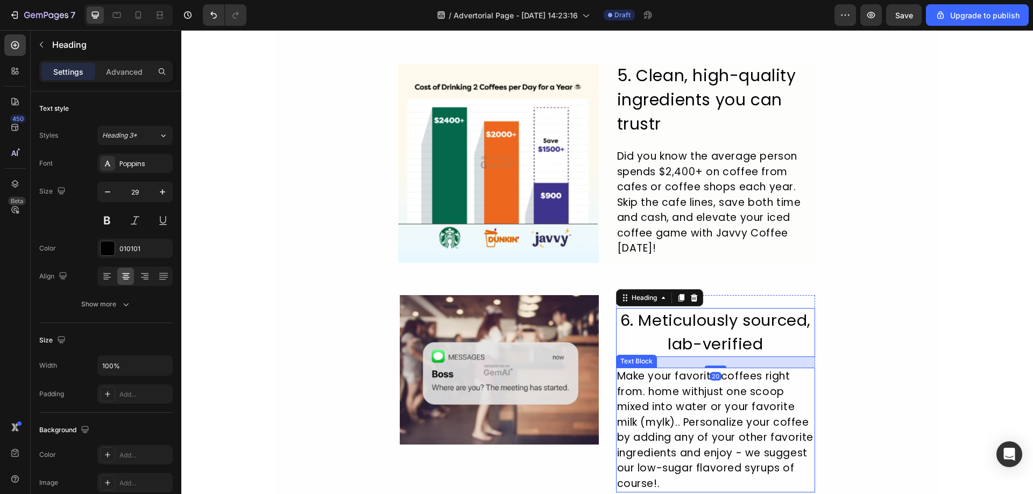
scroll to position [1291, 0]
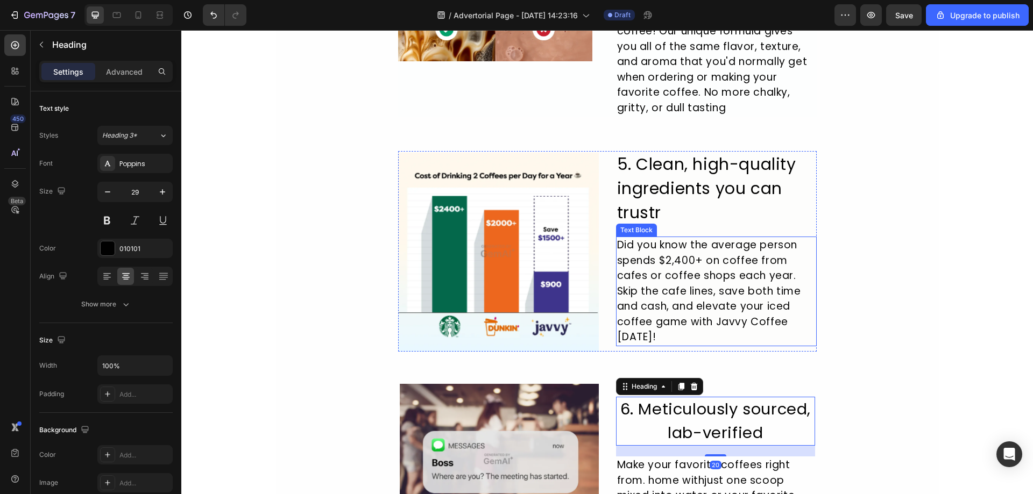
click at [666, 225] on h2 "5. Clean, high-quality ingredients you can trustr" at bounding box center [716, 188] width 201 height 75
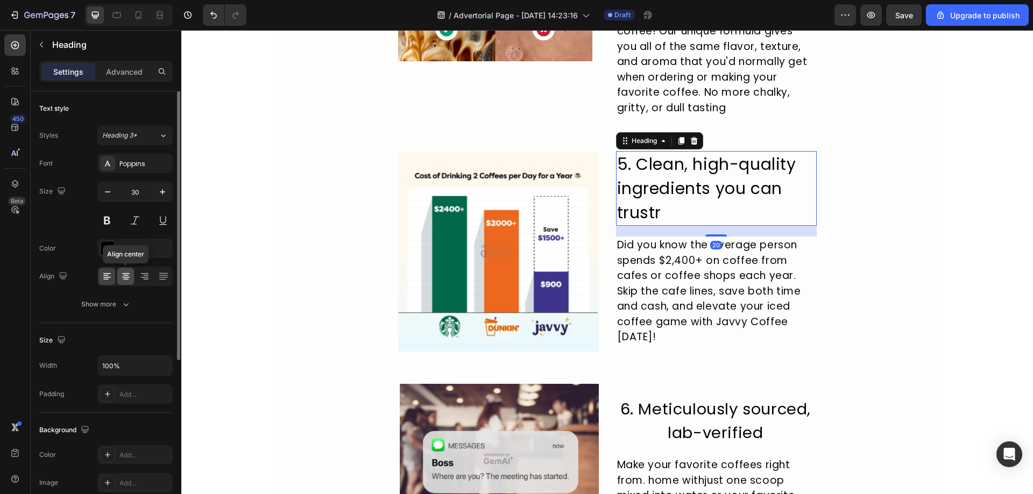
click at [123, 281] on icon at bounding box center [126, 276] width 11 height 11
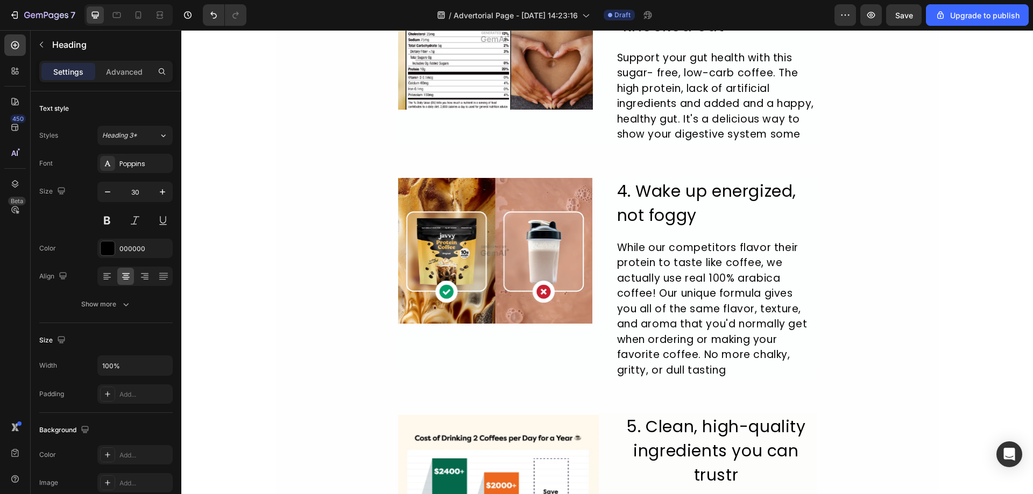
scroll to position [1022, 0]
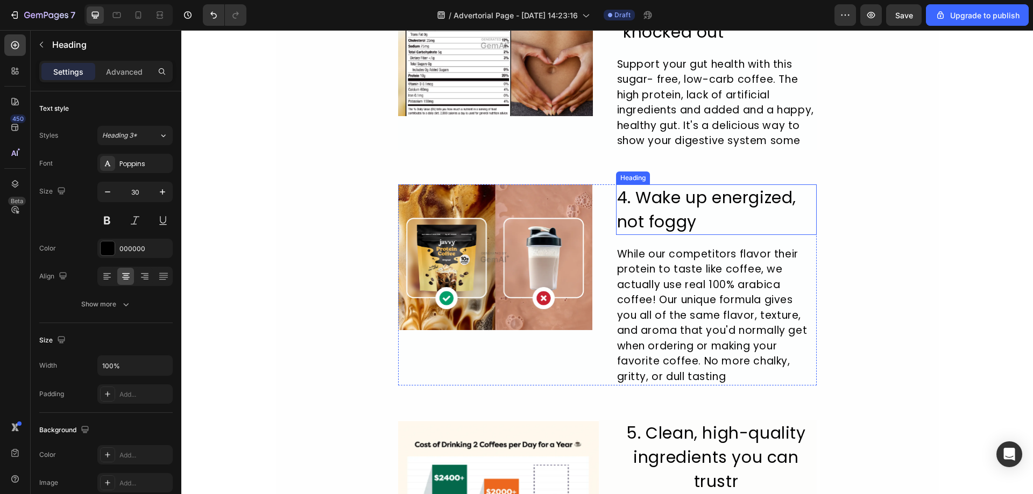
click at [678, 235] on h2 "4. Wake up energized, not foggy" at bounding box center [716, 210] width 201 height 51
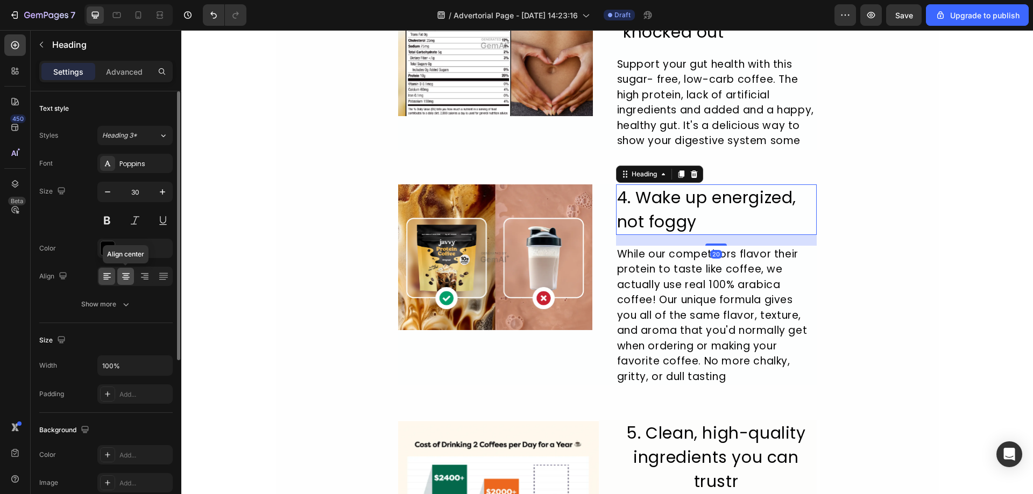
click at [130, 278] on icon at bounding box center [126, 276] width 11 height 11
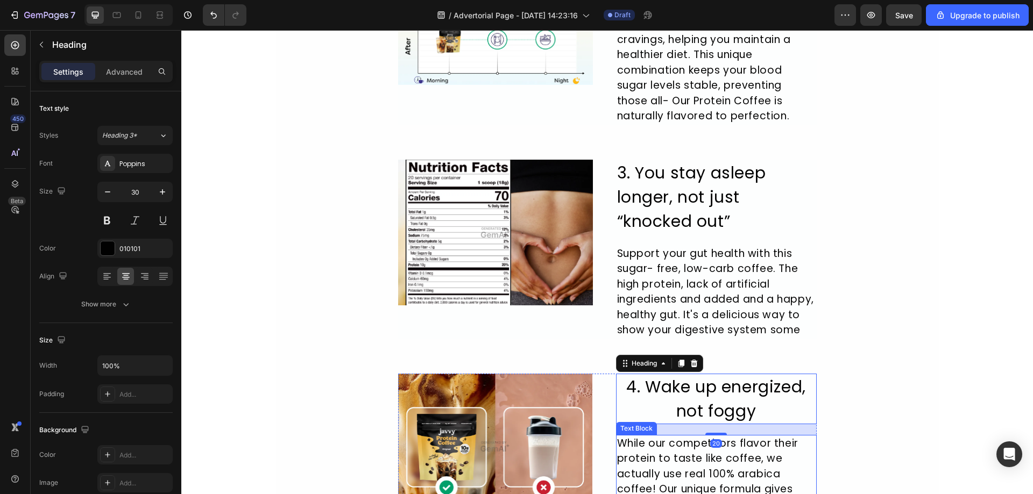
scroll to position [753, 0]
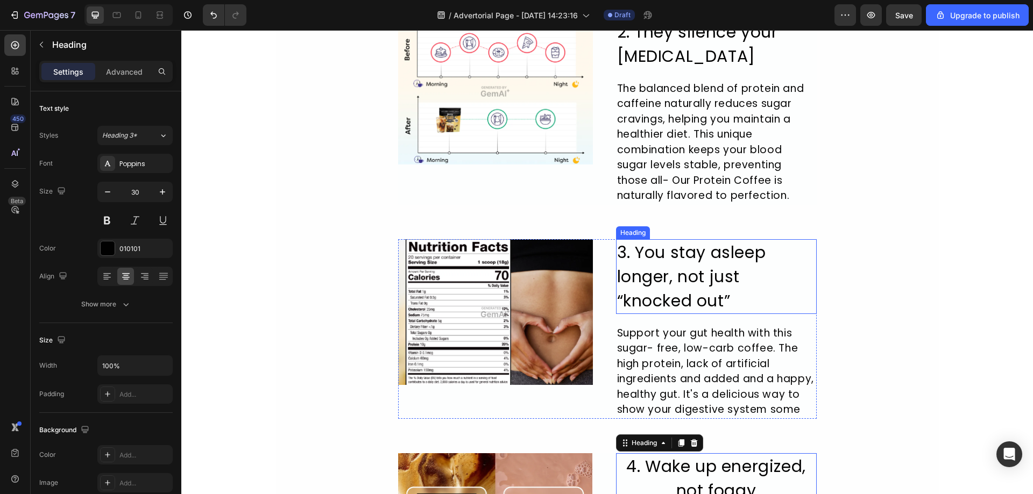
click at [703, 256] on h2 "3. You stay asleep longer, not just “knocked out”" at bounding box center [716, 276] width 201 height 75
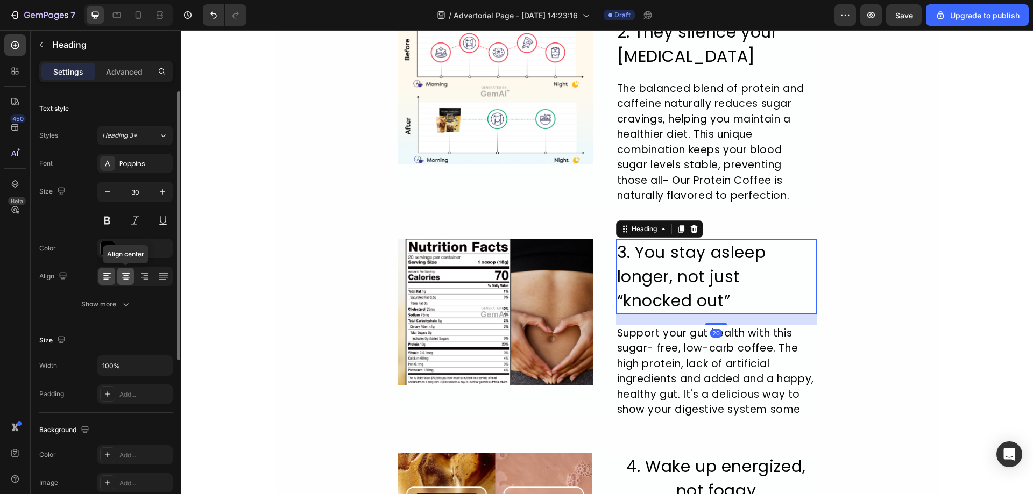
click at [121, 278] on icon at bounding box center [126, 276] width 11 height 11
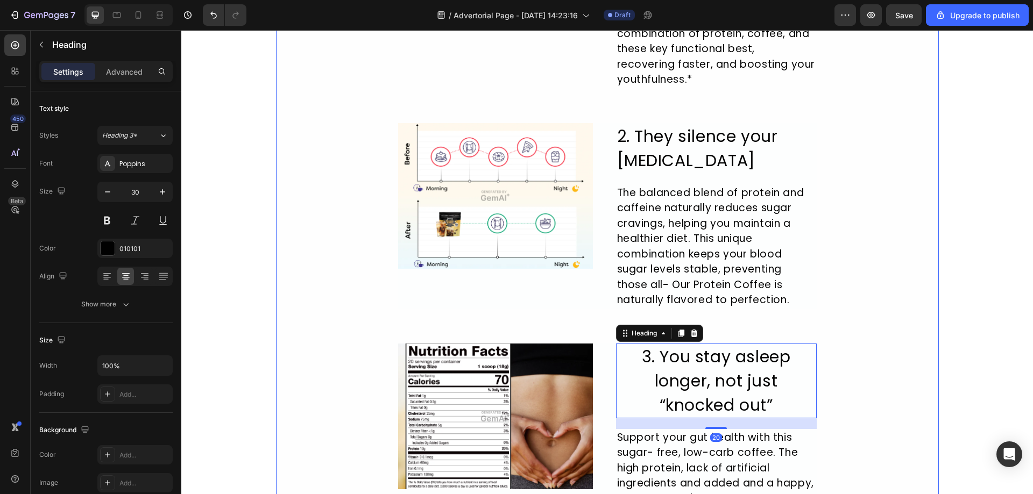
scroll to position [484, 0]
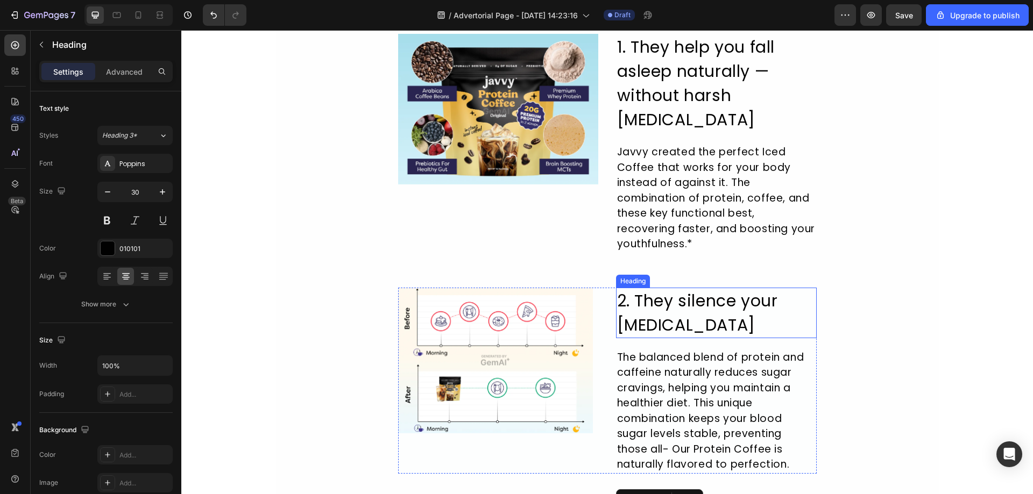
click at [728, 324] on h2 "2. They silence your [MEDICAL_DATA]" at bounding box center [716, 313] width 201 height 51
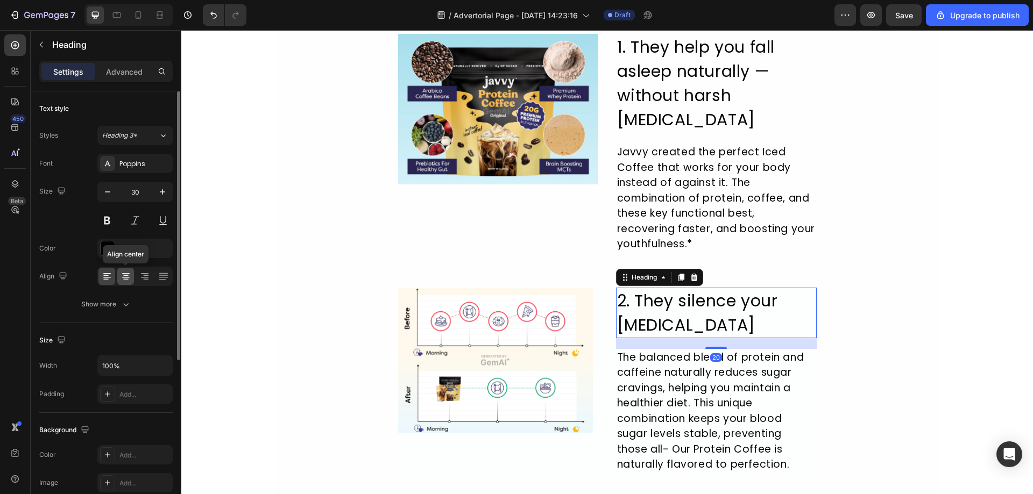
click at [124, 277] on icon at bounding box center [126, 276] width 11 height 11
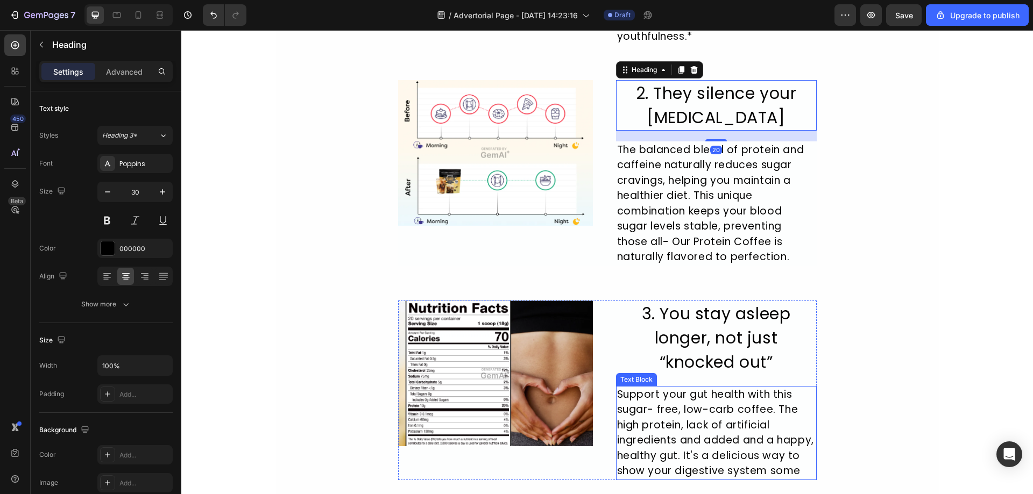
scroll to position [807, 0]
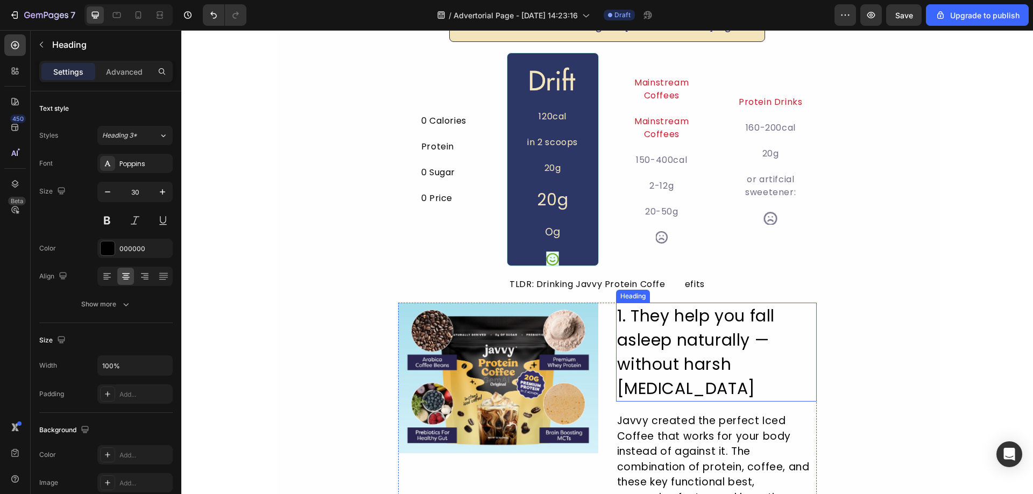
click at [677, 345] on h2 "1. They help you fall asleep naturally — without harsh [MEDICAL_DATA]" at bounding box center [716, 352] width 201 height 99
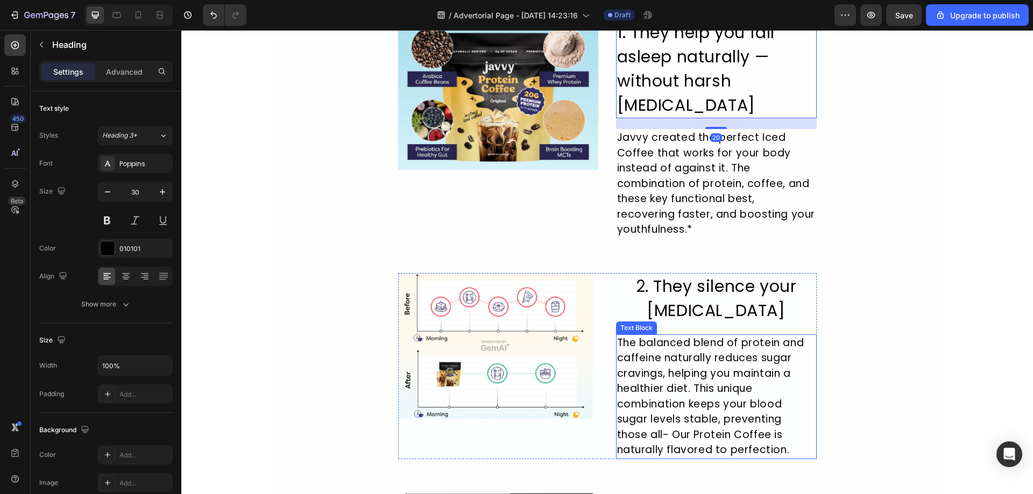
scroll to position [538, 0]
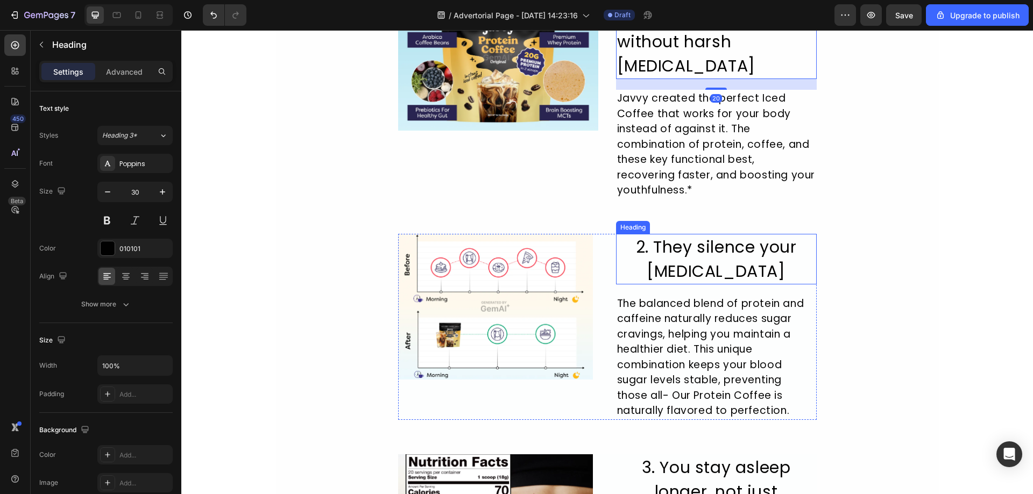
click at [694, 238] on h2 "2. They silence your [MEDICAL_DATA]" at bounding box center [716, 259] width 201 height 51
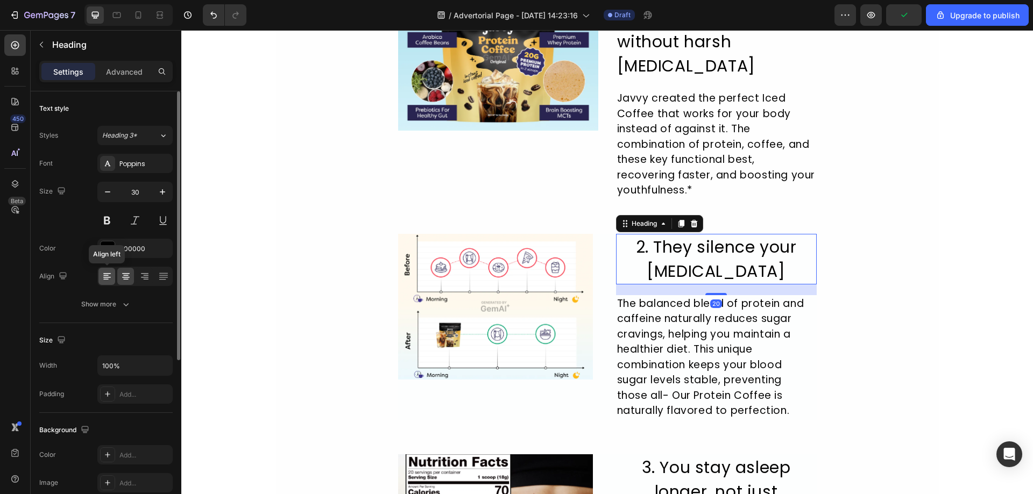
click at [104, 280] on icon at bounding box center [107, 276] width 11 height 11
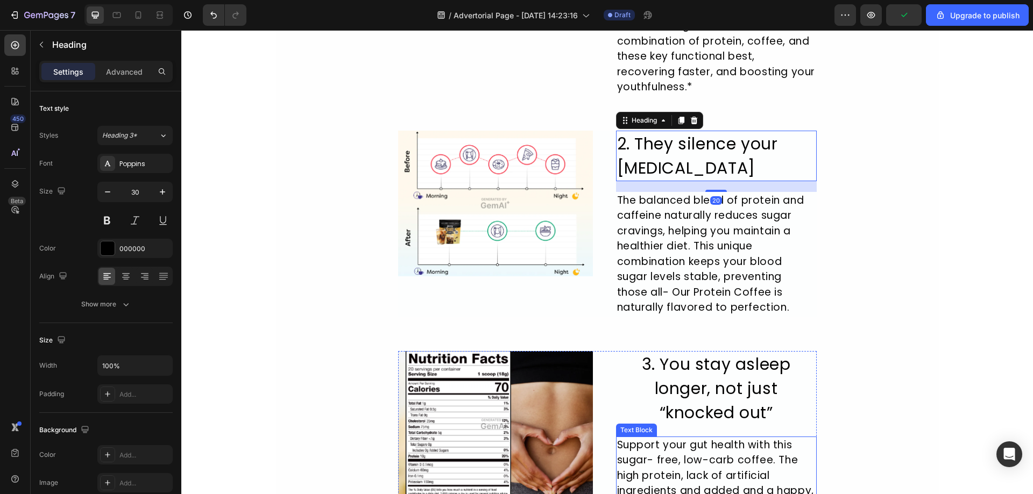
scroll to position [807, 0]
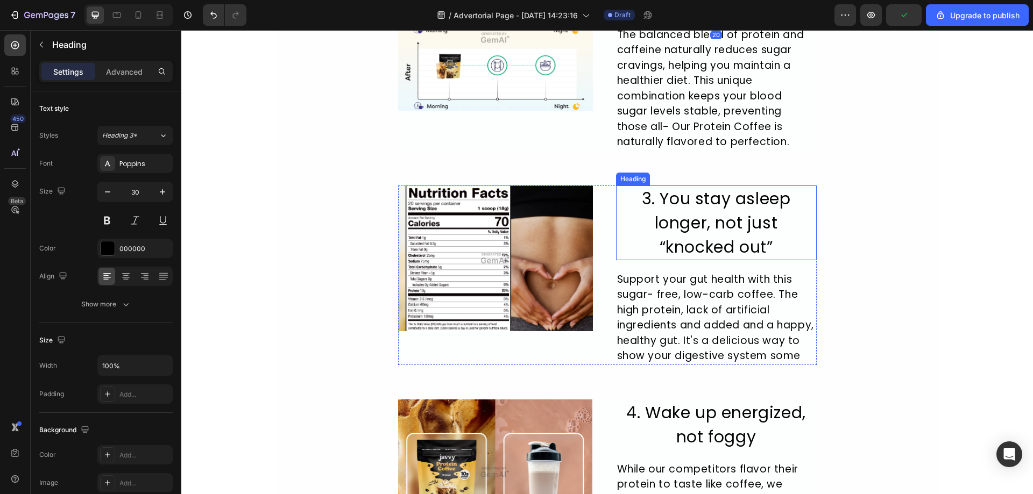
click at [721, 231] on h2 "3. You stay asleep longer, not just “knocked out”" at bounding box center [716, 223] width 201 height 75
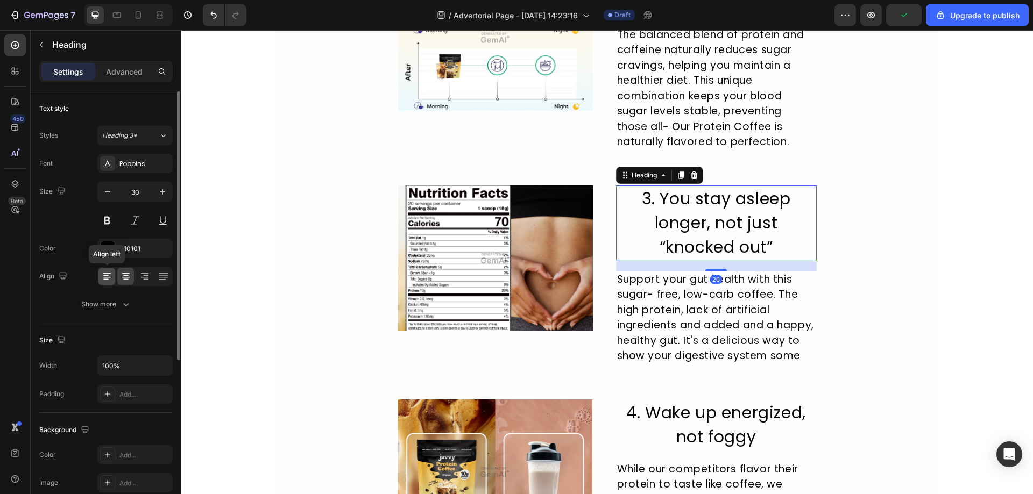
click at [103, 279] on icon at bounding box center [107, 276] width 11 height 11
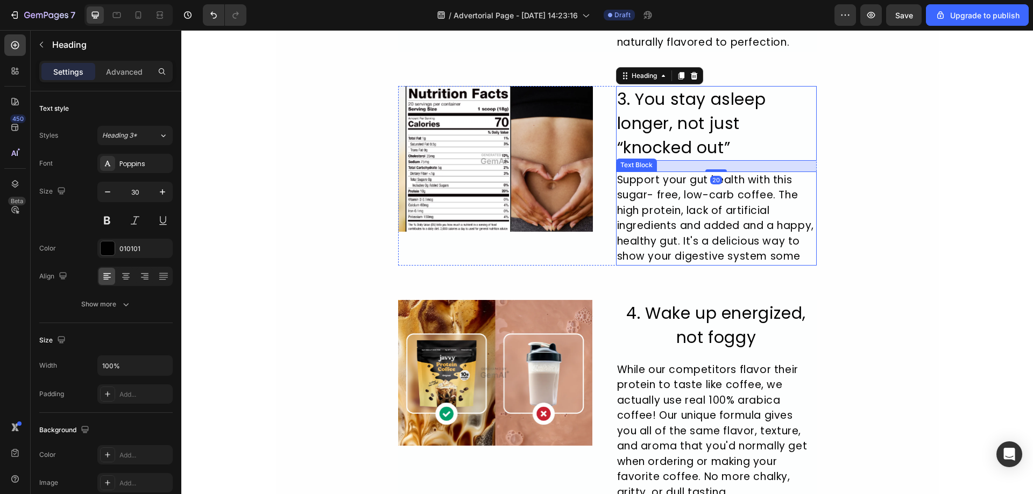
scroll to position [1022, 0]
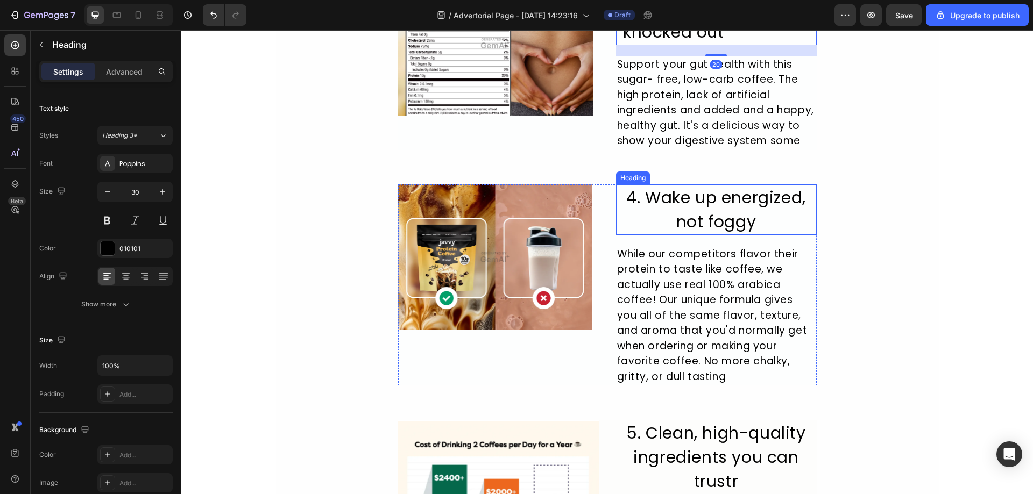
click at [687, 235] on h2 "4. Wake up energized, not foggy" at bounding box center [716, 210] width 201 height 51
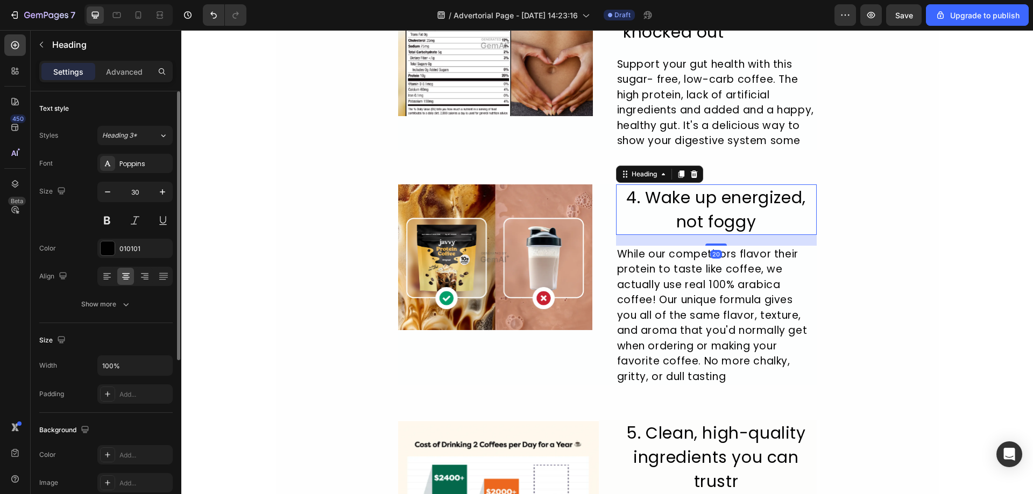
click at [116, 281] on div at bounding box center [134, 276] width 75 height 19
click at [104, 277] on icon at bounding box center [107, 276] width 11 height 11
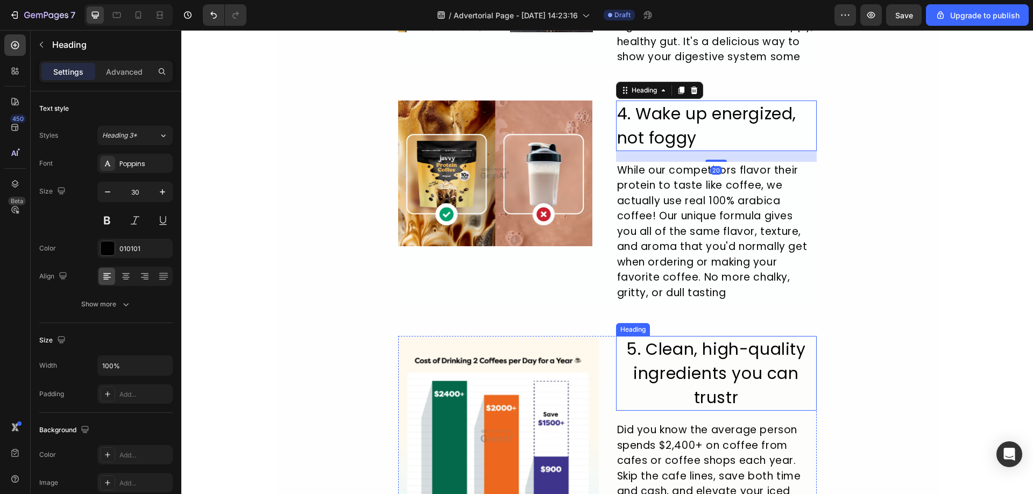
scroll to position [1184, 0]
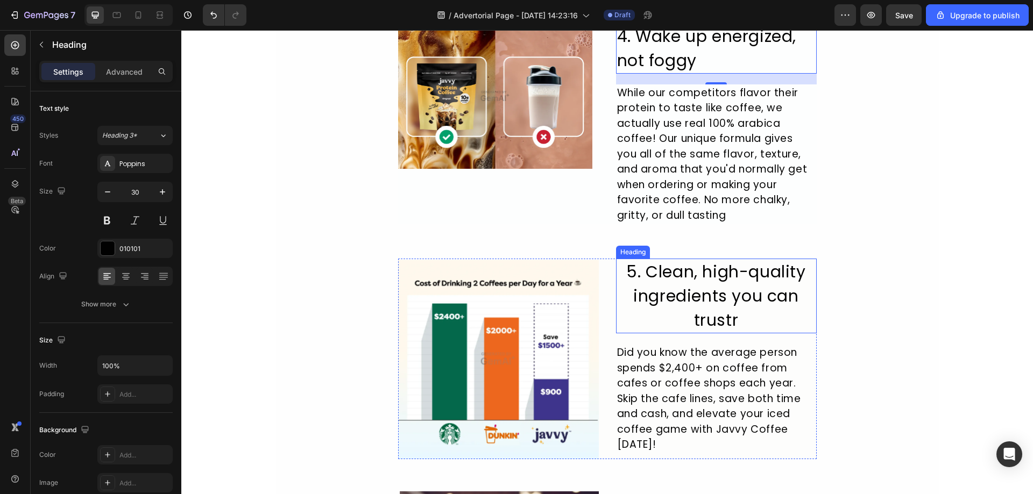
click at [642, 312] on h2 "5. Clean, high-quality ingredients you can trustr" at bounding box center [716, 296] width 201 height 75
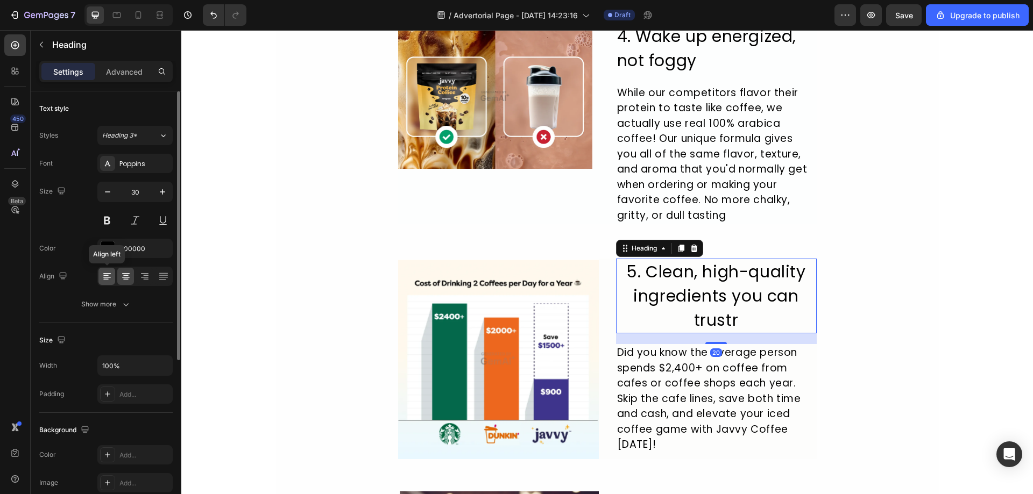
click at [100, 281] on div at bounding box center [106, 276] width 17 height 17
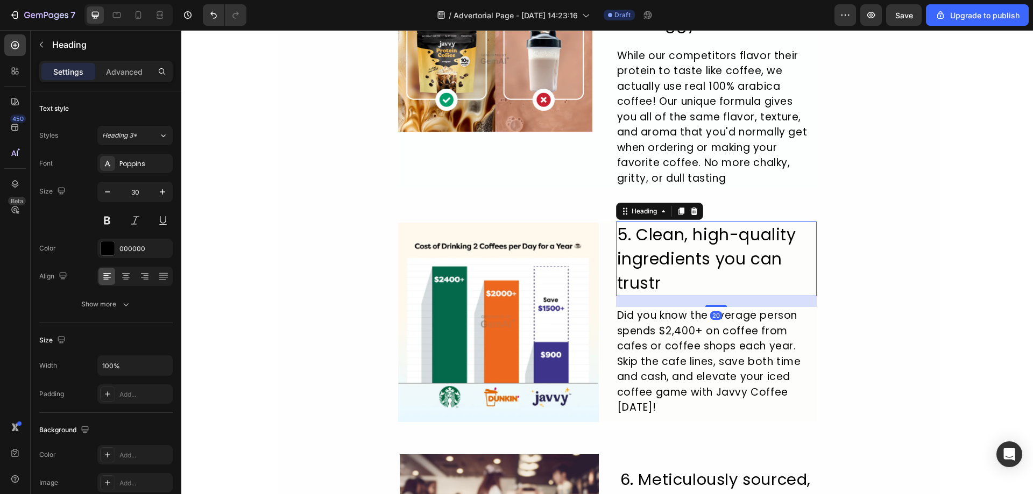
scroll to position [1399, 0]
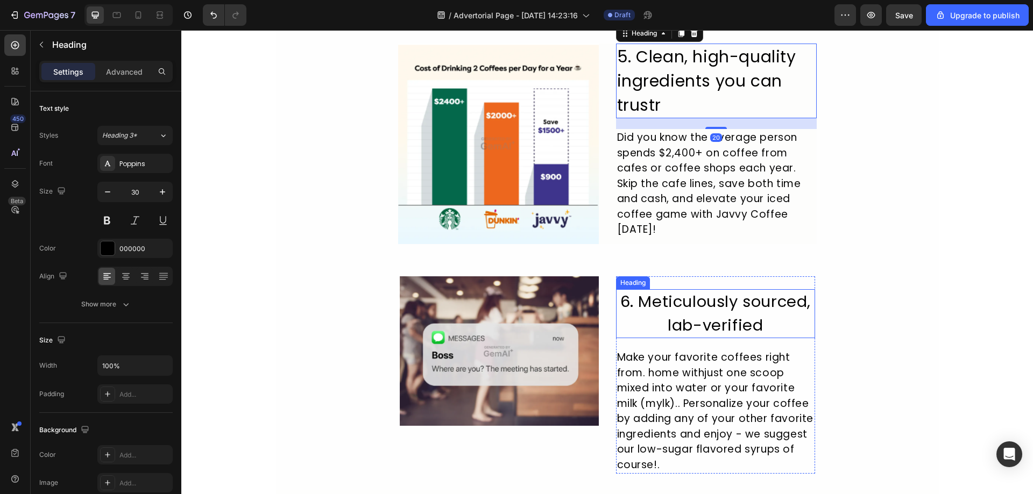
click at [697, 338] on h2 "6. Meticulously sourced, lab-verified" at bounding box center [716, 313] width 200 height 49
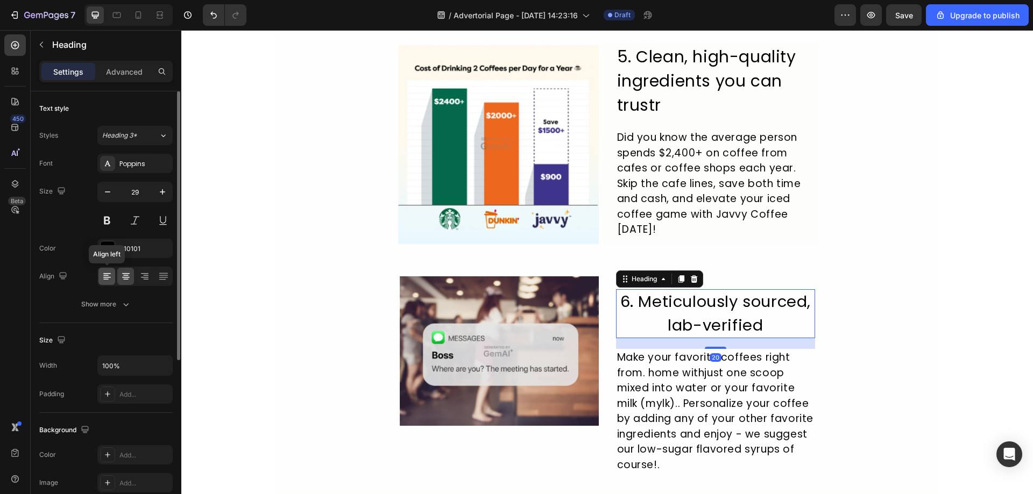
click at [103, 279] on icon at bounding box center [105, 279] width 5 height 1
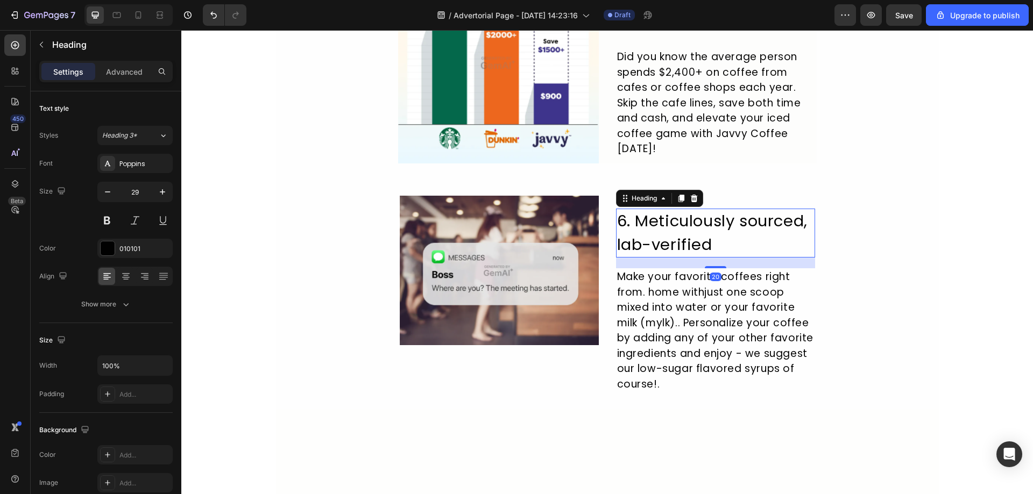
scroll to position [1668, 0]
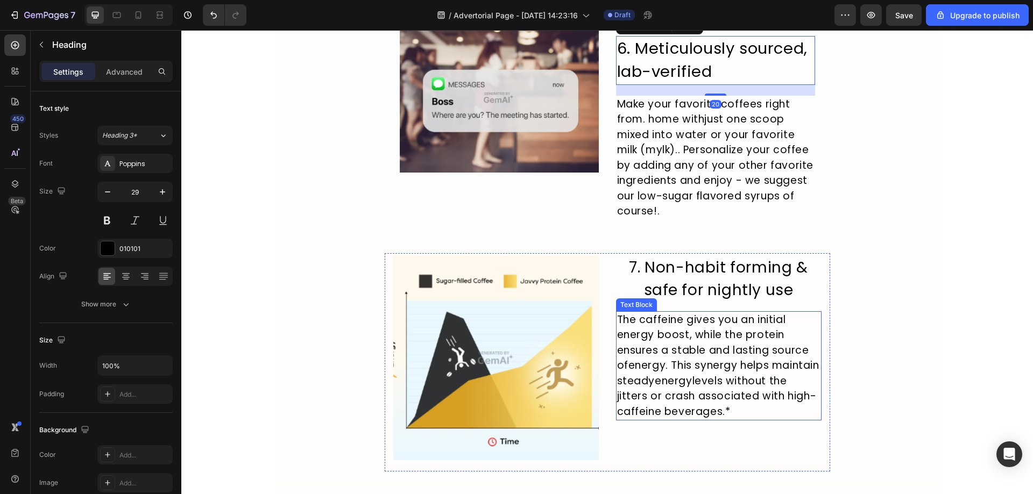
click at [700, 274] on h2 "7. Non-habit forming & safe for nightly use" at bounding box center [719, 279] width 206 height 47
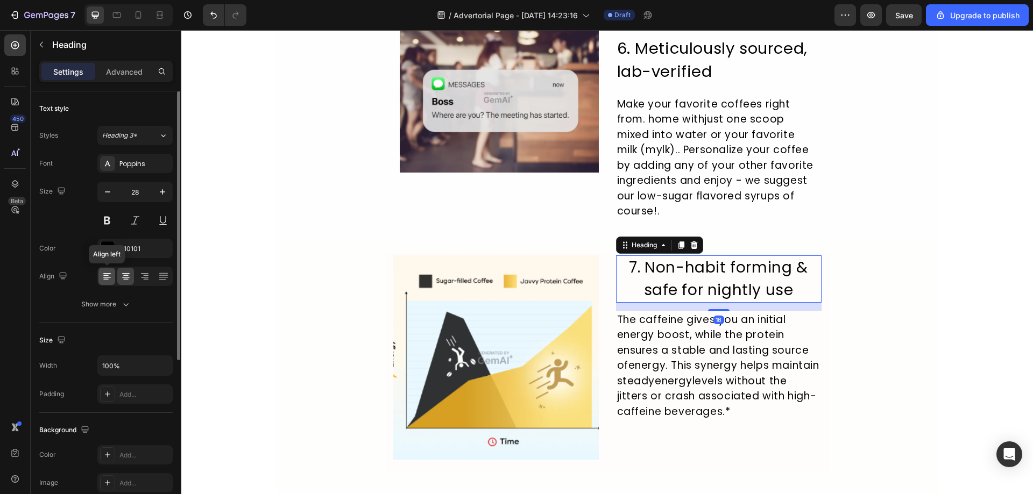
click at [109, 274] on icon at bounding box center [107, 276] width 11 height 11
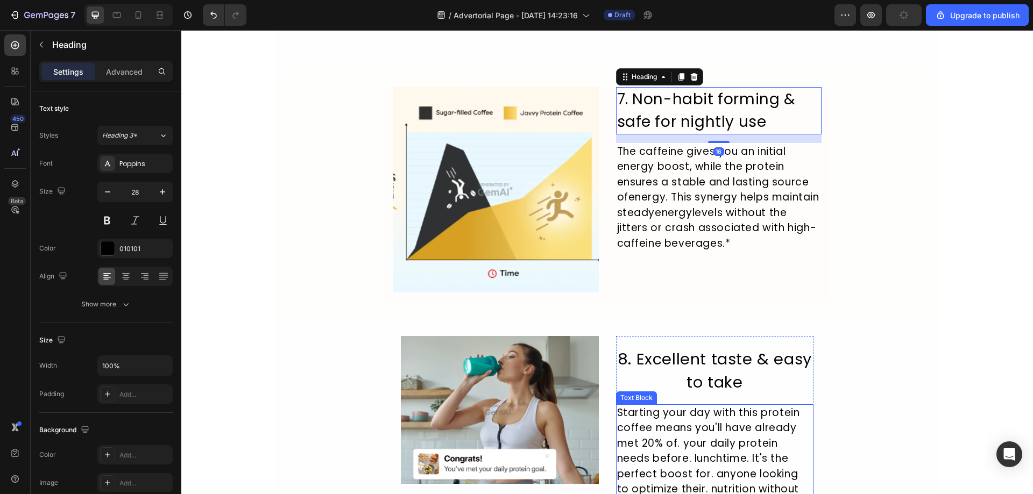
scroll to position [1937, 0]
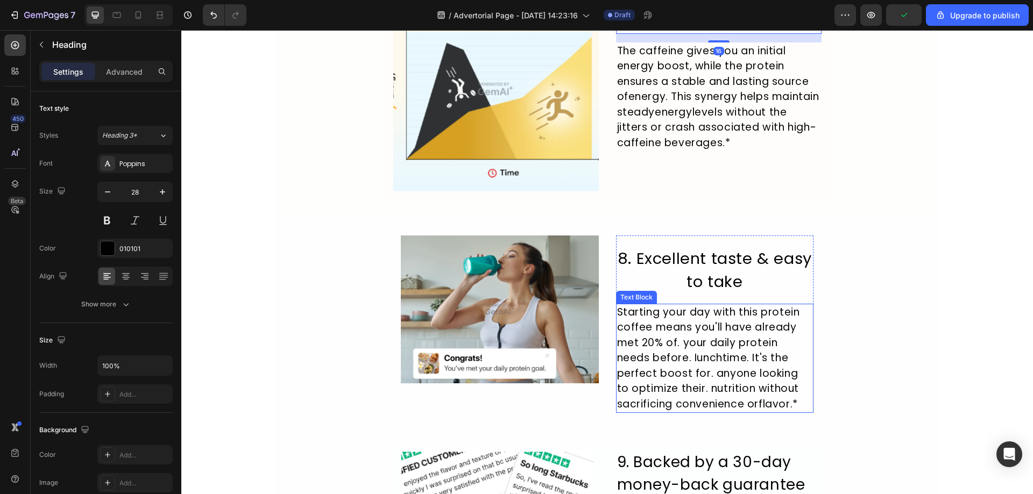
click at [712, 278] on h2 "8. Excellent taste & easy to take" at bounding box center [715, 270] width 198 height 49
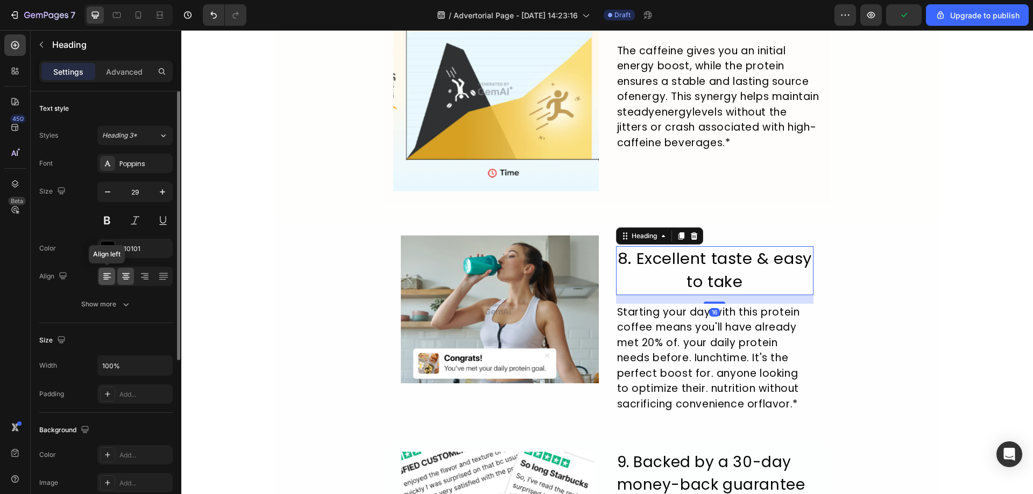
click at [109, 279] on icon at bounding box center [107, 276] width 11 height 11
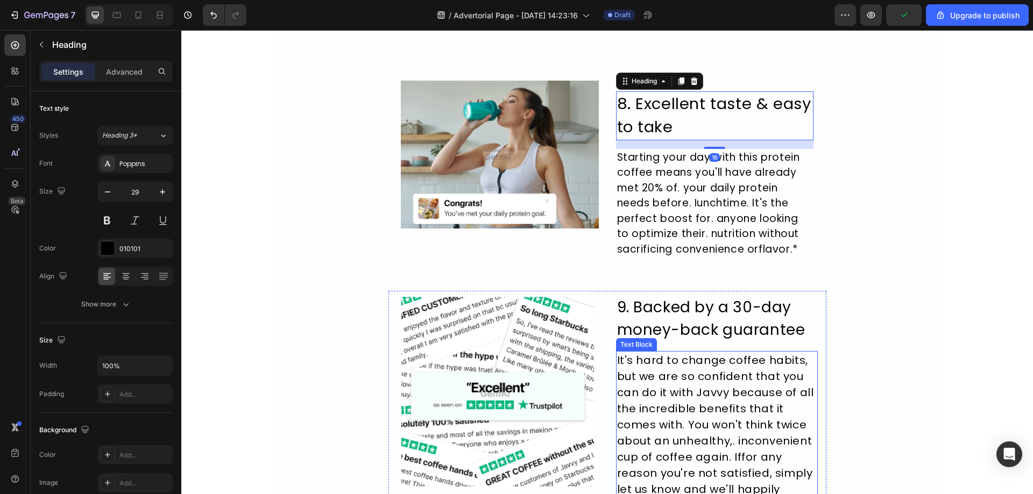
scroll to position [2152, 0]
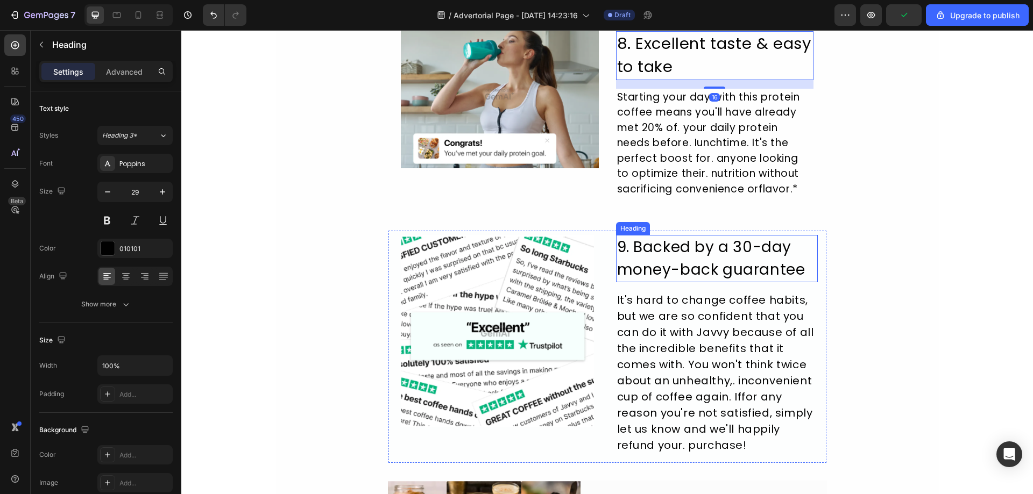
click at [735, 250] on h2 "9. Backed by a 30-day money-back guarantee" at bounding box center [717, 258] width 202 height 47
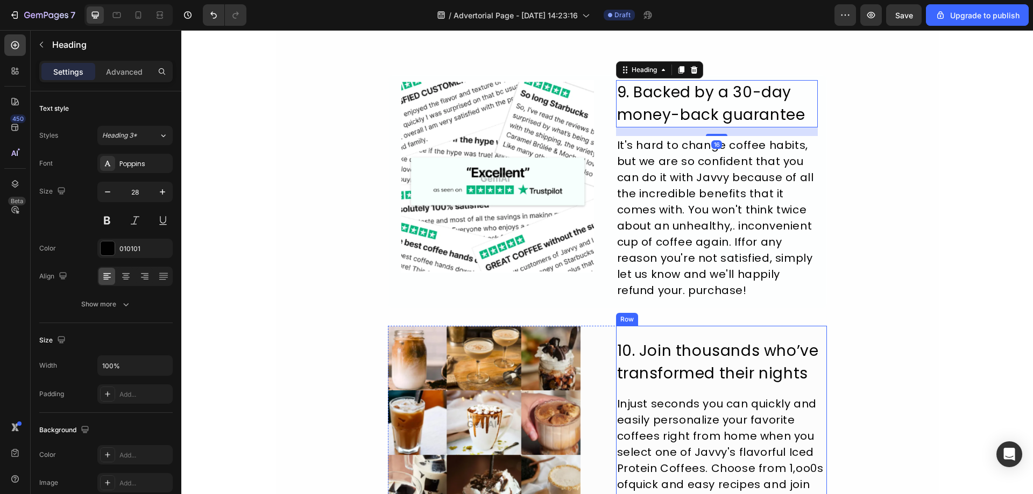
scroll to position [2367, 0]
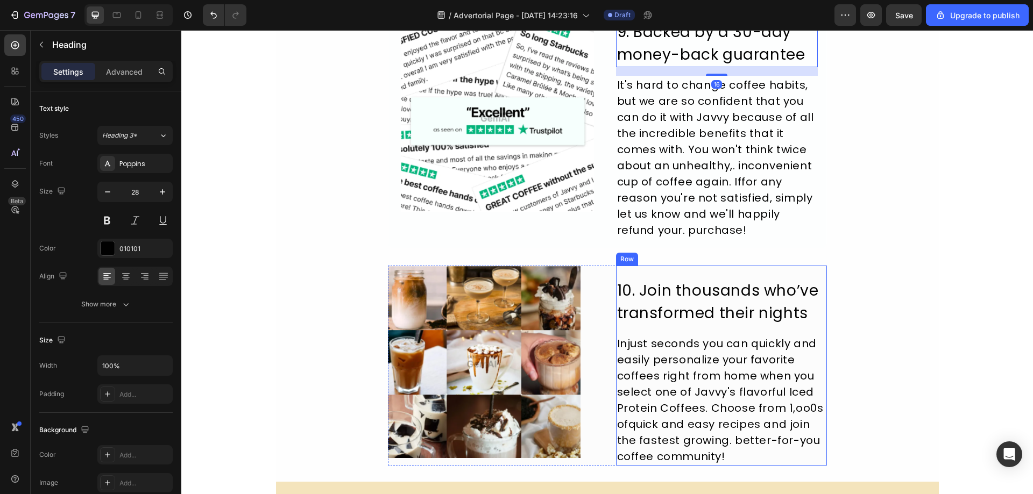
click at [693, 308] on h2 "10. Join thousands who’ve transformed their nights" at bounding box center [721, 302] width 211 height 47
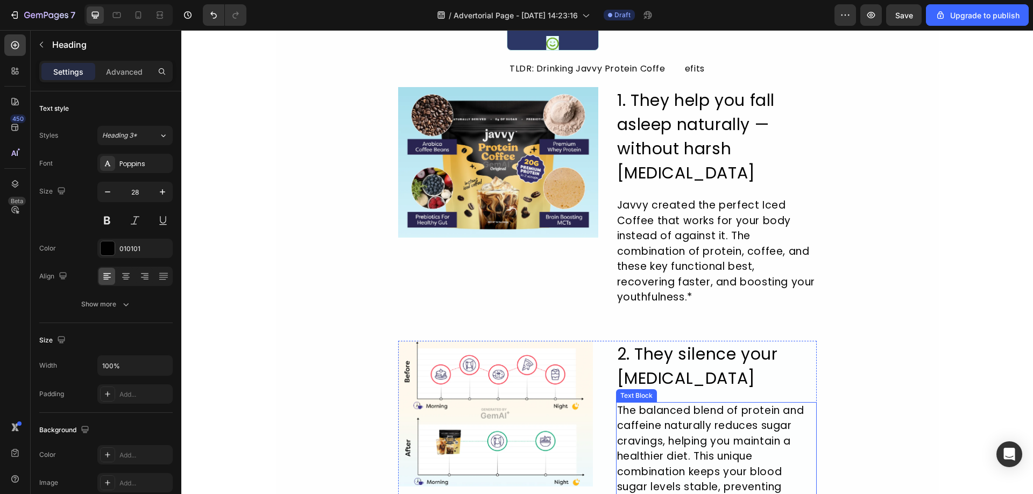
scroll to position [377, 0]
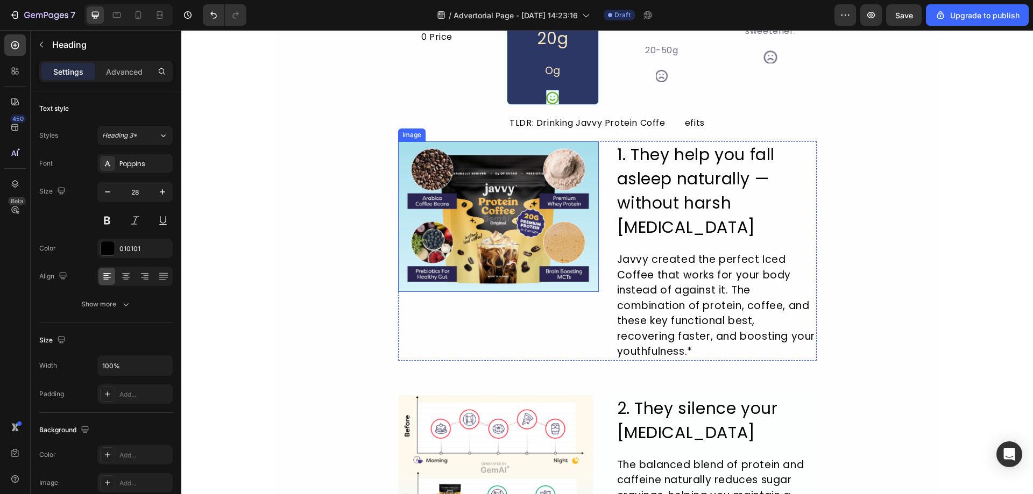
click at [522, 206] on img at bounding box center [498, 216] width 201 height 151
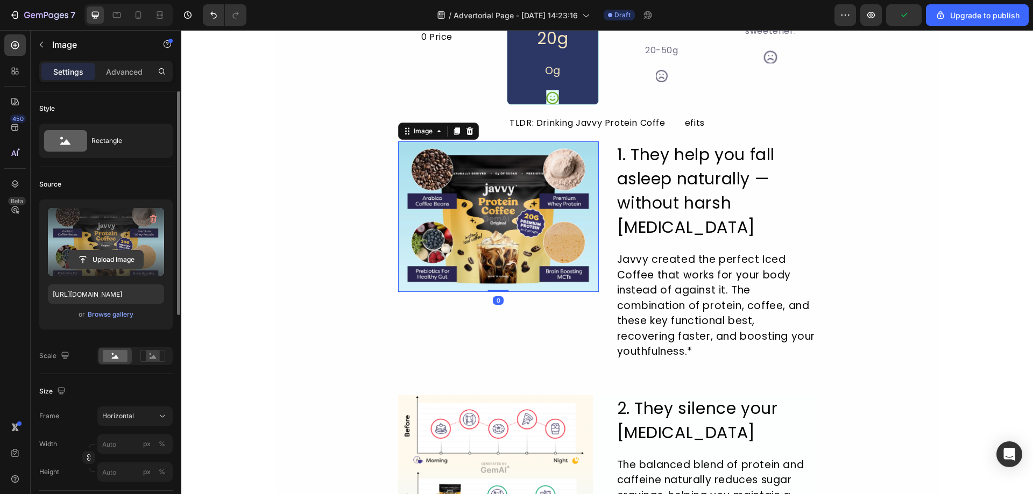
click at [94, 262] on input "file" at bounding box center [106, 260] width 74 height 18
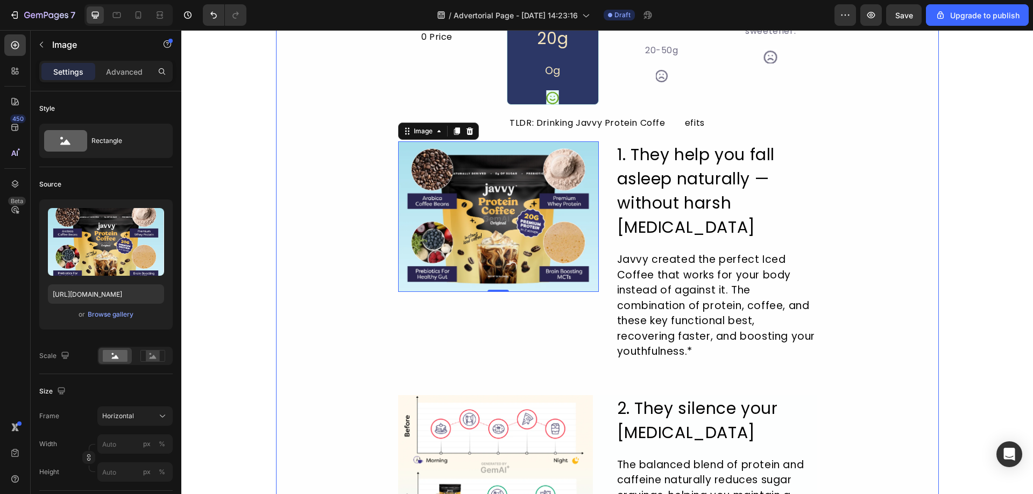
click at [300, 259] on div "10 Reasons Why These Kava Gummies Are the Sleep Solution of 2026 Heading Image …" at bounding box center [607, 479] width 663 height 1575
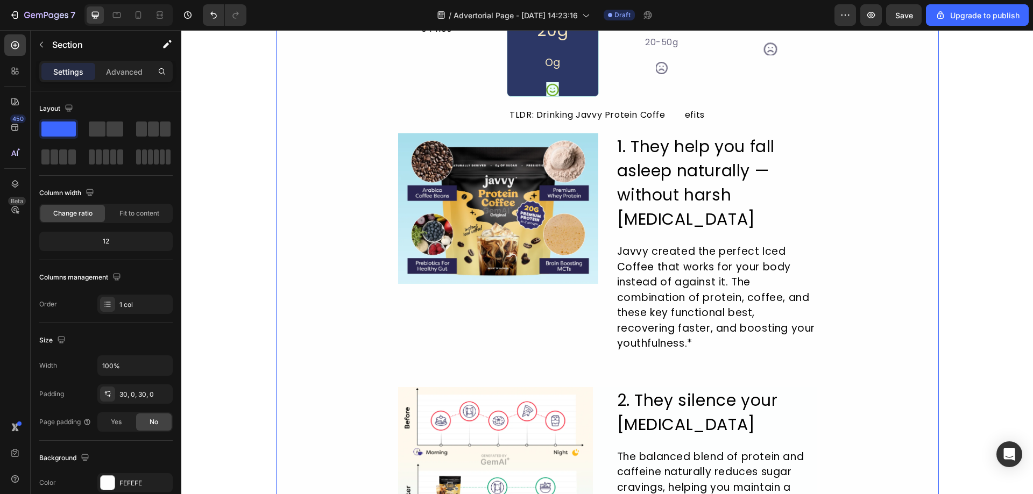
scroll to position [484, 0]
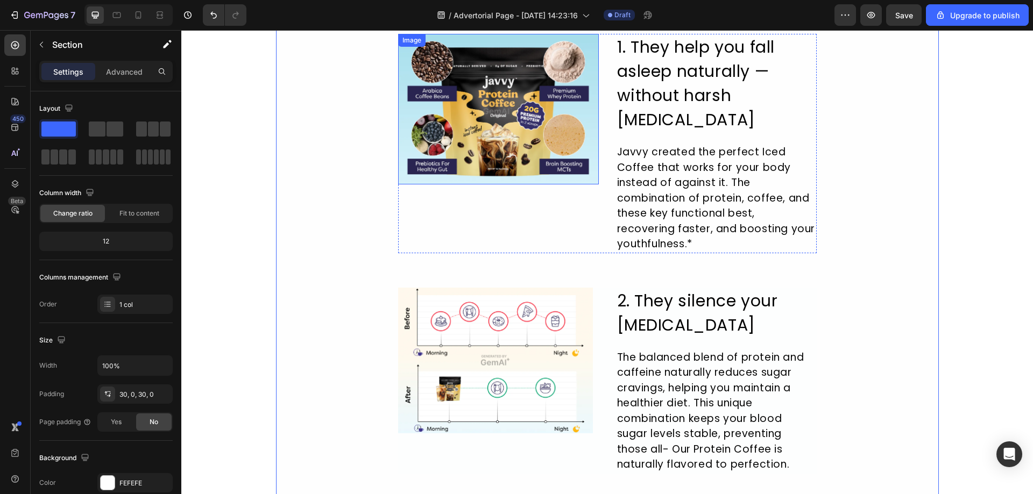
click at [461, 118] on img at bounding box center [498, 109] width 201 height 151
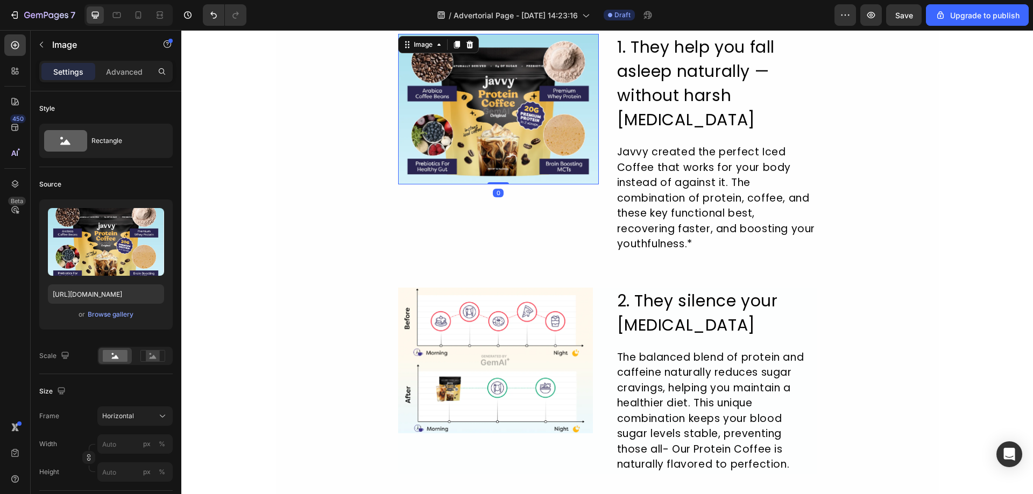
click at [472, 94] on img at bounding box center [498, 109] width 201 height 151
click at [471, 94] on img at bounding box center [498, 109] width 201 height 151
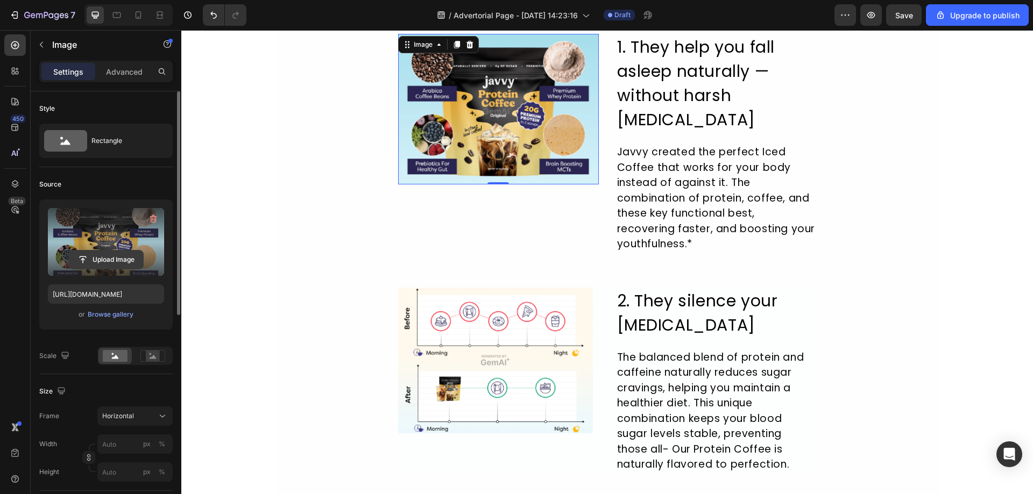
click at [89, 254] on input "file" at bounding box center [106, 260] width 74 height 18
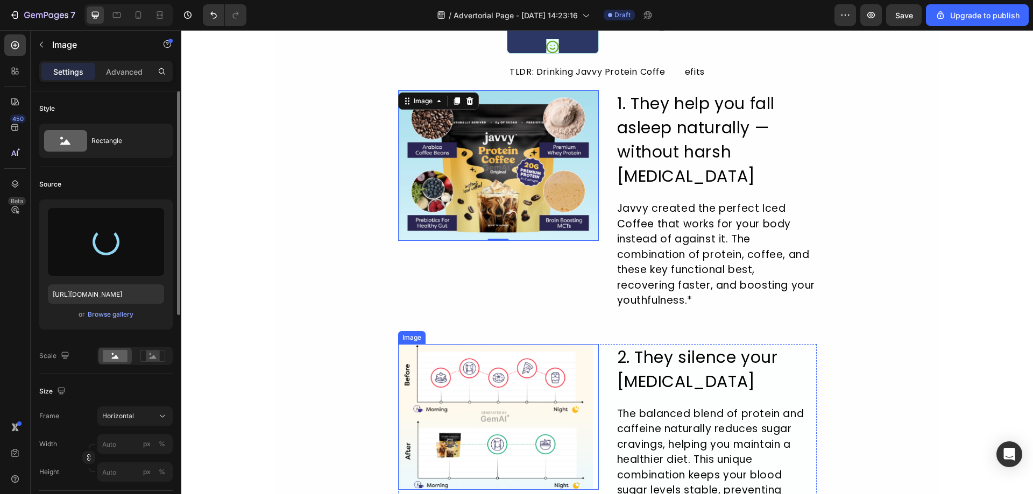
scroll to position [377, 0]
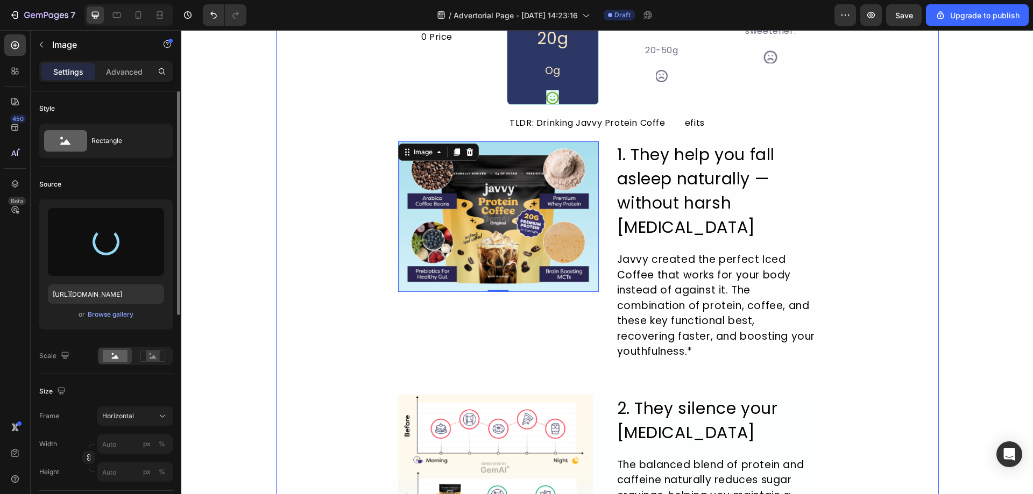
type input "[URL][DOMAIN_NAME]"
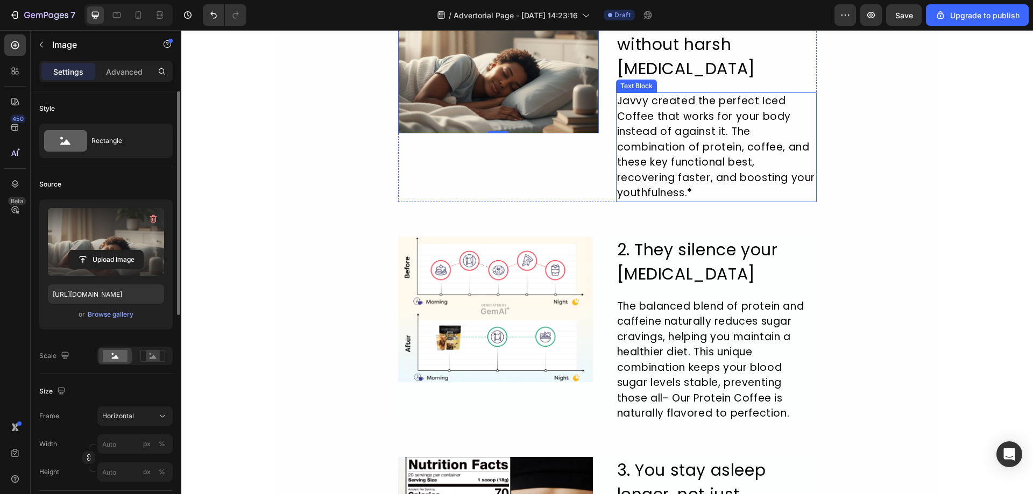
scroll to position [538, 0]
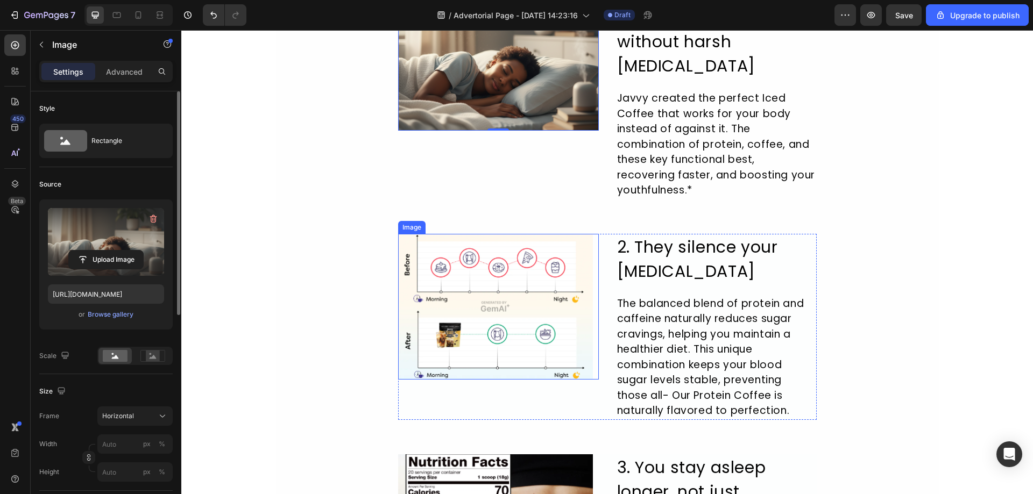
click at [525, 287] on img at bounding box center [495, 307] width 195 height 146
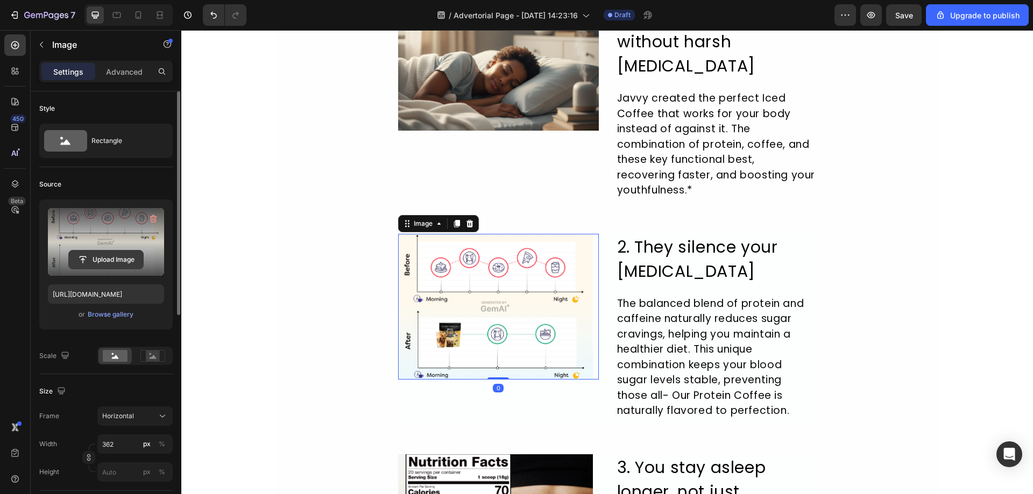
click at [97, 259] on input "file" at bounding box center [106, 260] width 74 height 18
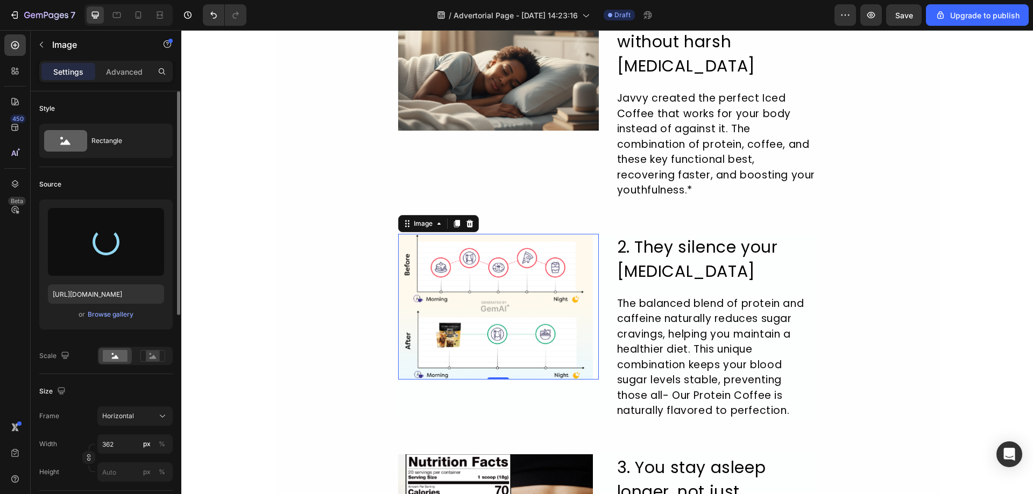
type input "[URL][DOMAIN_NAME]"
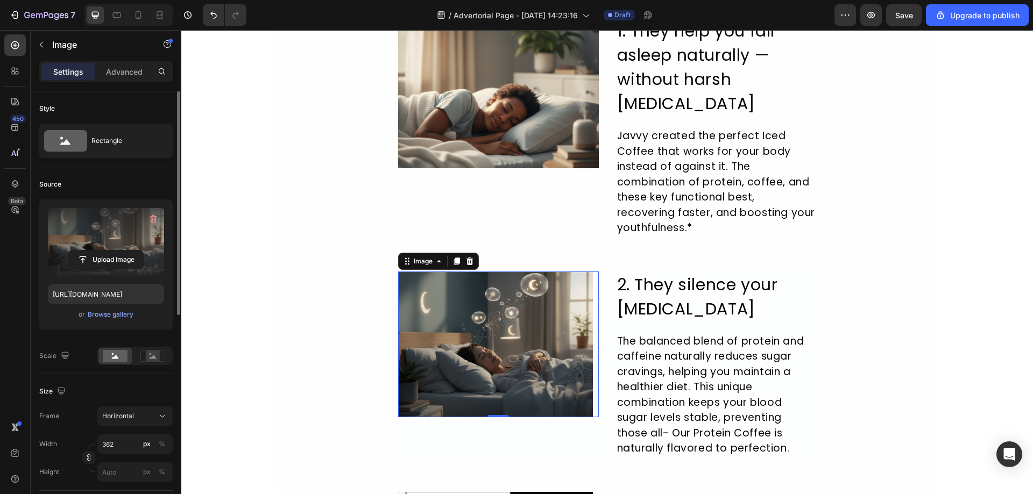
scroll to position [484, 0]
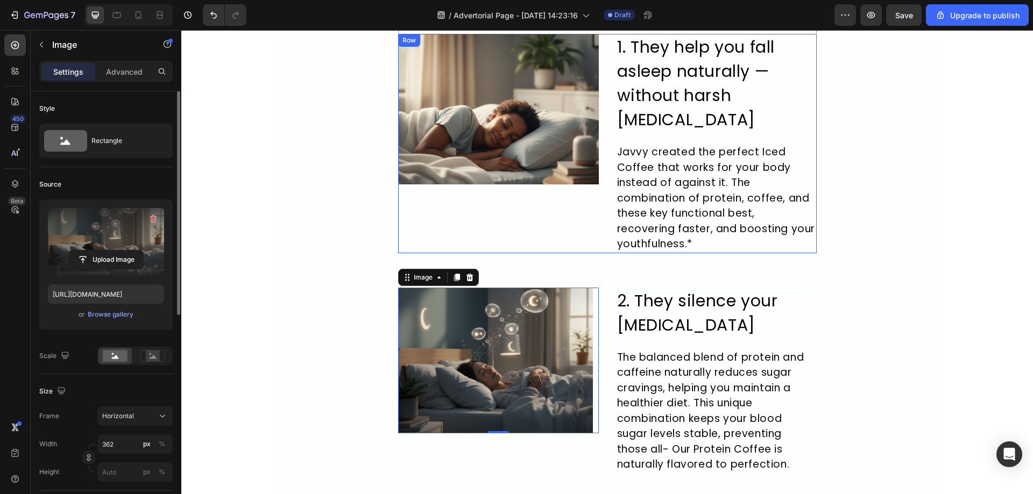
click at [471, 151] on img at bounding box center [498, 109] width 201 height 151
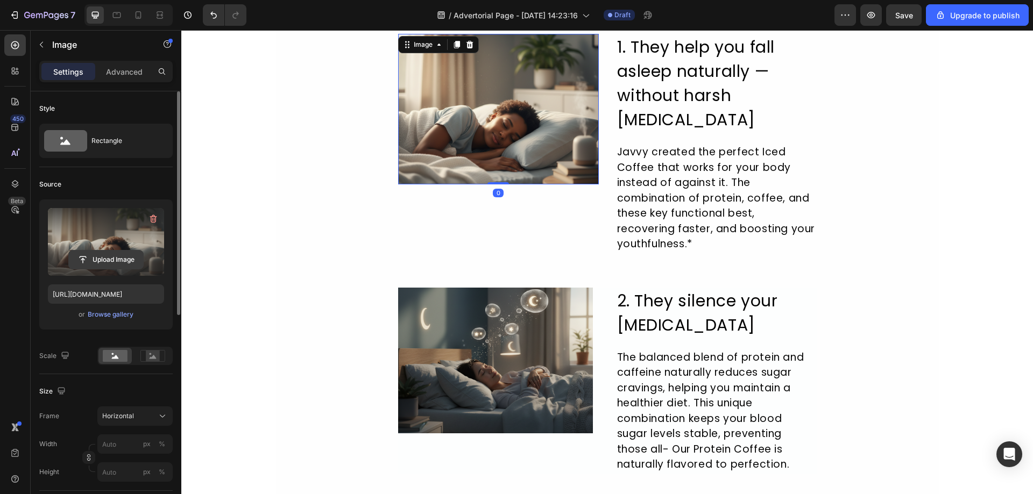
click at [103, 255] on input "file" at bounding box center [106, 260] width 74 height 18
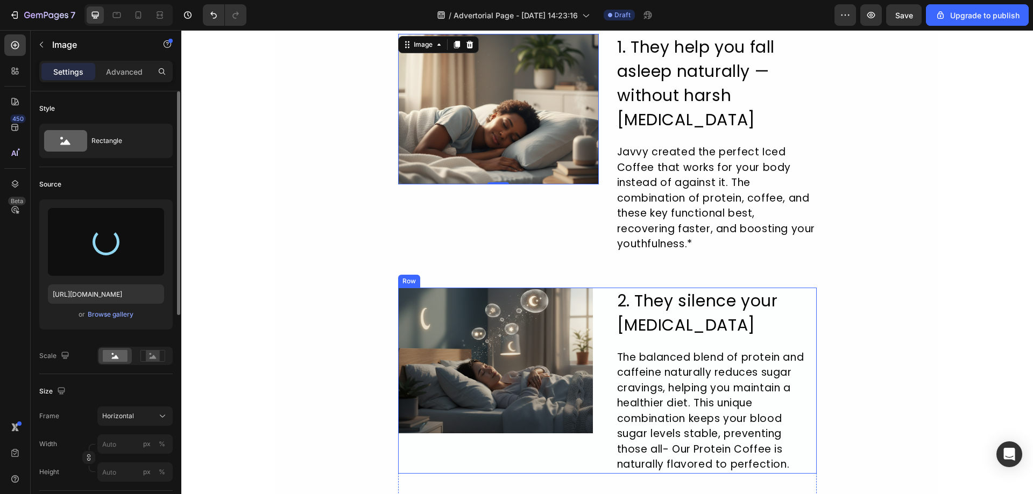
scroll to position [430, 0]
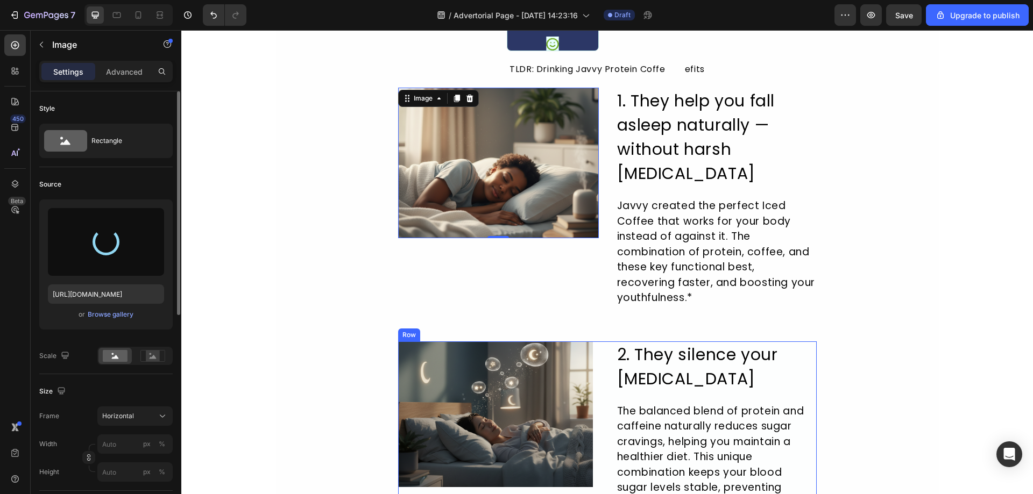
type input "[URL][DOMAIN_NAME]"
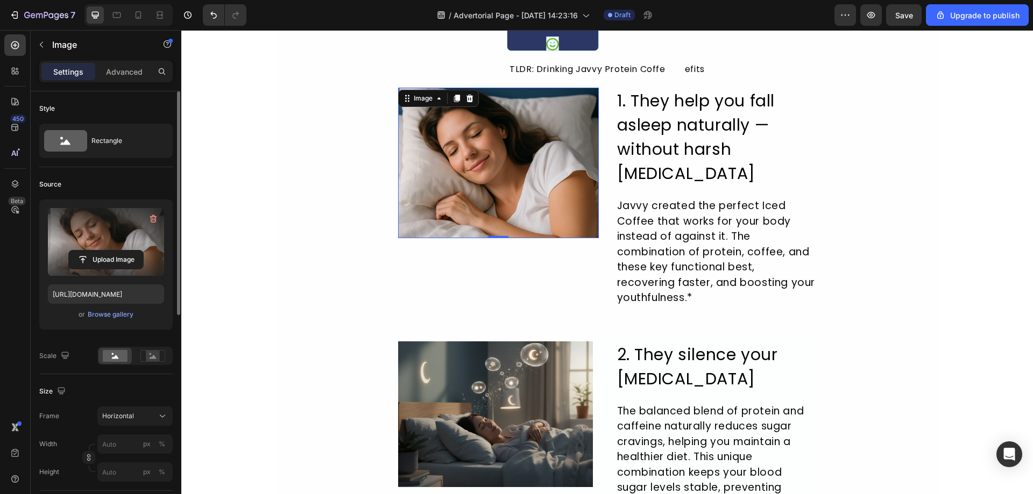
click at [306, 297] on div "10 Reasons Why These Kava Gummies Are the Sleep Solution of 2026 Heading Image …" at bounding box center [607, 425] width 663 height 1575
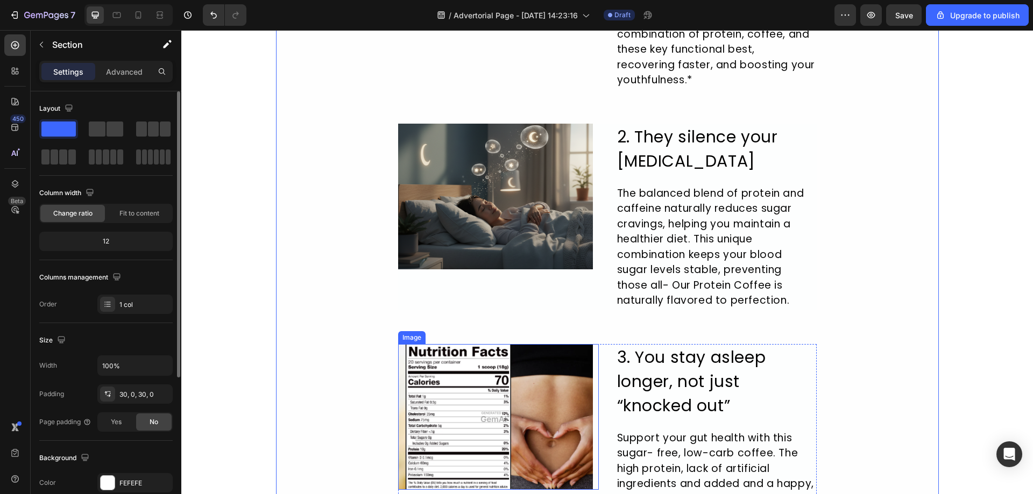
scroll to position [753, 0]
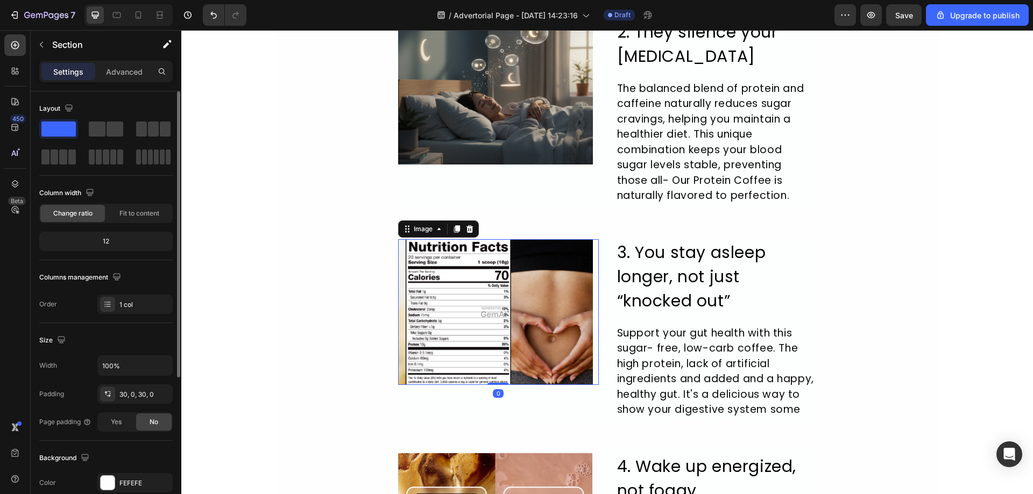
click at [516, 346] on img at bounding box center [495, 312] width 195 height 146
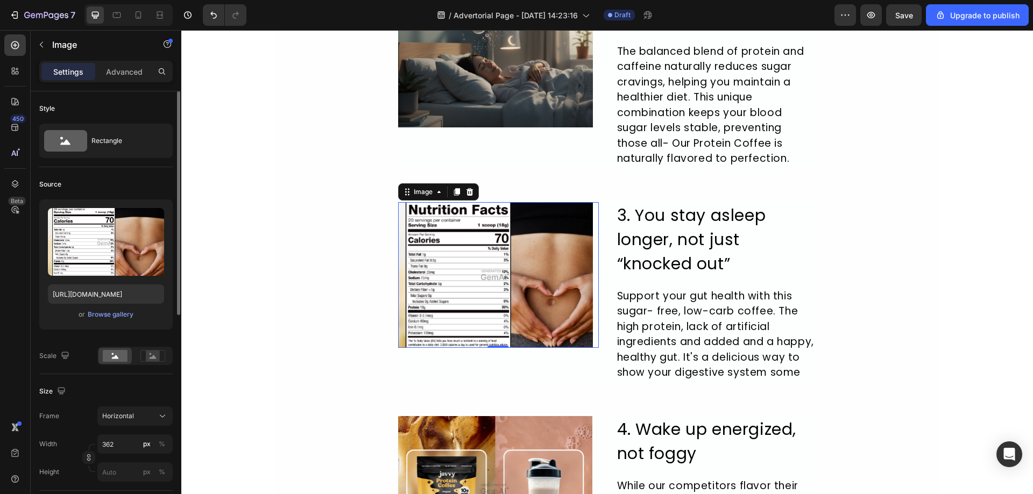
scroll to position [807, 0]
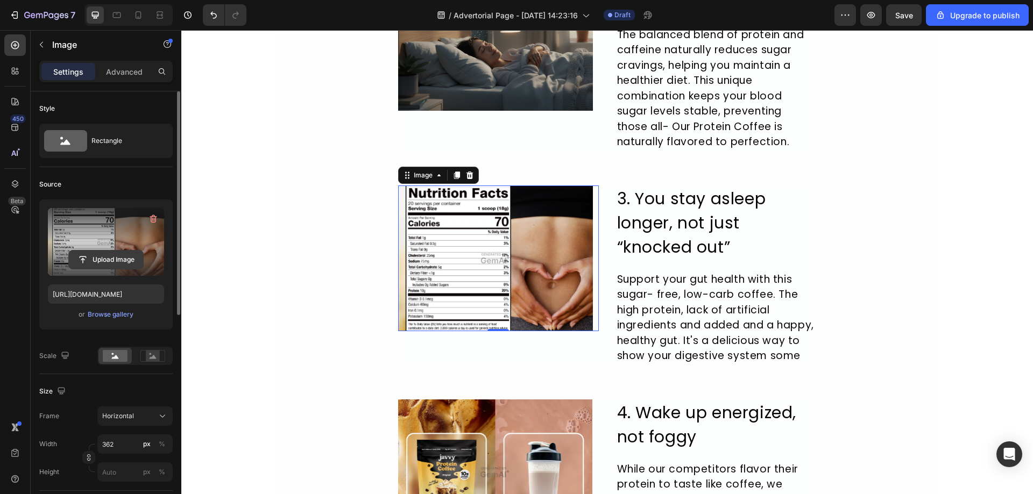
click at [114, 257] on input "file" at bounding box center [106, 260] width 74 height 18
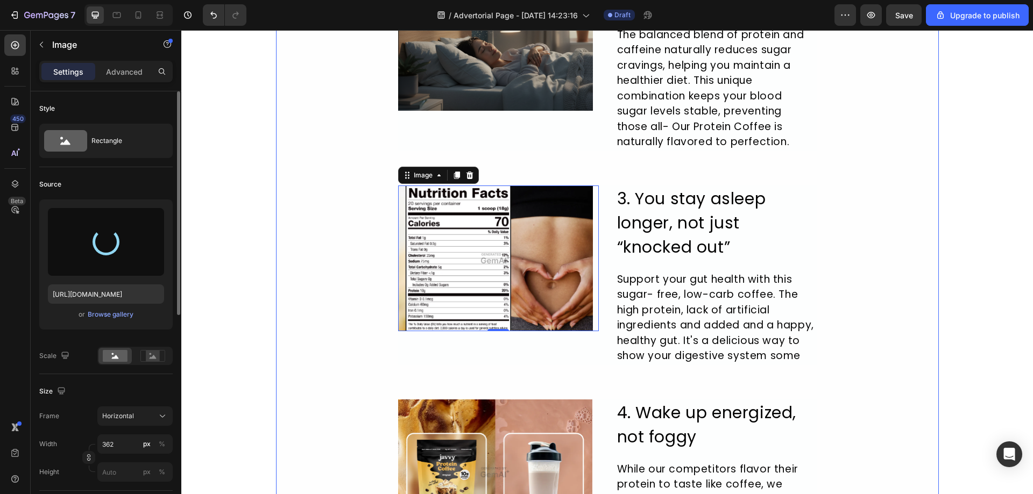
type input "[URL][DOMAIN_NAME]"
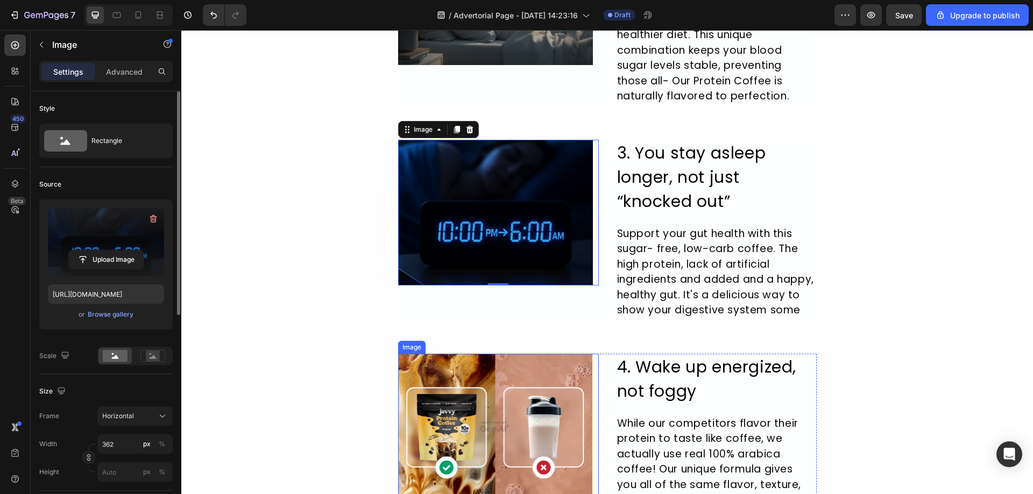
scroll to position [915, 0]
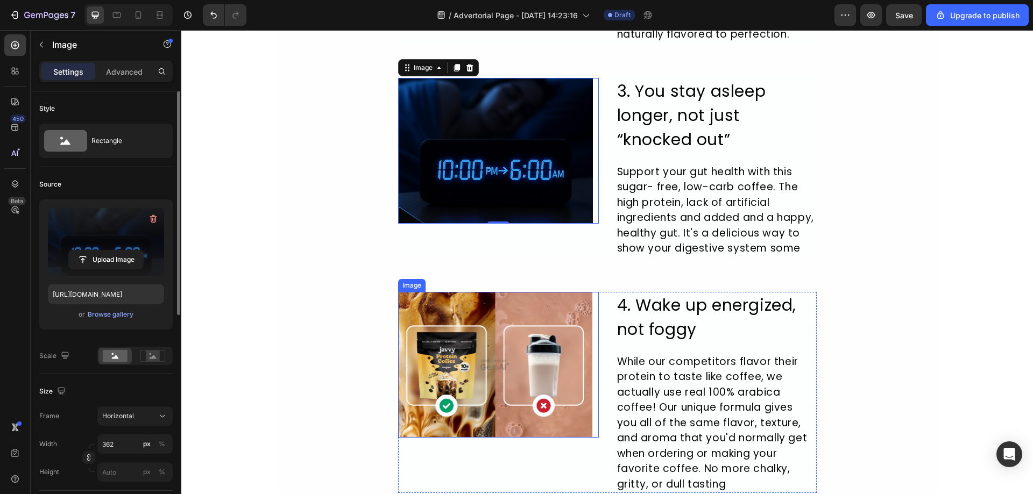
click at [541, 386] on img at bounding box center [495, 365] width 195 height 146
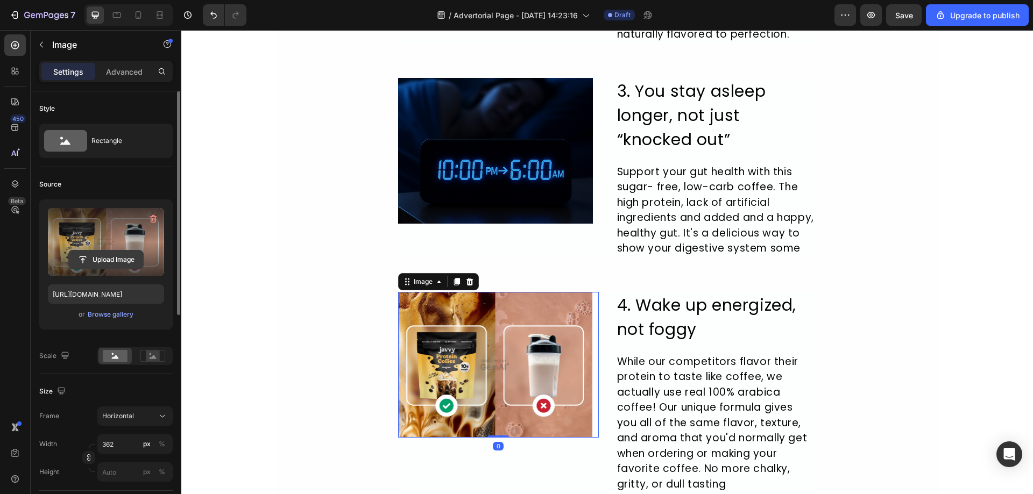
click at [104, 259] on input "file" at bounding box center [106, 260] width 74 height 18
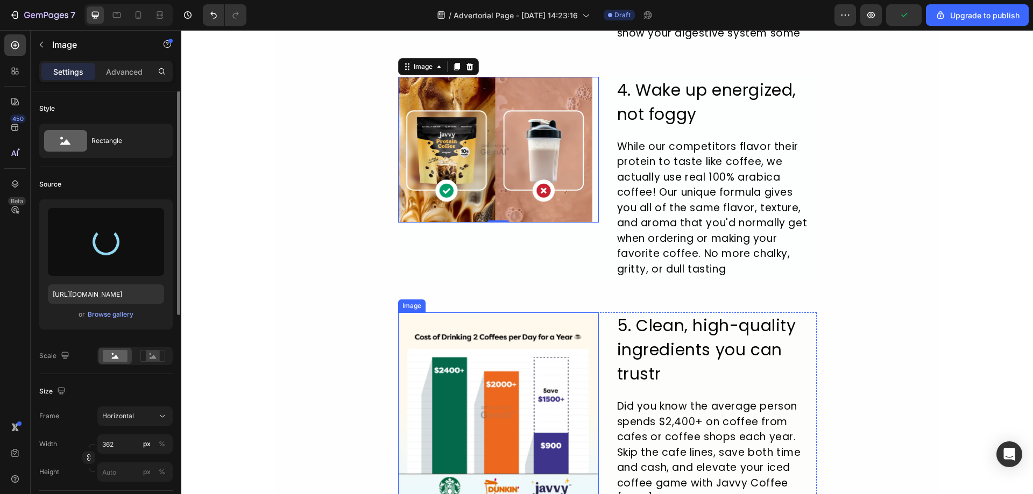
scroll to position [1237, 0]
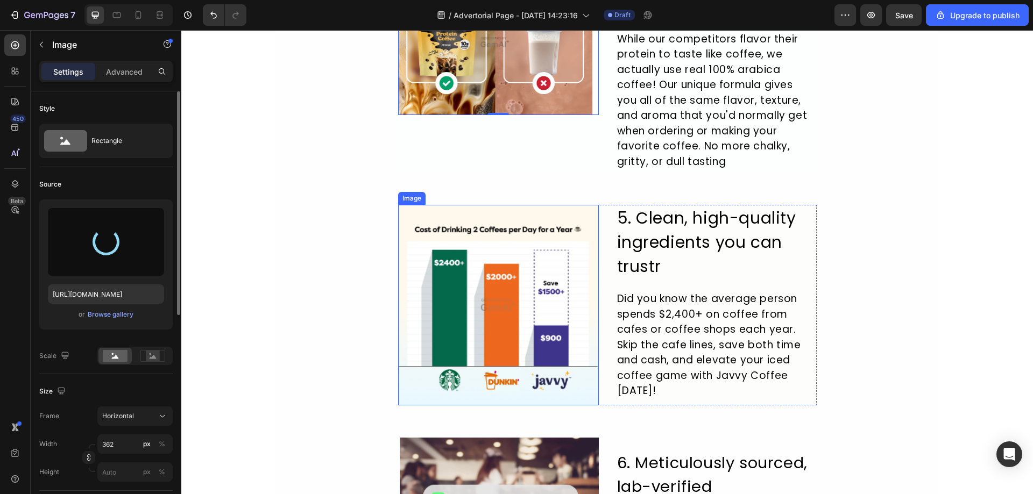
type input "[URL][DOMAIN_NAME]"
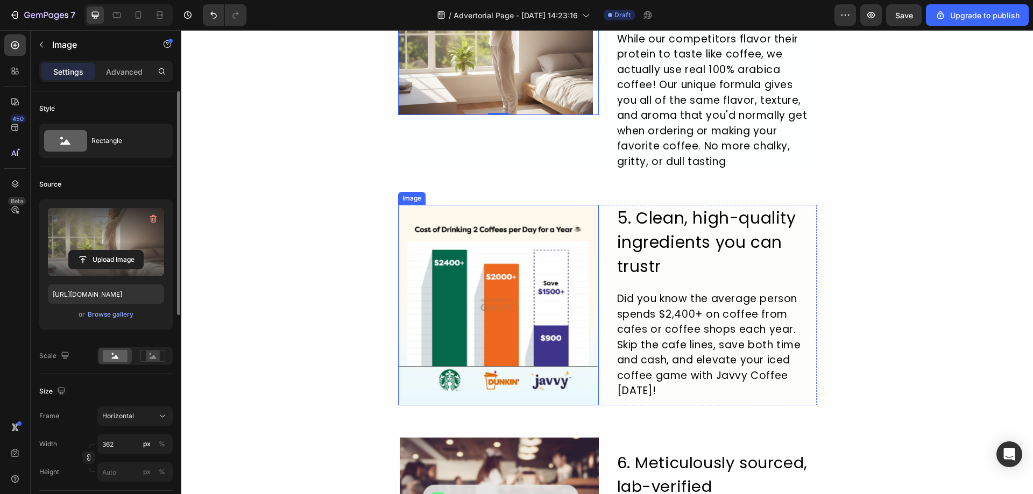
click at [474, 302] on img at bounding box center [498, 305] width 201 height 201
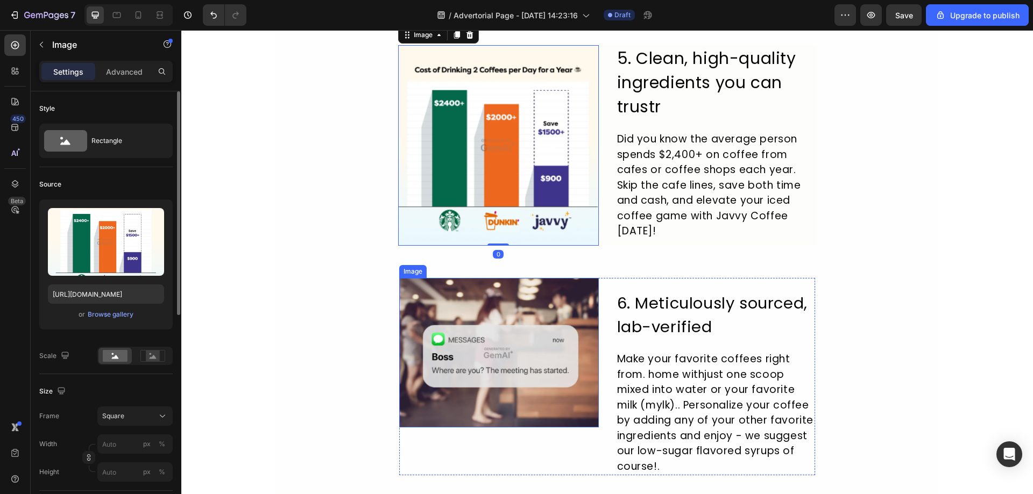
scroll to position [1399, 0]
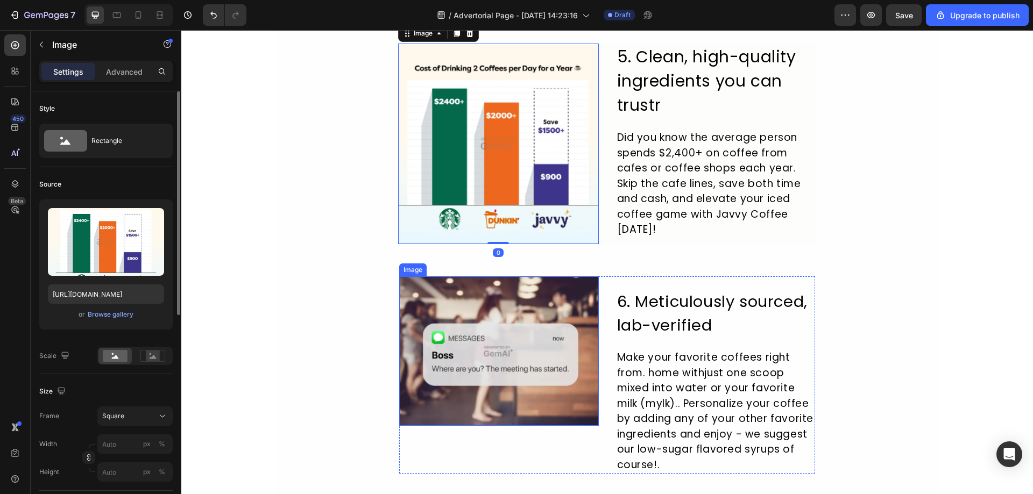
click at [493, 370] on img at bounding box center [499, 352] width 200 height 150
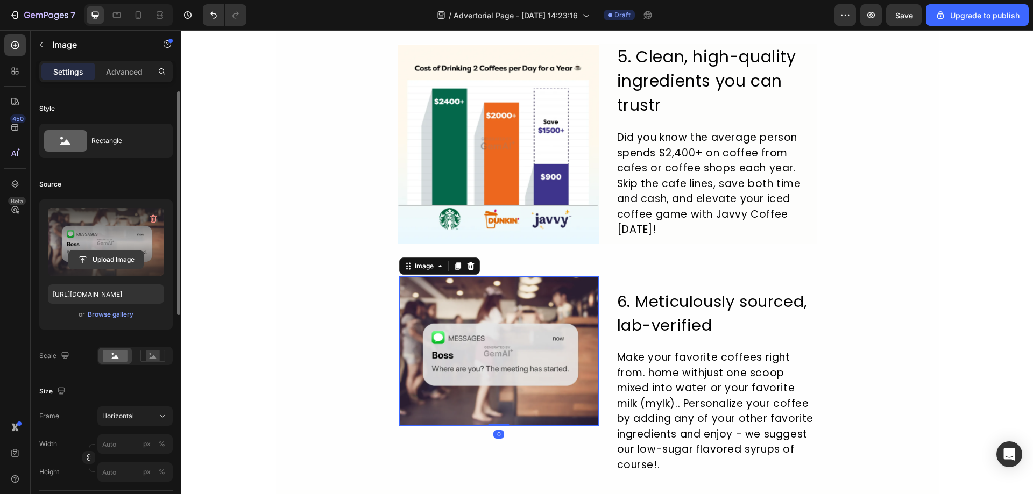
click at [108, 260] on input "file" at bounding box center [106, 260] width 74 height 18
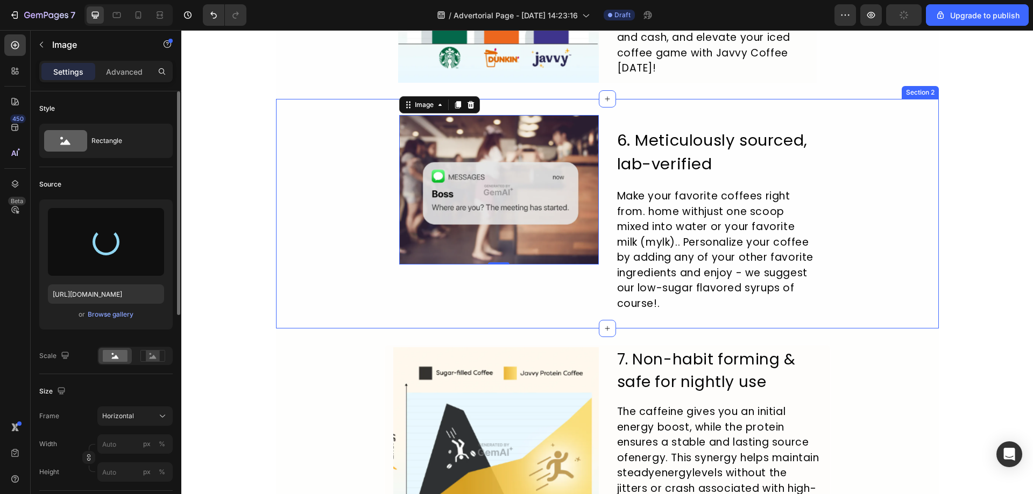
scroll to position [1614, 0]
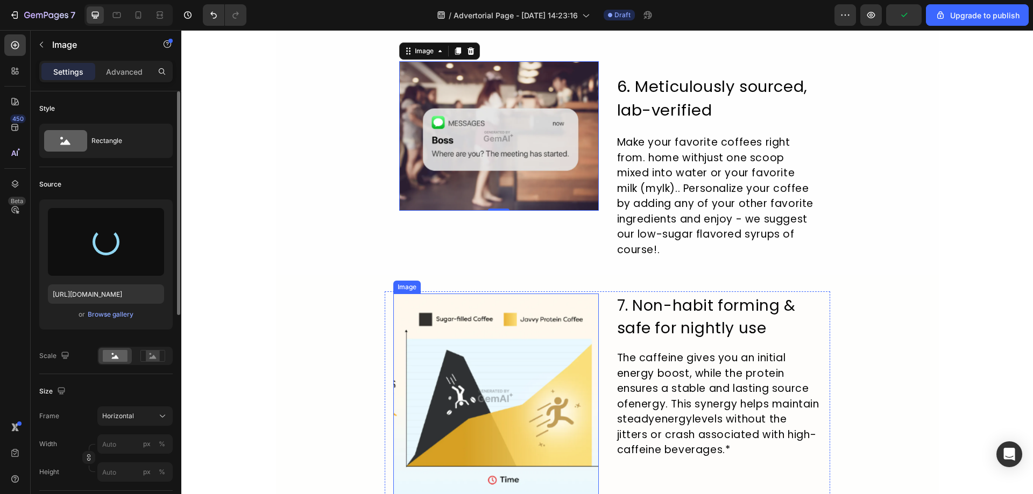
type input "[URL][DOMAIN_NAME]"
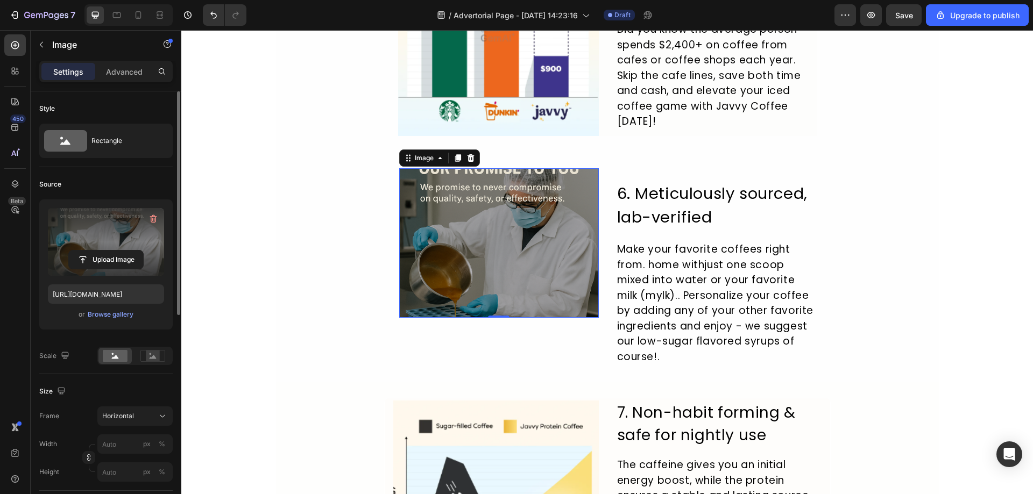
scroll to position [1506, 0]
click at [499, 280] on img at bounding box center [499, 244] width 200 height 150
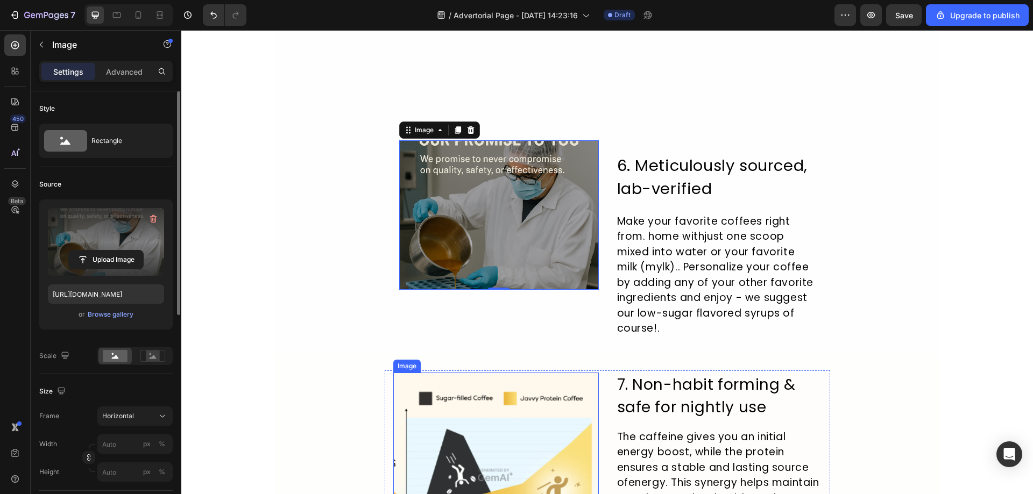
scroll to position [1775, 0]
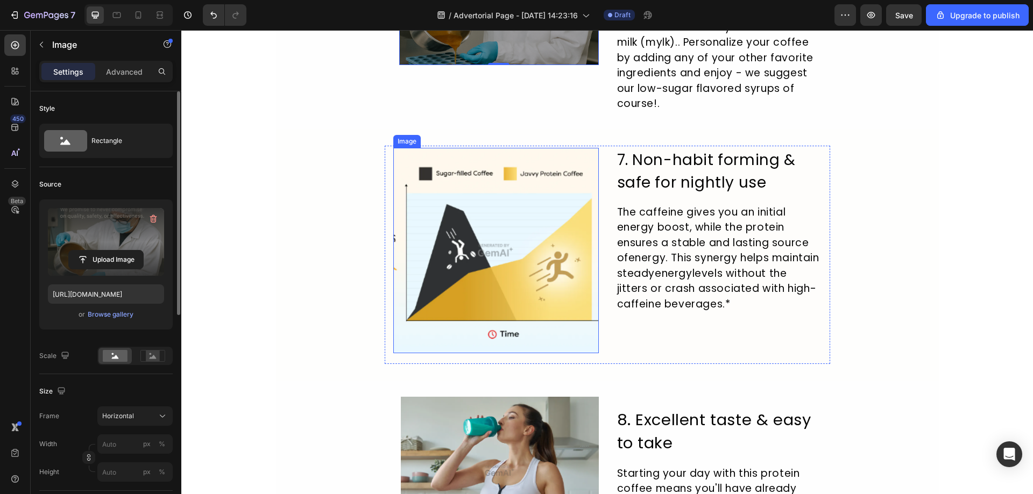
click at [481, 244] on img at bounding box center [496, 251] width 206 height 206
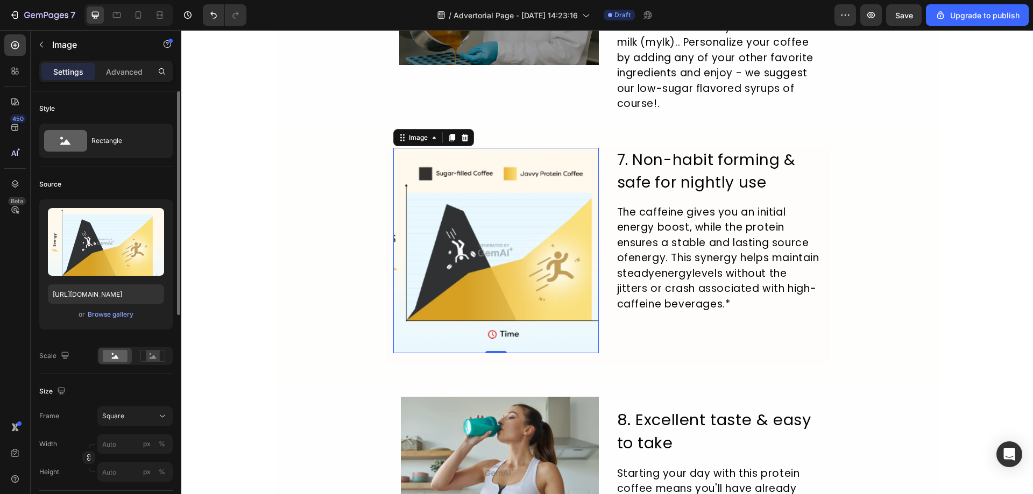
click at [469, 237] on img at bounding box center [496, 251] width 206 height 206
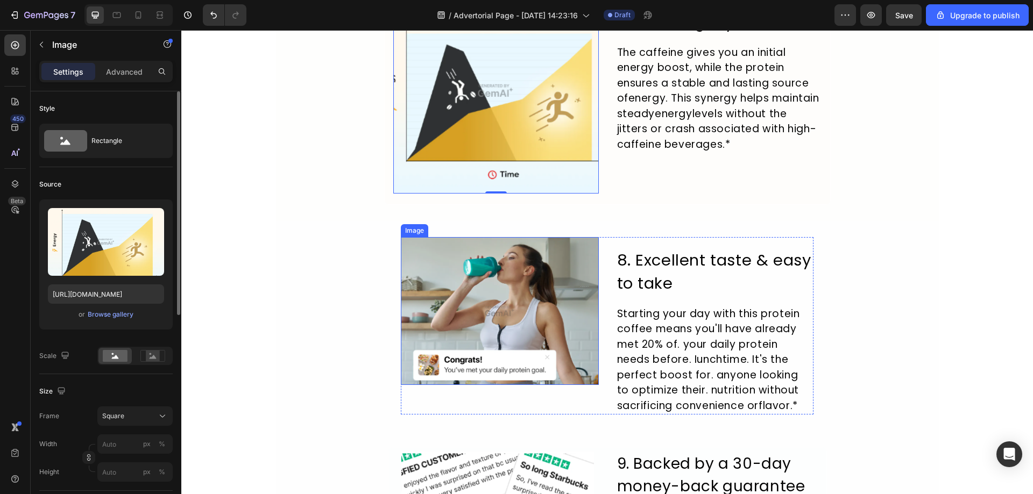
scroll to position [1937, 0]
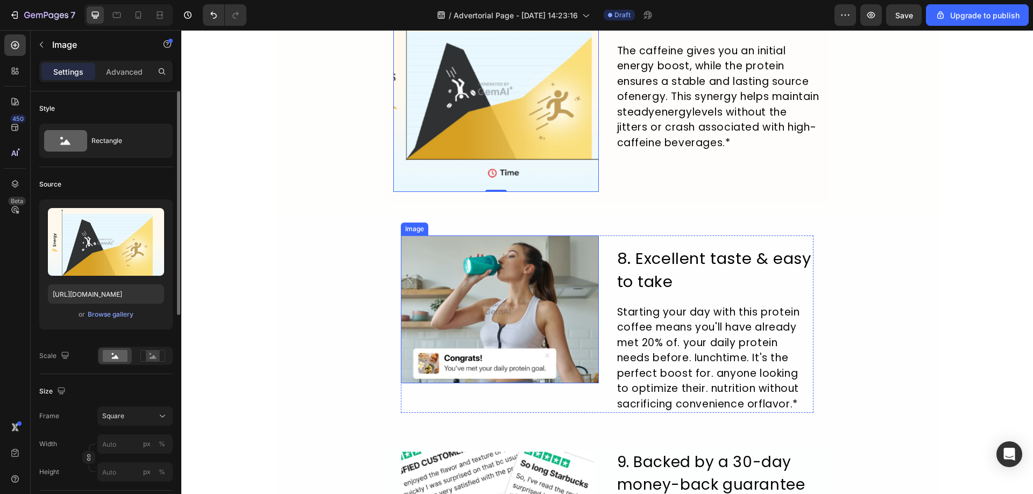
click at [487, 314] on img at bounding box center [500, 310] width 198 height 148
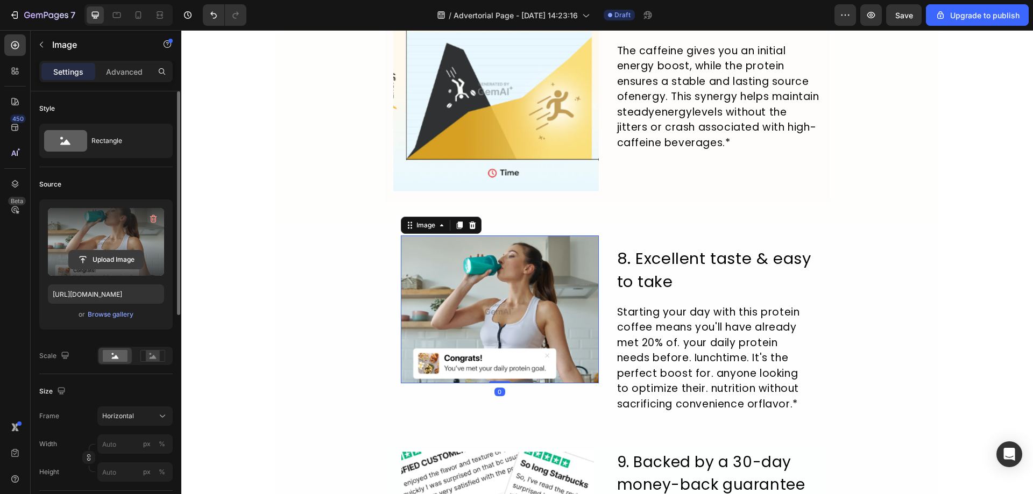
click at [90, 253] on input "file" at bounding box center [106, 260] width 74 height 18
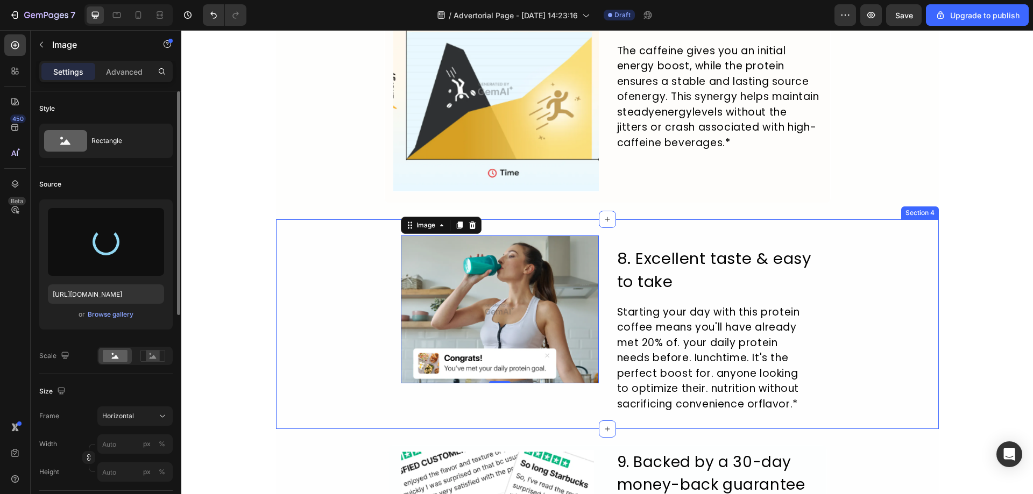
type input "[URL][DOMAIN_NAME]"
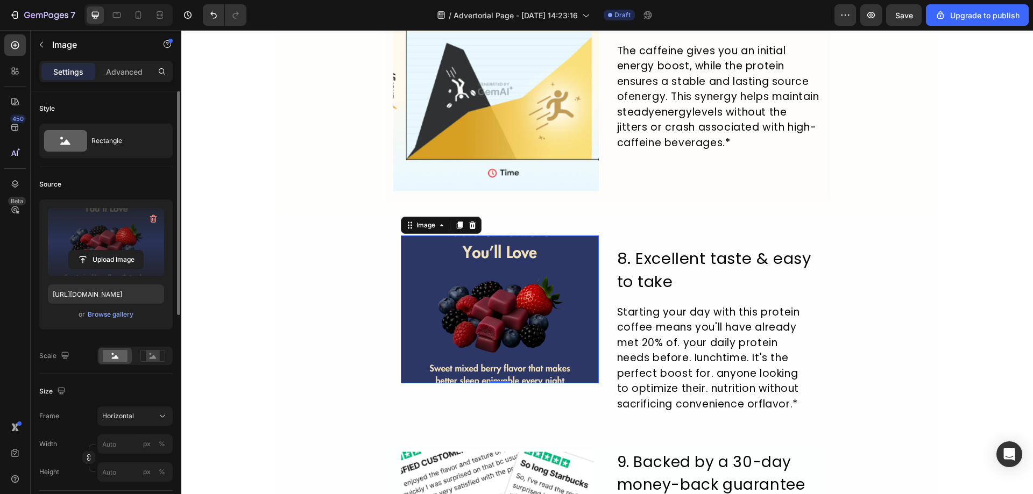
click at [498, 363] on img at bounding box center [500, 310] width 198 height 148
drag, startPoint x: 499, startPoint y: 383, endPoint x: 499, endPoint y: 395, distance: 12.4
click at [499, 395] on div at bounding box center [500, 394] width 22 height 3
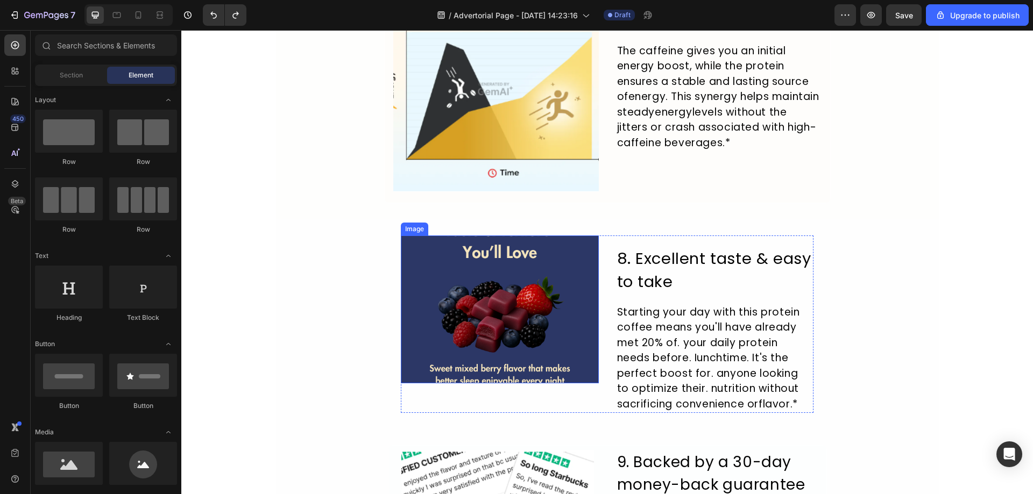
click at [511, 236] on img at bounding box center [500, 310] width 198 height 148
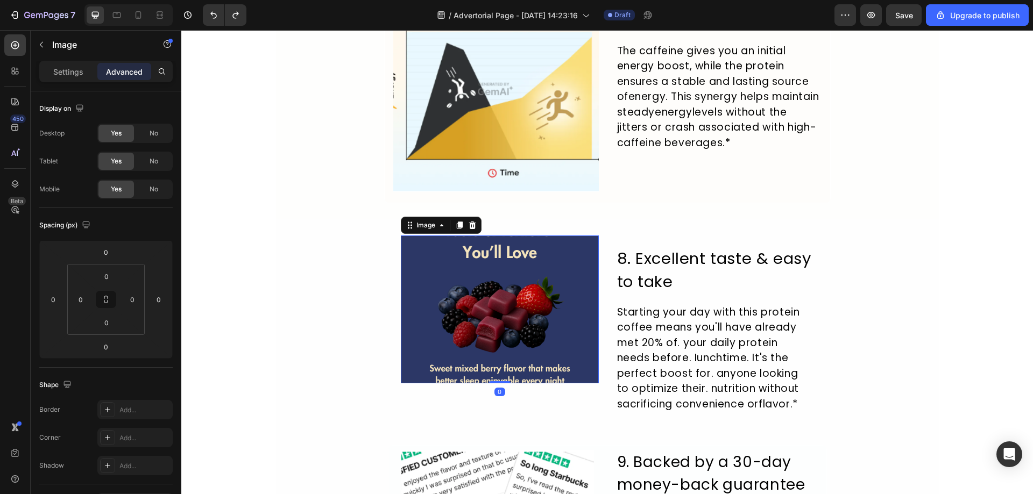
click at [498, 294] on img at bounding box center [500, 310] width 198 height 148
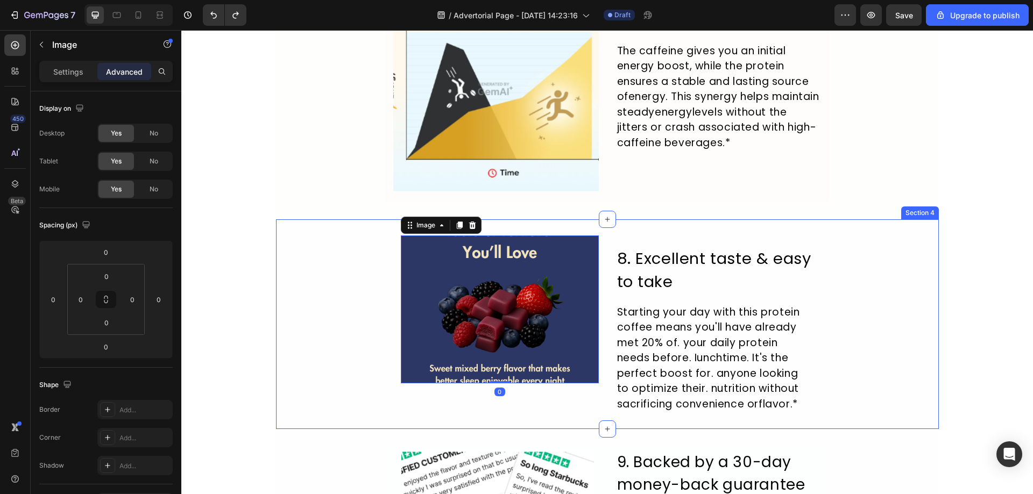
click at [295, 269] on div "Image 0 8. Excellent taste & easy to take Heading Starting your day with this p…" at bounding box center [607, 325] width 663 height 178
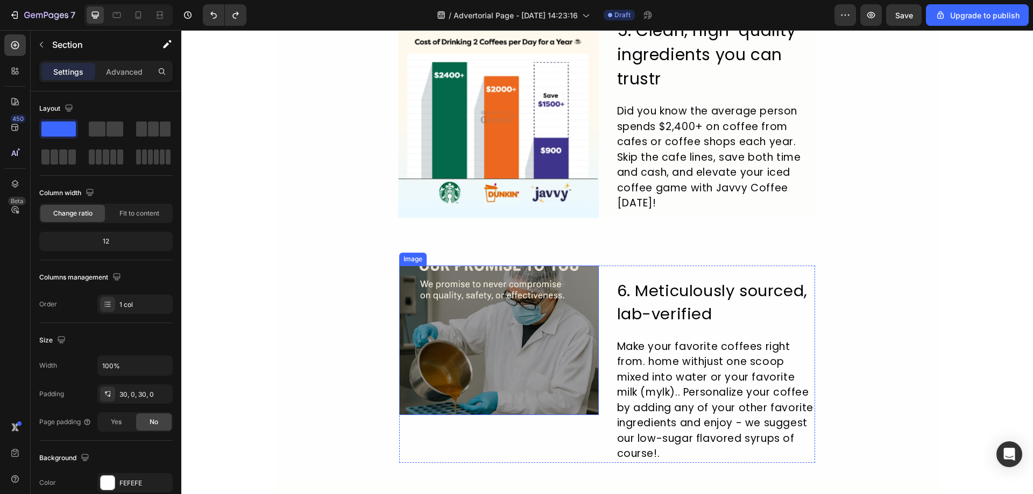
scroll to position [1399, 0]
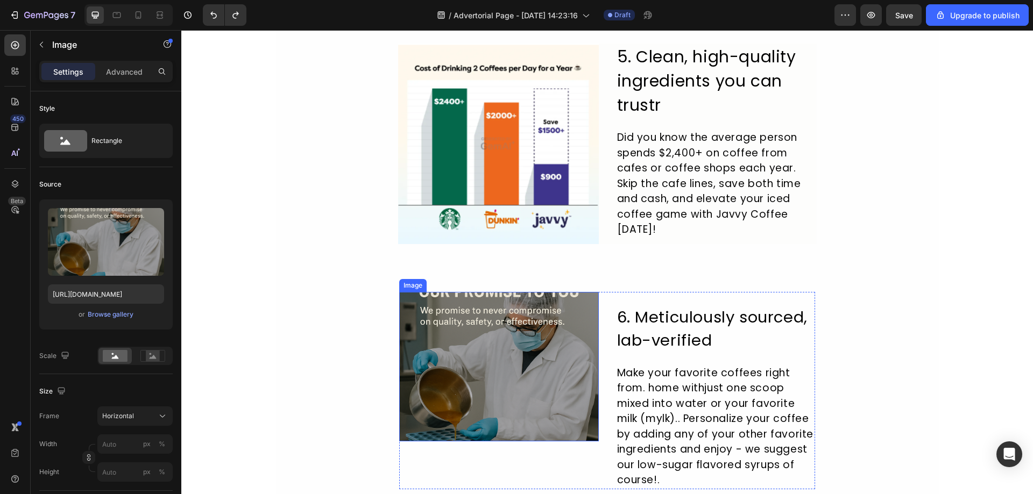
click at [541, 321] on img at bounding box center [499, 367] width 200 height 150
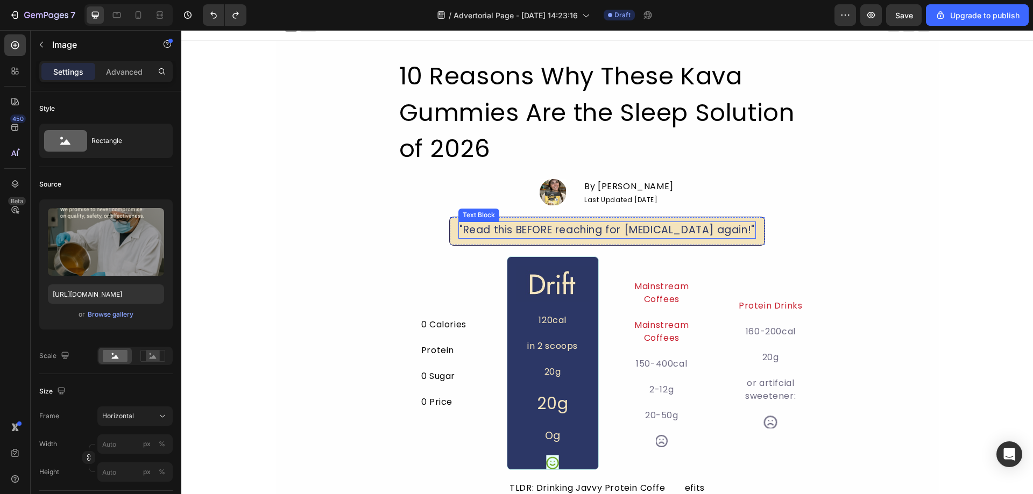
scroll to position [0, 0]
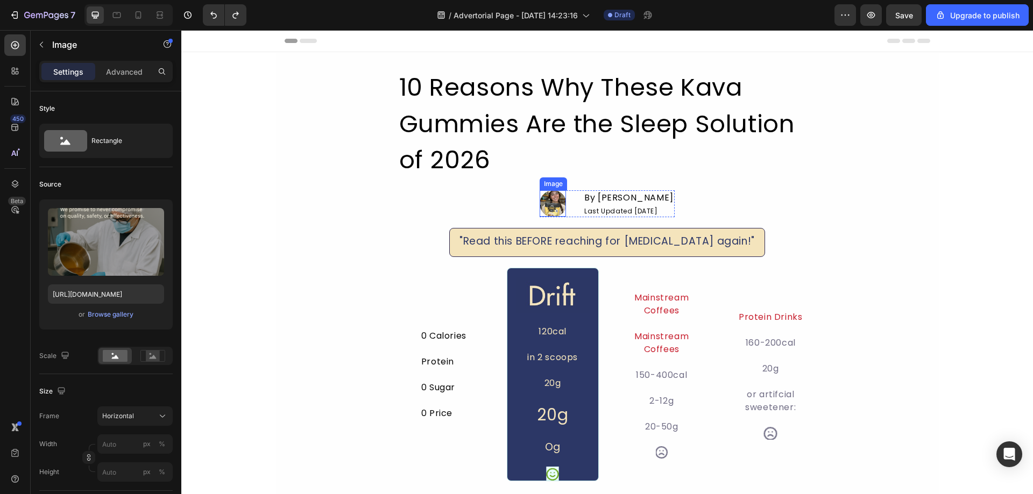
click at [544, 202] on img at bounding box center [553, 203] width 26 height 26
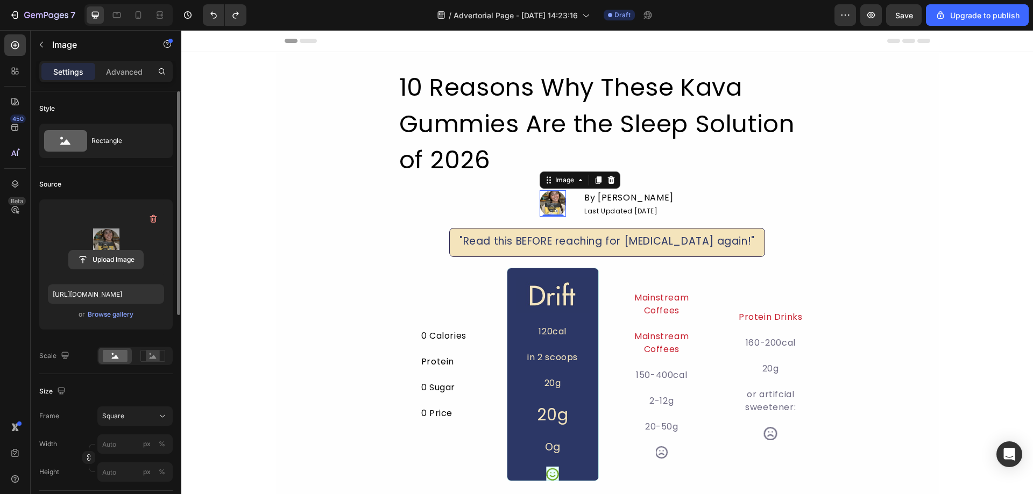
click at [107, 252] on input "file" at bounding box center [106, 260] width 74 height 18
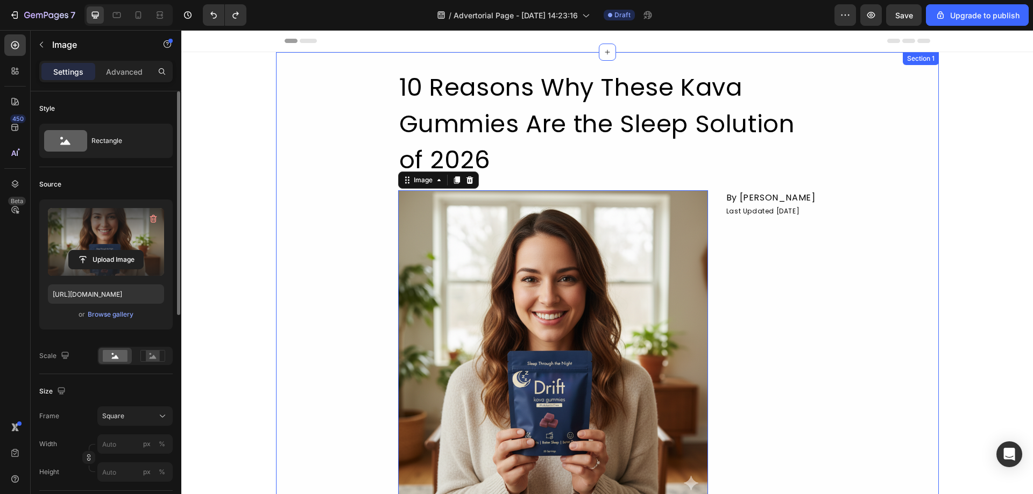
type input "[URL][DOMAIN_NAME]"
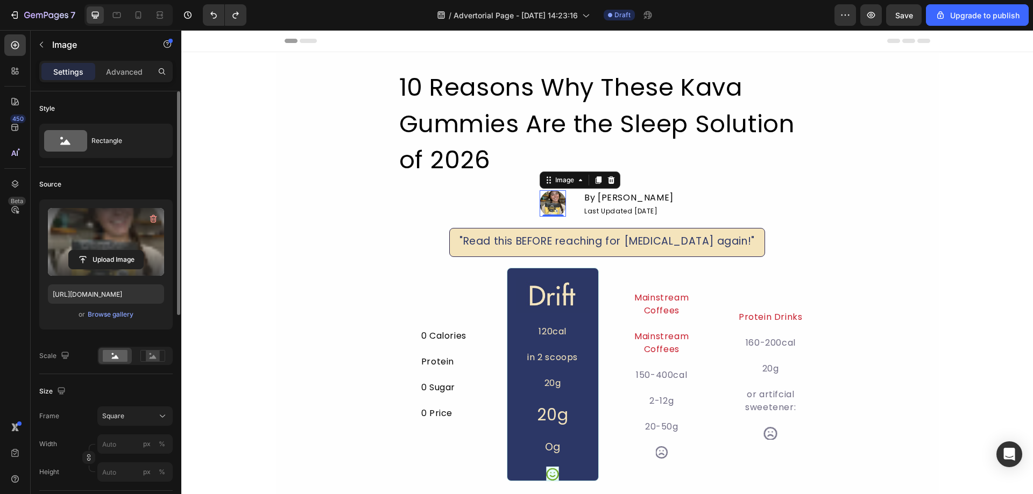
click at [544, 197] on img at bounding box center [553, 203] width 26 height 26
click at [576, 181] on icon at bounding box center [580, 180] width 9 height 9
click at [576, 184] on icon at bounding box center [580, 180] width 9 height 9
click at [607, 180] on icon at bounding box center [611, 180] width 9 height 9
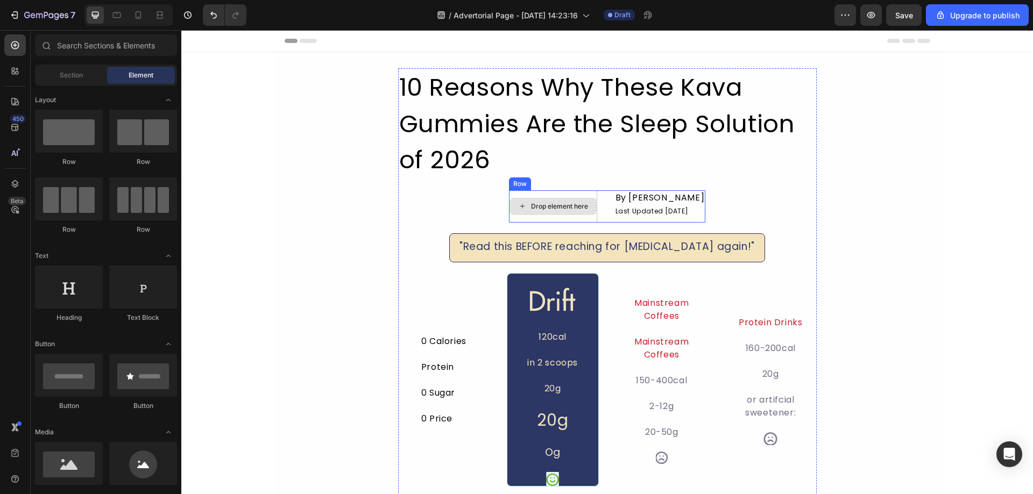
click at [539, 214] on div "Drop element here" at bounding box center [552, 206] width 87 height 17
drag, startPoint x: 445, startPoint y: 344, endPoint x: 516, endPoint y: 216, distance: 146.2
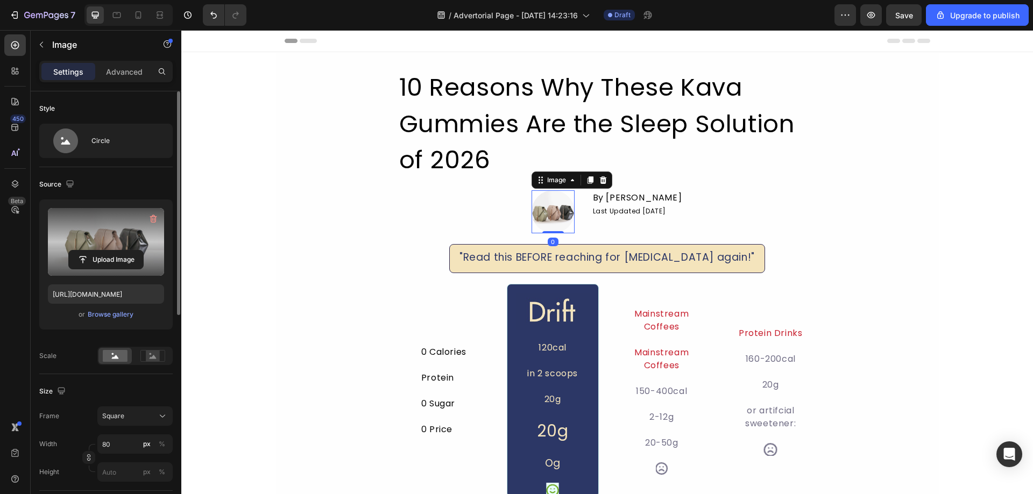
click at [105, 270] on label at bounding box center [106, 242] width 116 height 68
click at [105, 269] on input "file" at bounding box center [106, 260] width 74 height 18
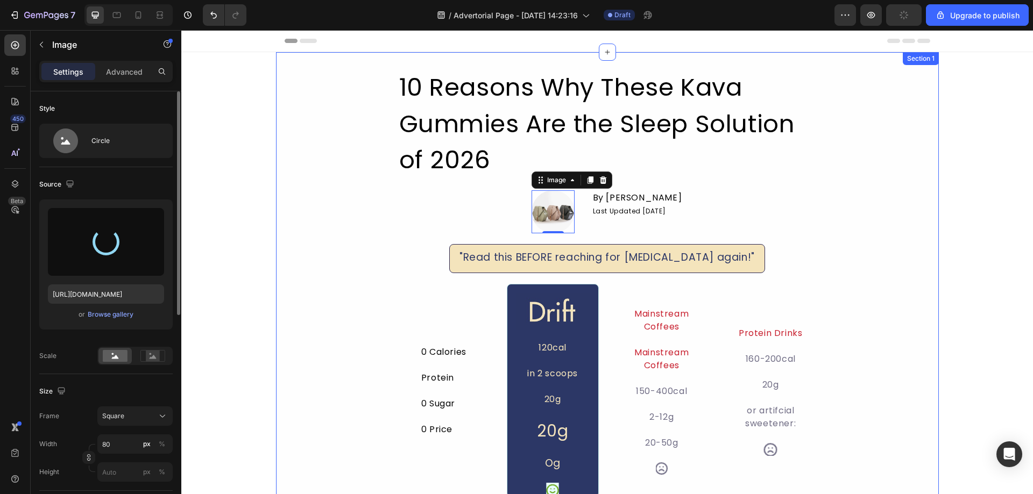
type input "[URL][DOMAIN_NAME]"
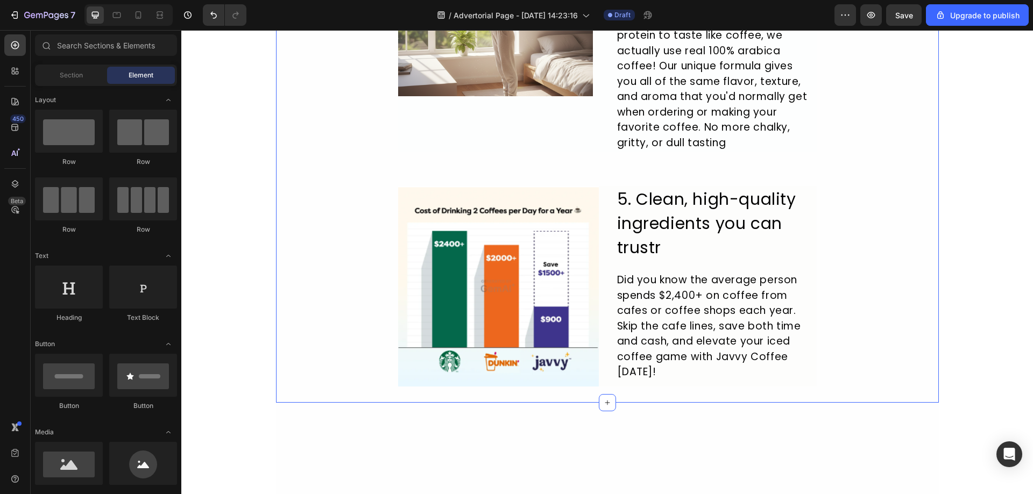
scroll to position [1506, 0]
